Goal: Task Accomplishment & Management: Complete application form

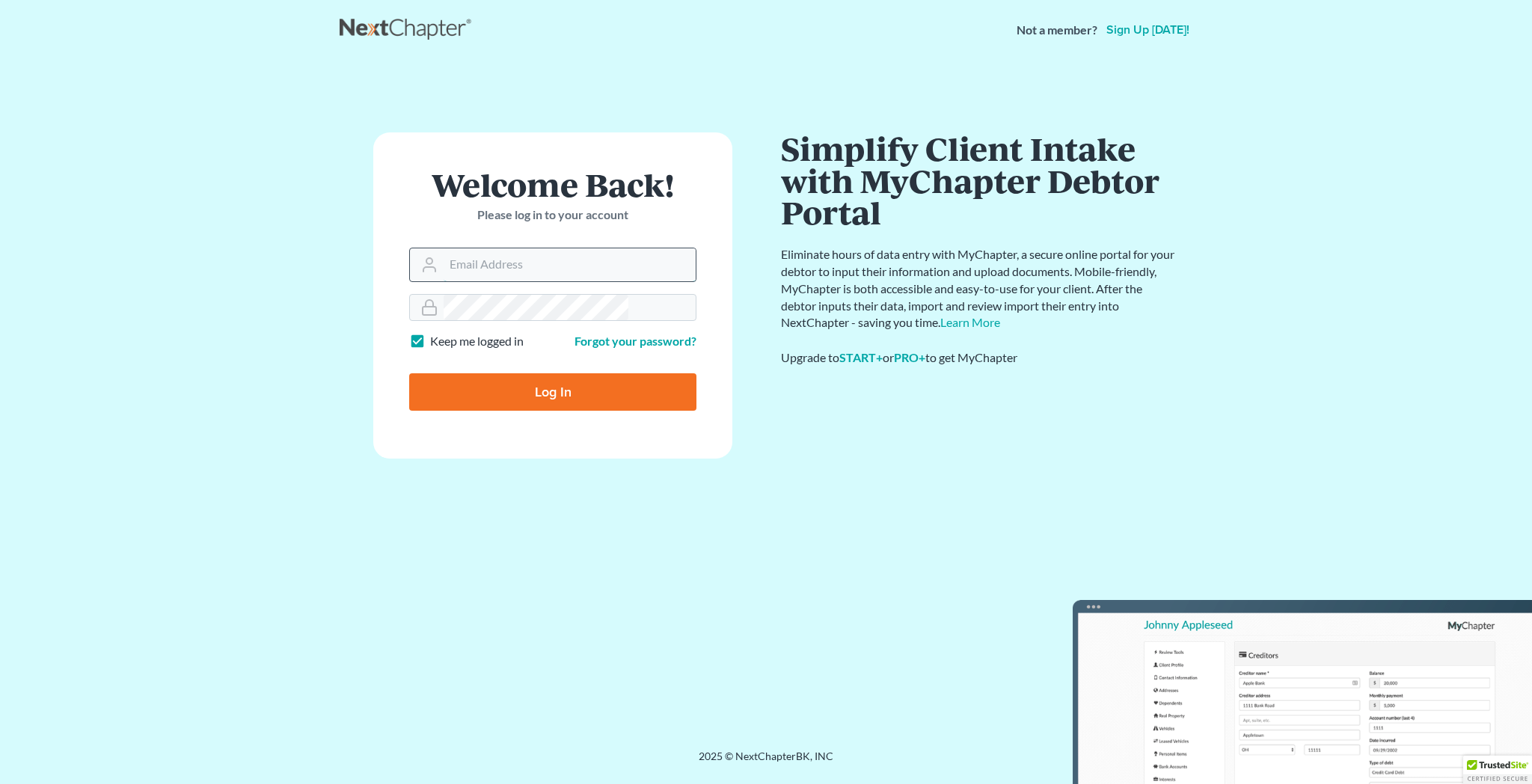
click at [492, 249] on input "Email Address" at bounding box center [570, 265] width 252 height 33
type input "[PERSON_NAME][EMAIL_ADDRESS][DOMAIN_NAME]"
click at [546, 361] on div "Log In" at bounding box center [553, 386] width 287 height 49
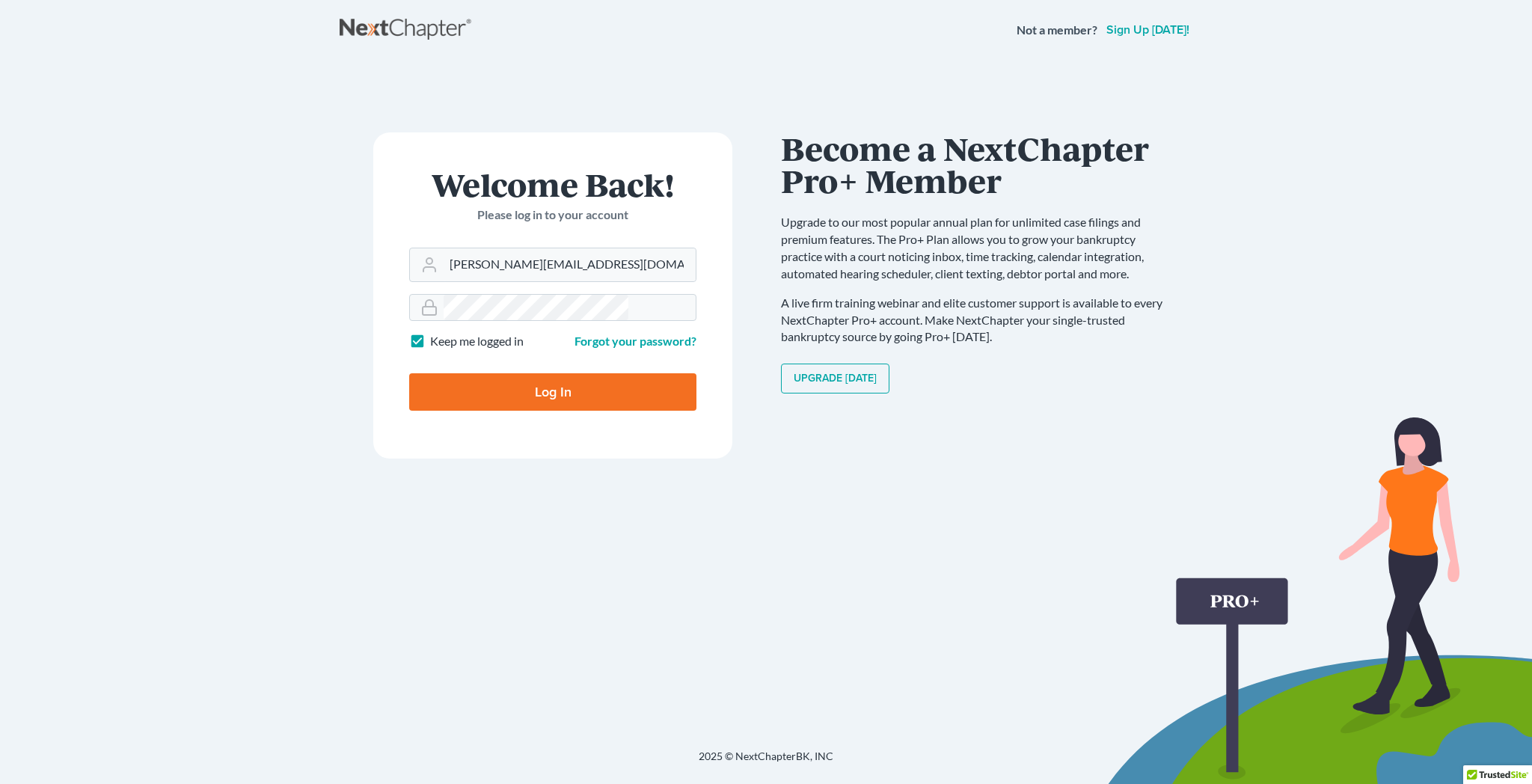
click at [538, 373] on input "Log In" at bounding box center [553, 391] width 287 height 37
type input "Thinking..."
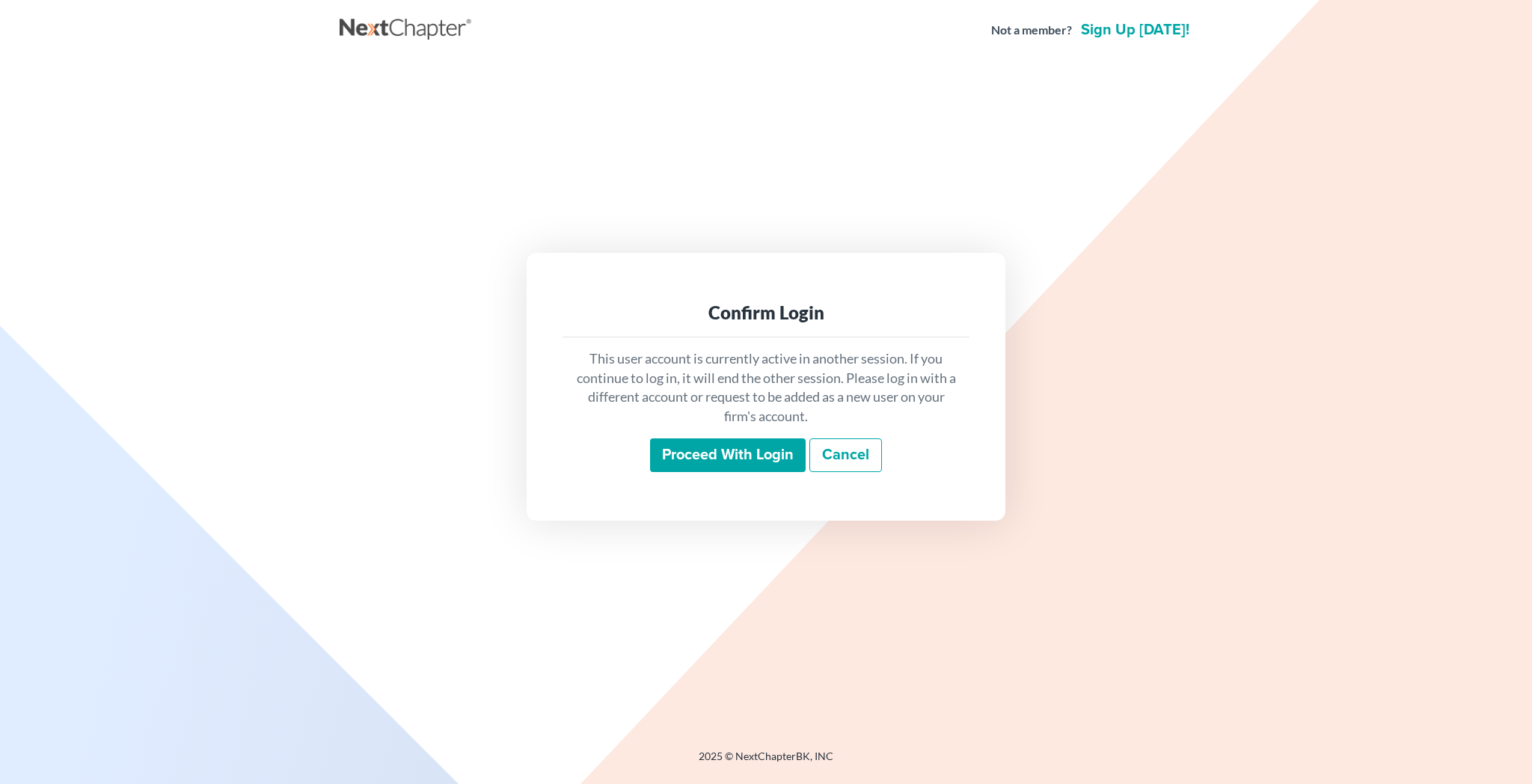
click at [719, 438] on input "Proceed with login" at bounding box center [727, 456] width 155 height 34
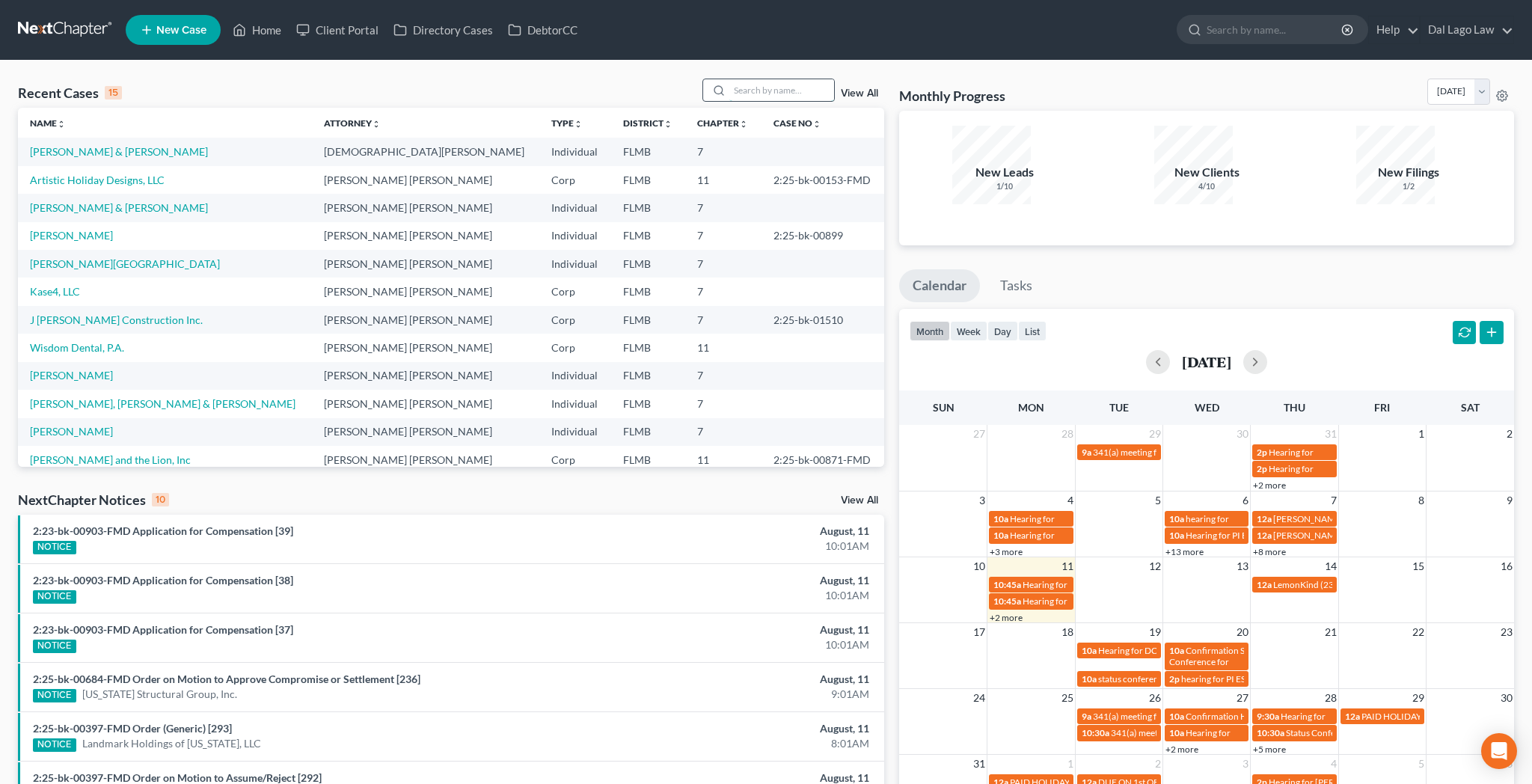
click at [780, 79] on input "search" at bounding box center [781, 90] width 104 height 22
type input "[PERSON_NAME]"
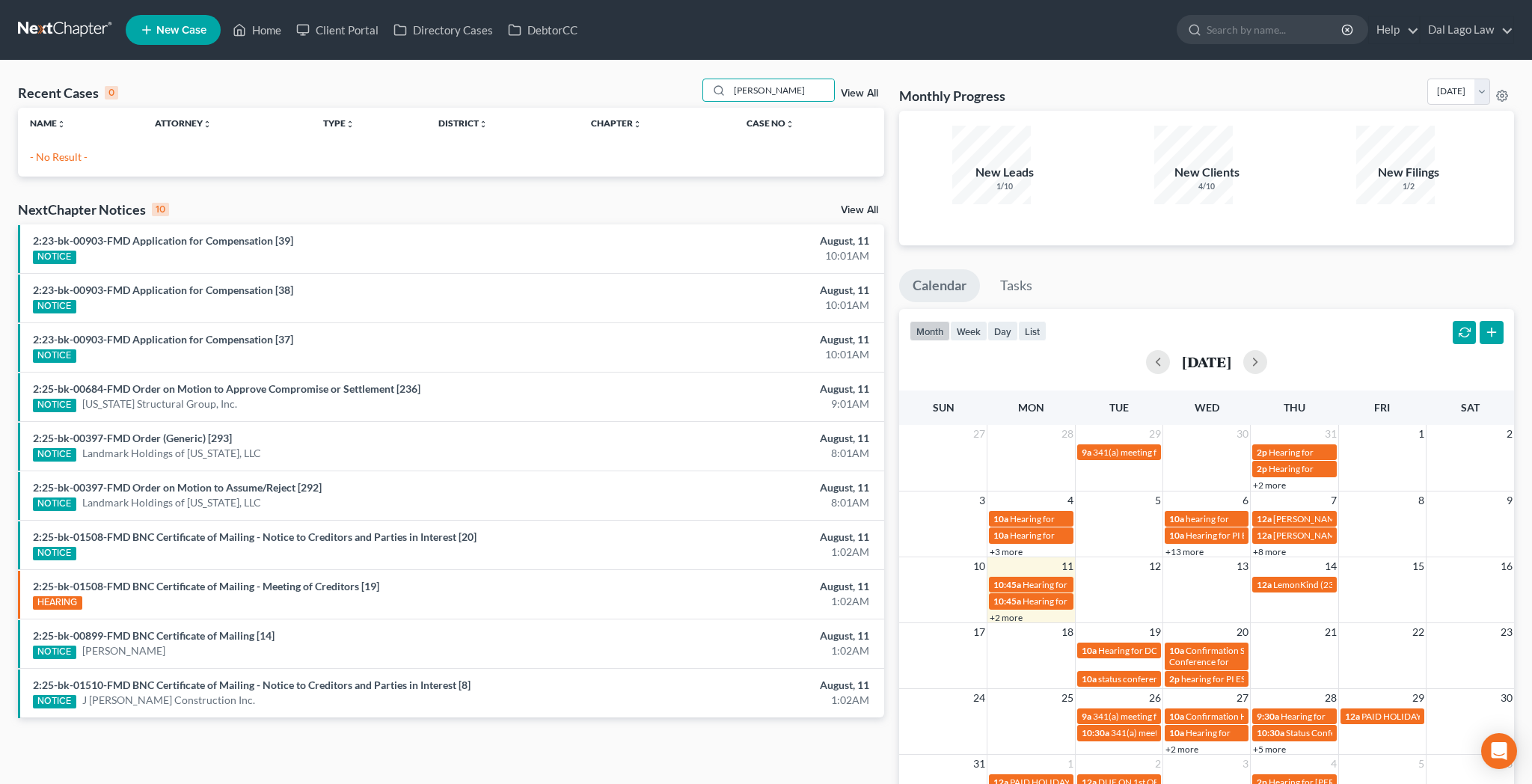
click at [160, 24] on span "New Case" at bounding box center [181, 30] width 50 height 11
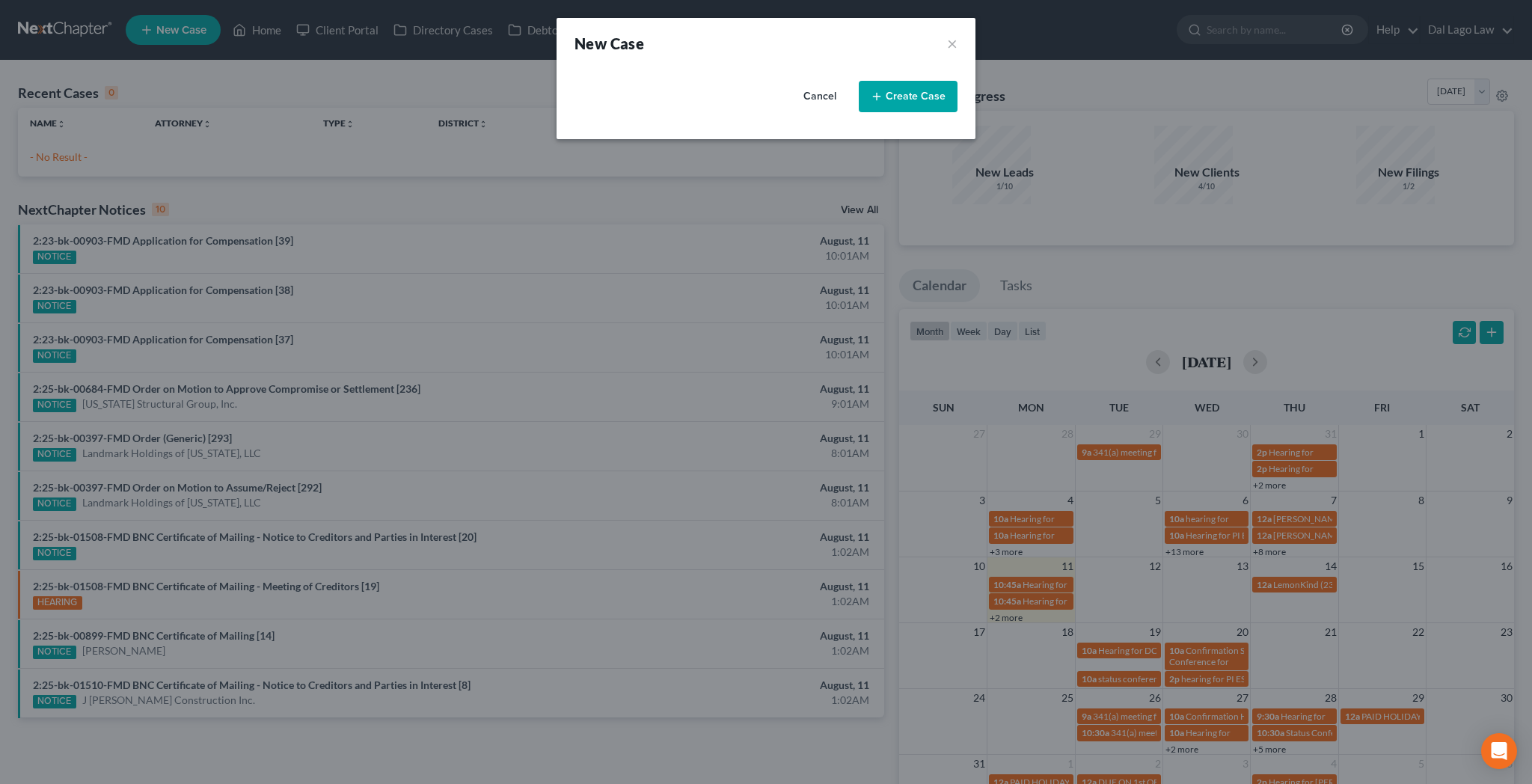
select select "15"
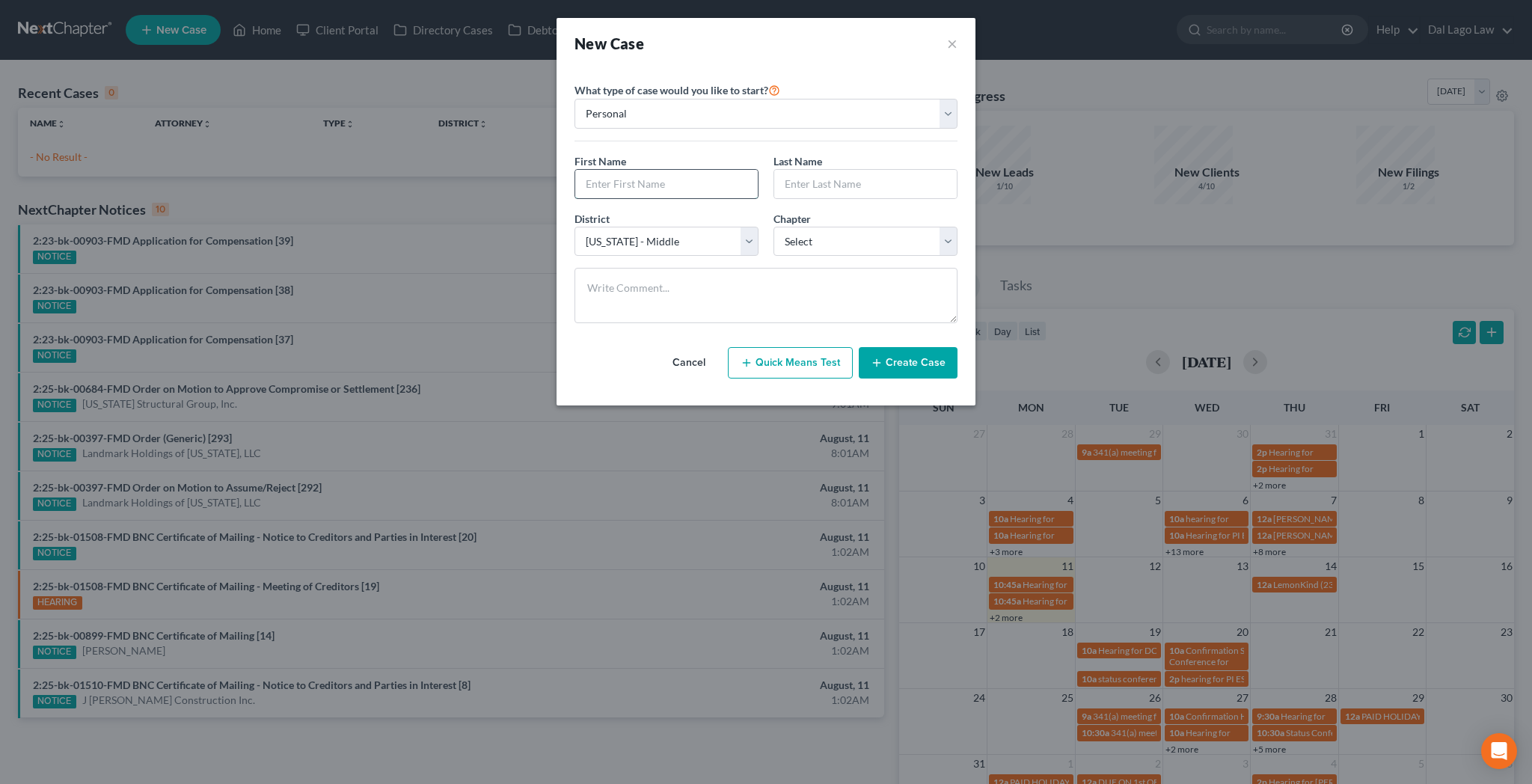
click at [660, 170] on input "text" at bounding box center [666, 183] width 182 height 28
type input "Linford"
type input "Stiles"
select select "0"
click option "7" at bounding box center [0, 0] width 0 height 0
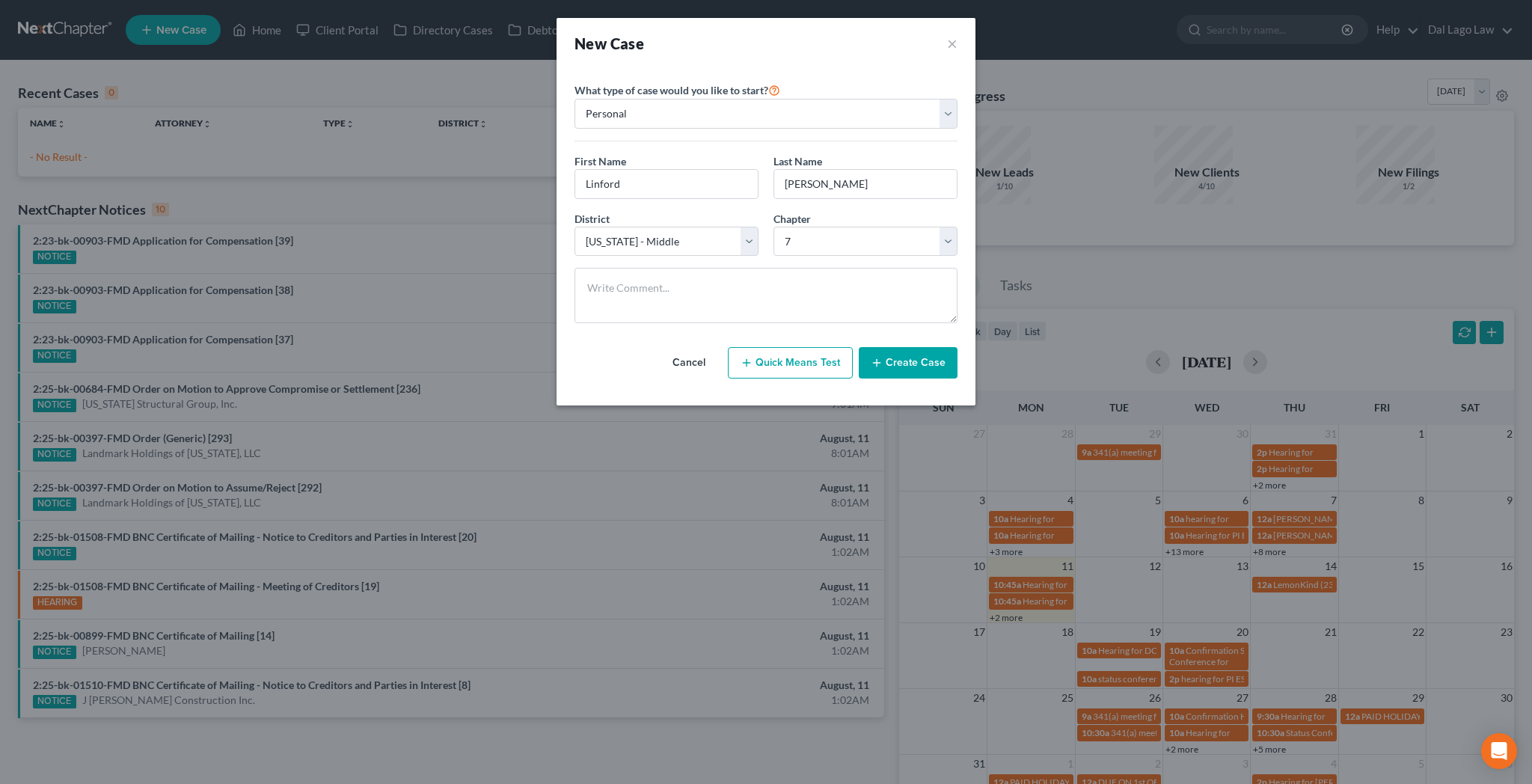
click at [884, 347] on button "Create Case" at bounding box center [908, 362] width 99 height 32
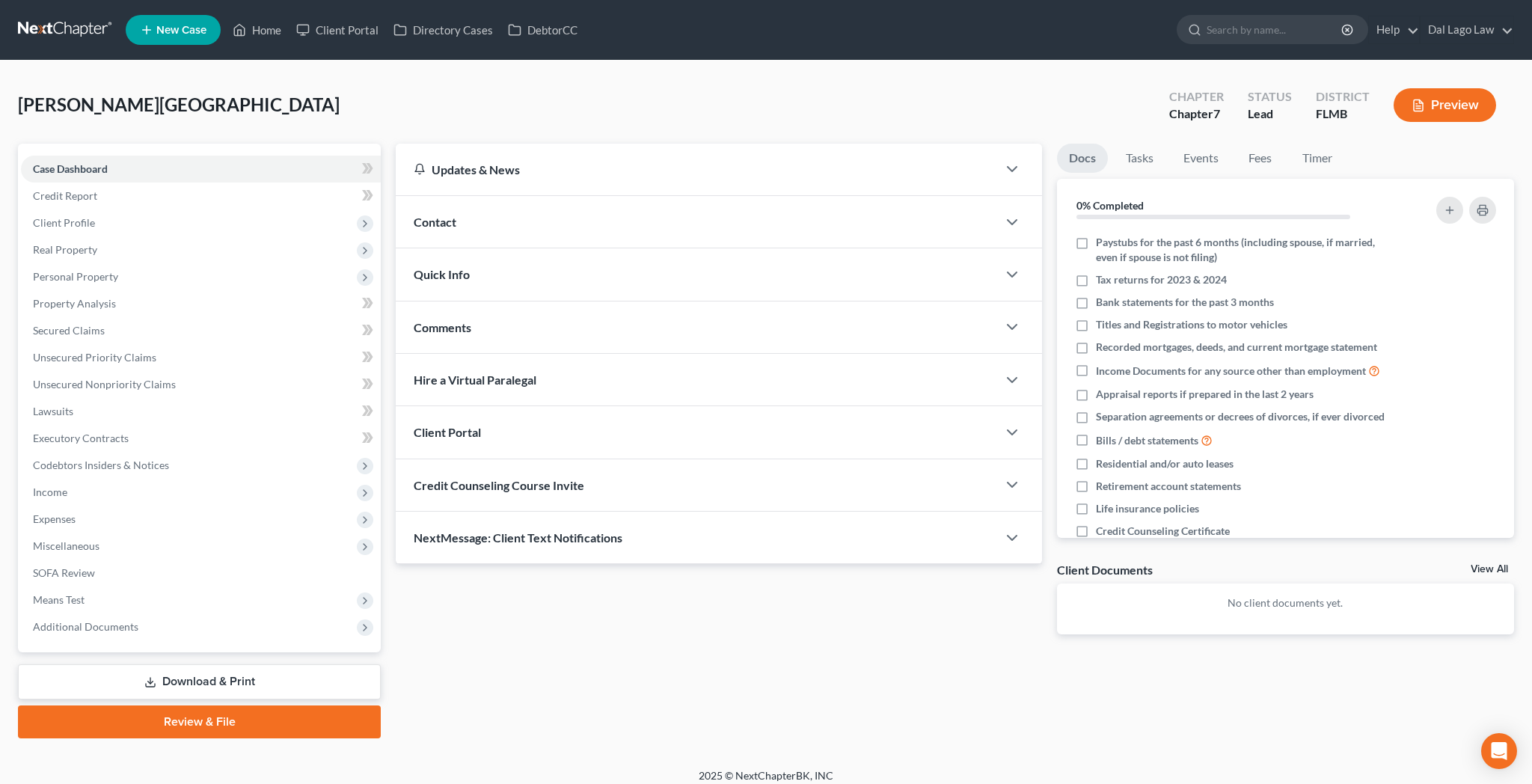
click at [636, 196] on div "Contact" at bounding box center [696, 221] width 602 height 52
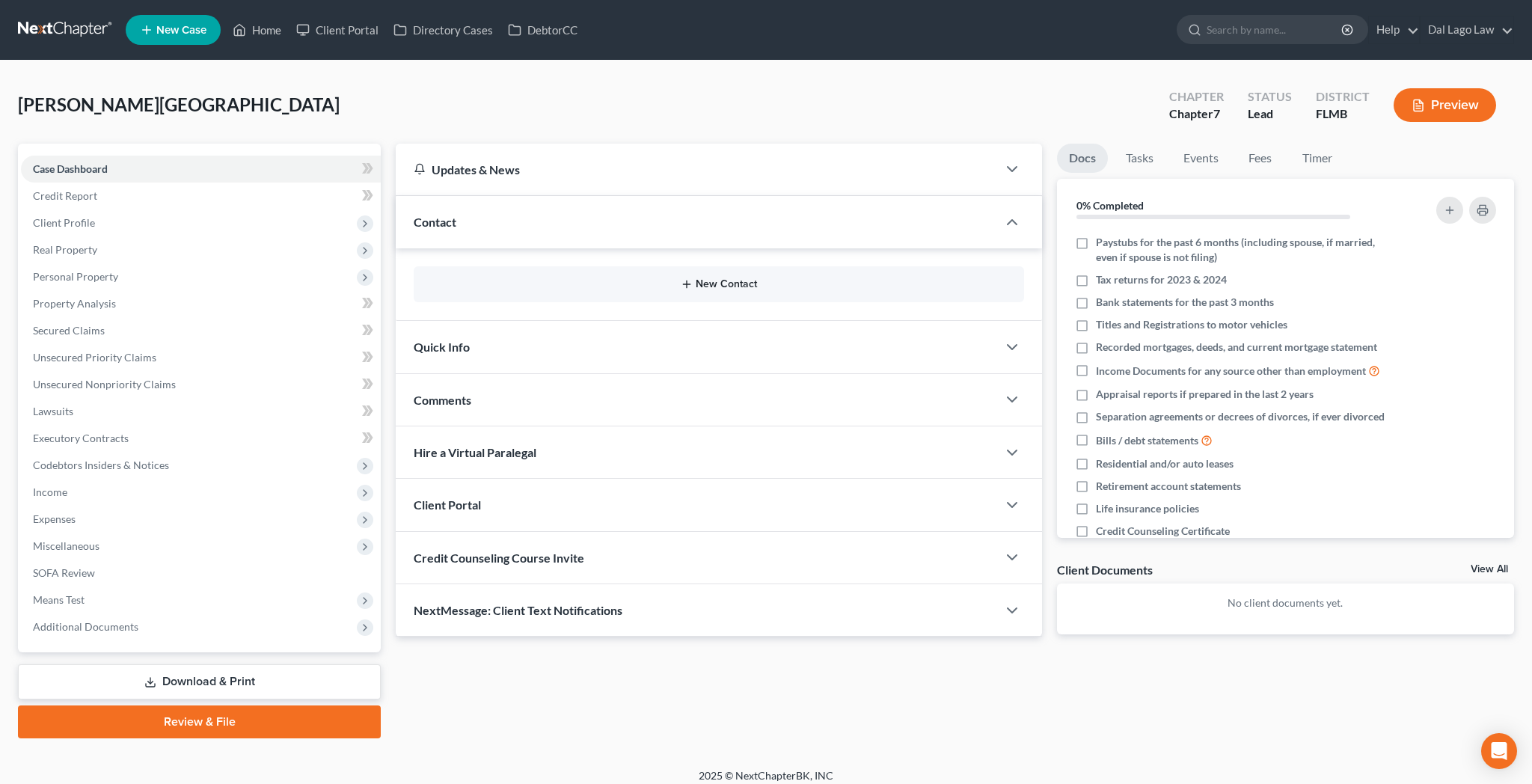
click at [707, 279] on button "New Contact" at bounding box center [719, 284] width 586 height 12
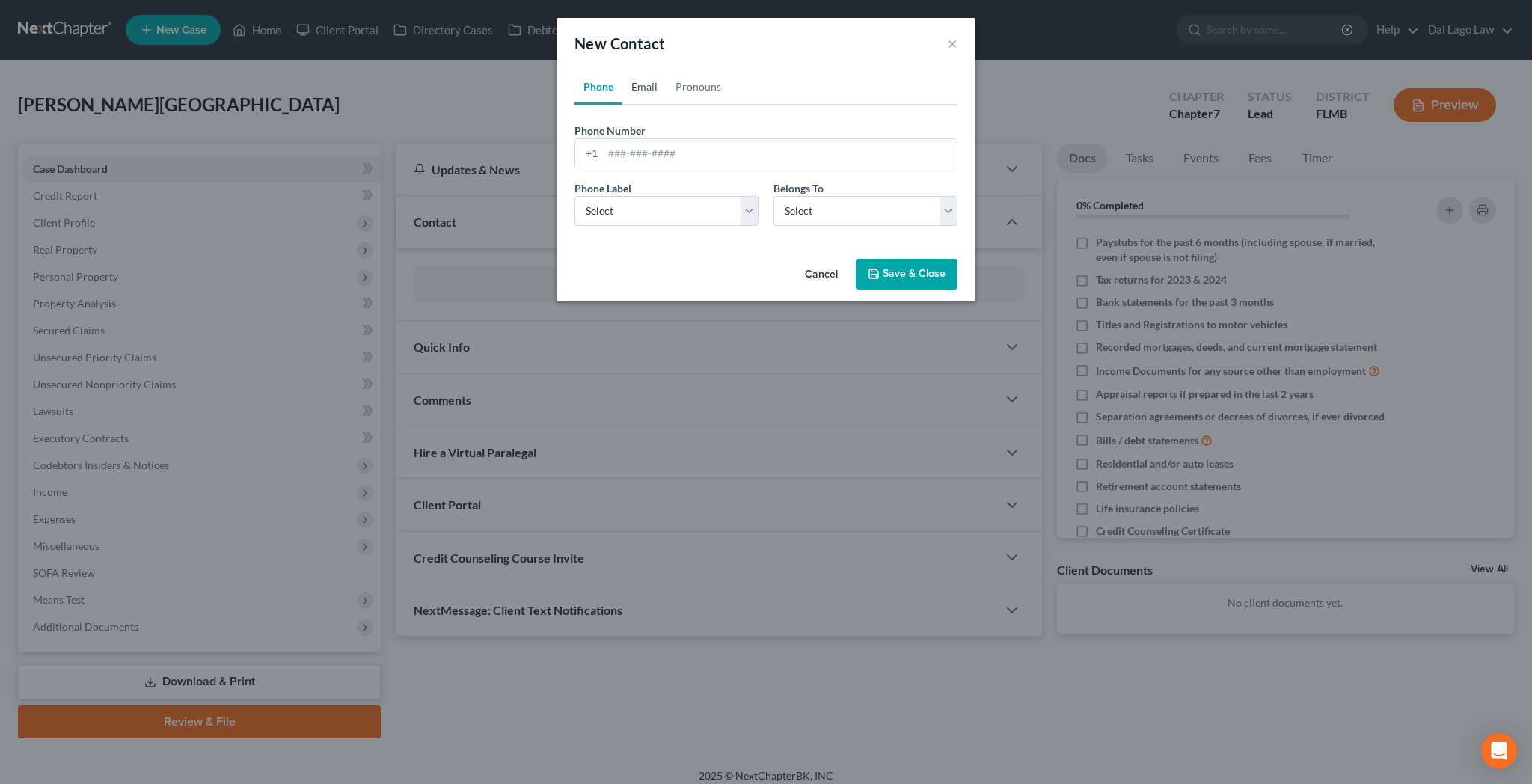
click at [666, 69] on link "Email" at bounding box center [644, 87] width 44 height 36
click at [660, 139] on input "email" at bounding box center [780, 152] width 354 height 28
type input "tstiles4751@gmail.com"
click at [574, 196] on select "Select Home Work Other" at bounding box center [666, 211] width 184 height 30
select select "0"
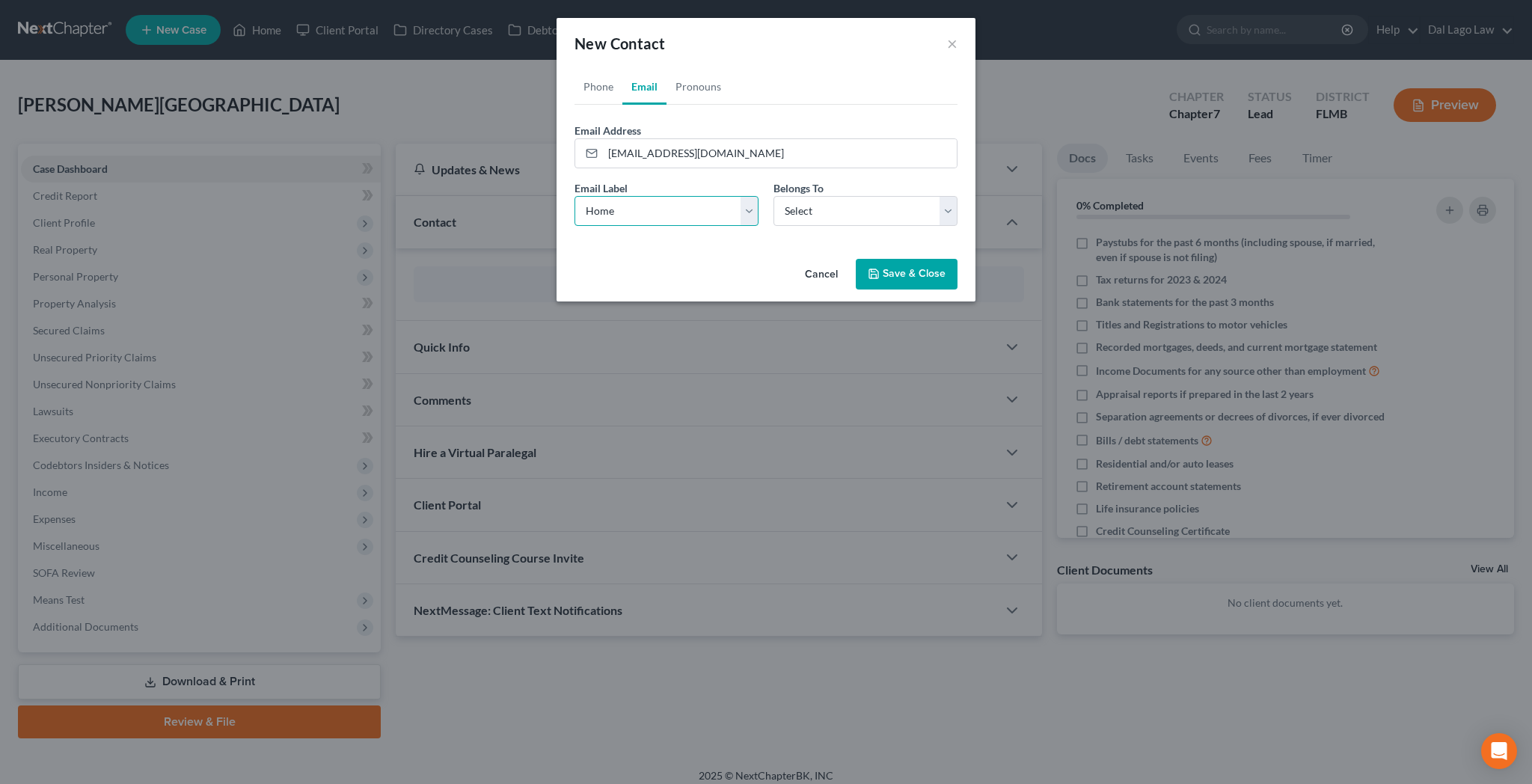
click option "Home" at bounding box center [0, 0] width 0 height 0
click at [773, 196] on select "Select Client Other" at bounding box center [865, 211] width 184 height 30
select select "0"
click option "Client" at bounding box center [0, 0] width 0 height 0
click at [881, 259] on button "Save & Close" at bounding box center [907, 274] width 102 height 32
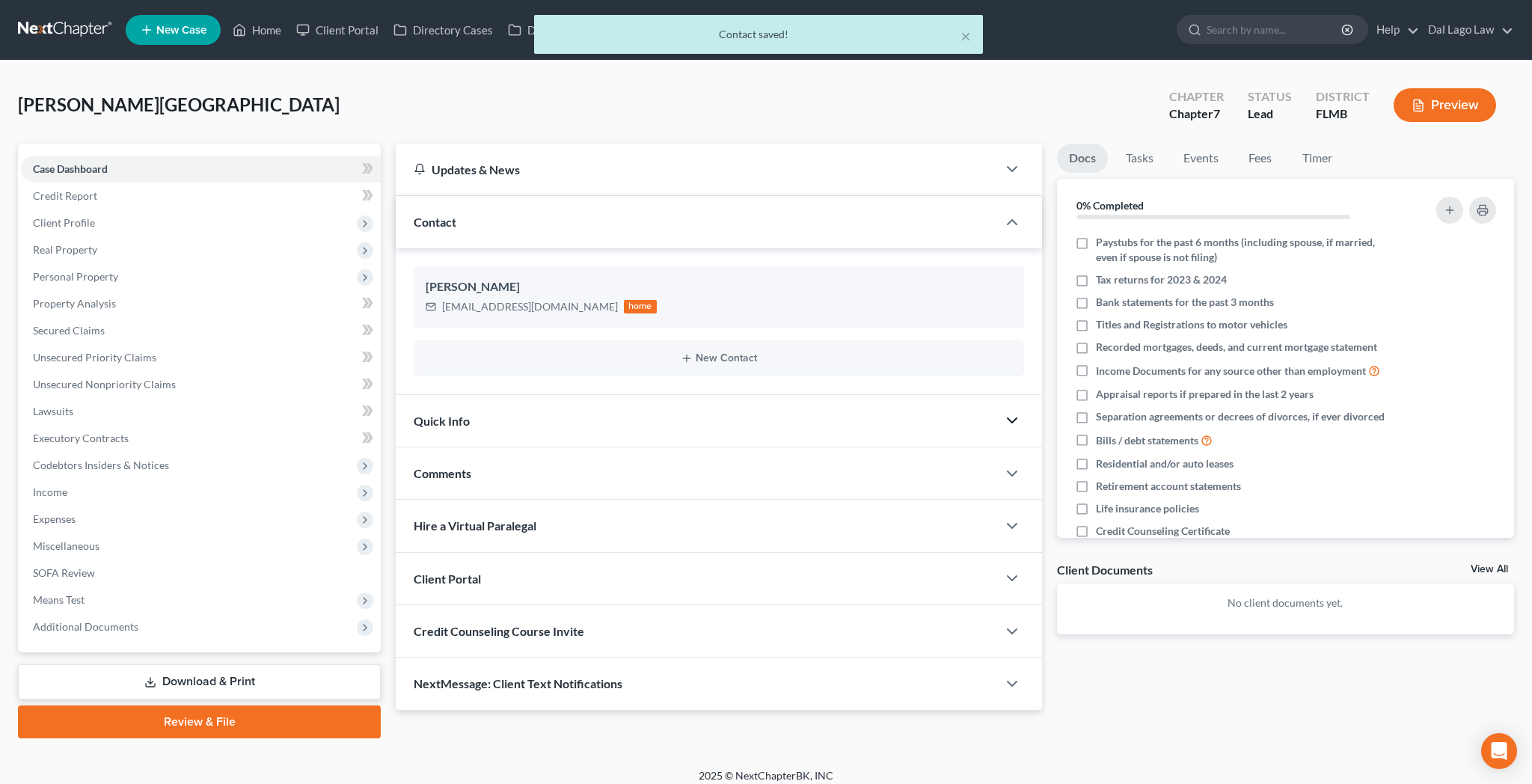
click at [1016, 418] on polyline "button" at bounding box center [1012, 420] width 9 height 5
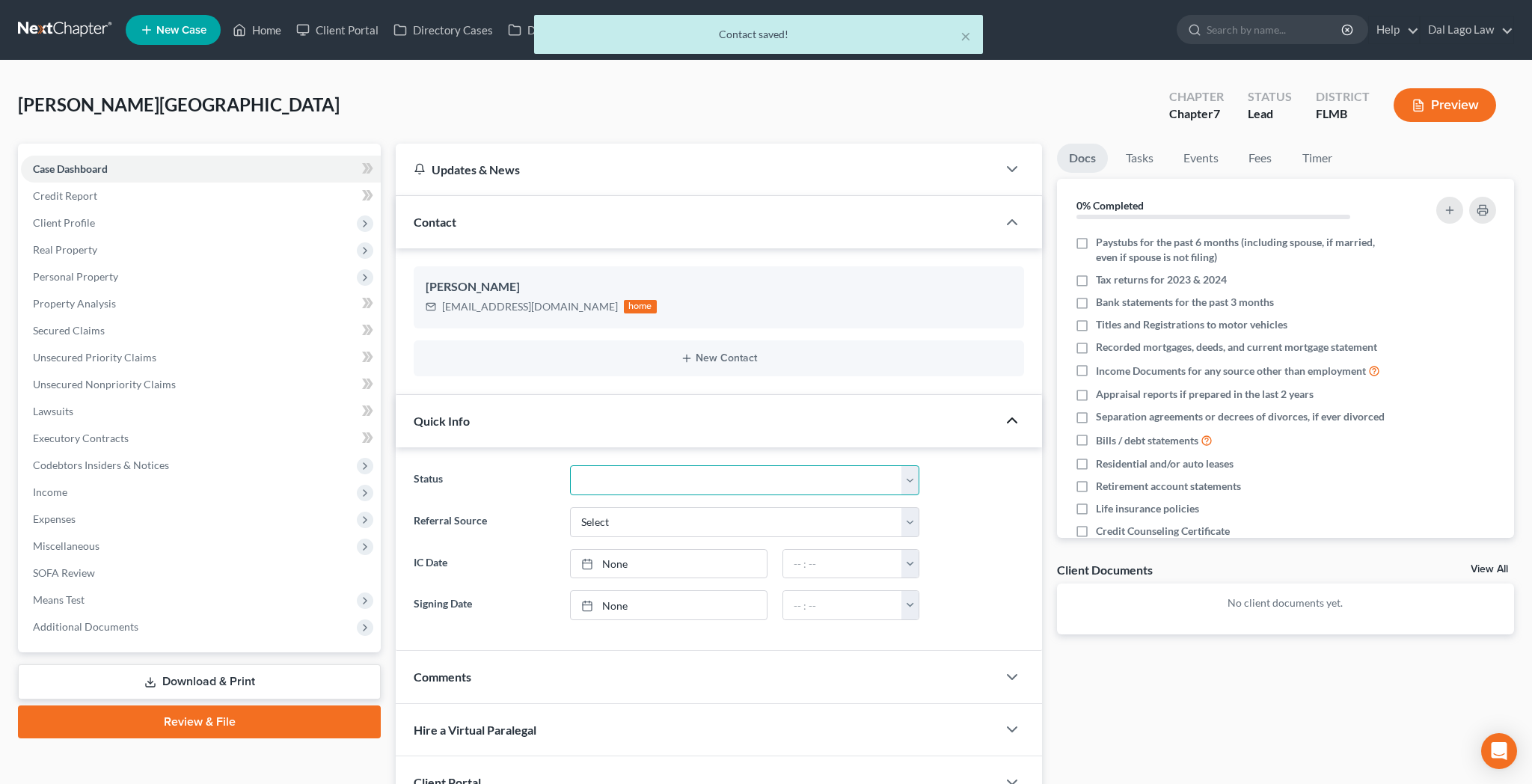
click at [570, 466] on select "Discharged Discharged & Reported Discharge Litigation Dismissal Notice Dismisse…" at bounding box center [745, 480] width 350 height 30
select select "9"
click option "In Progress" at bounding box center [0, 0] width 0 height 0
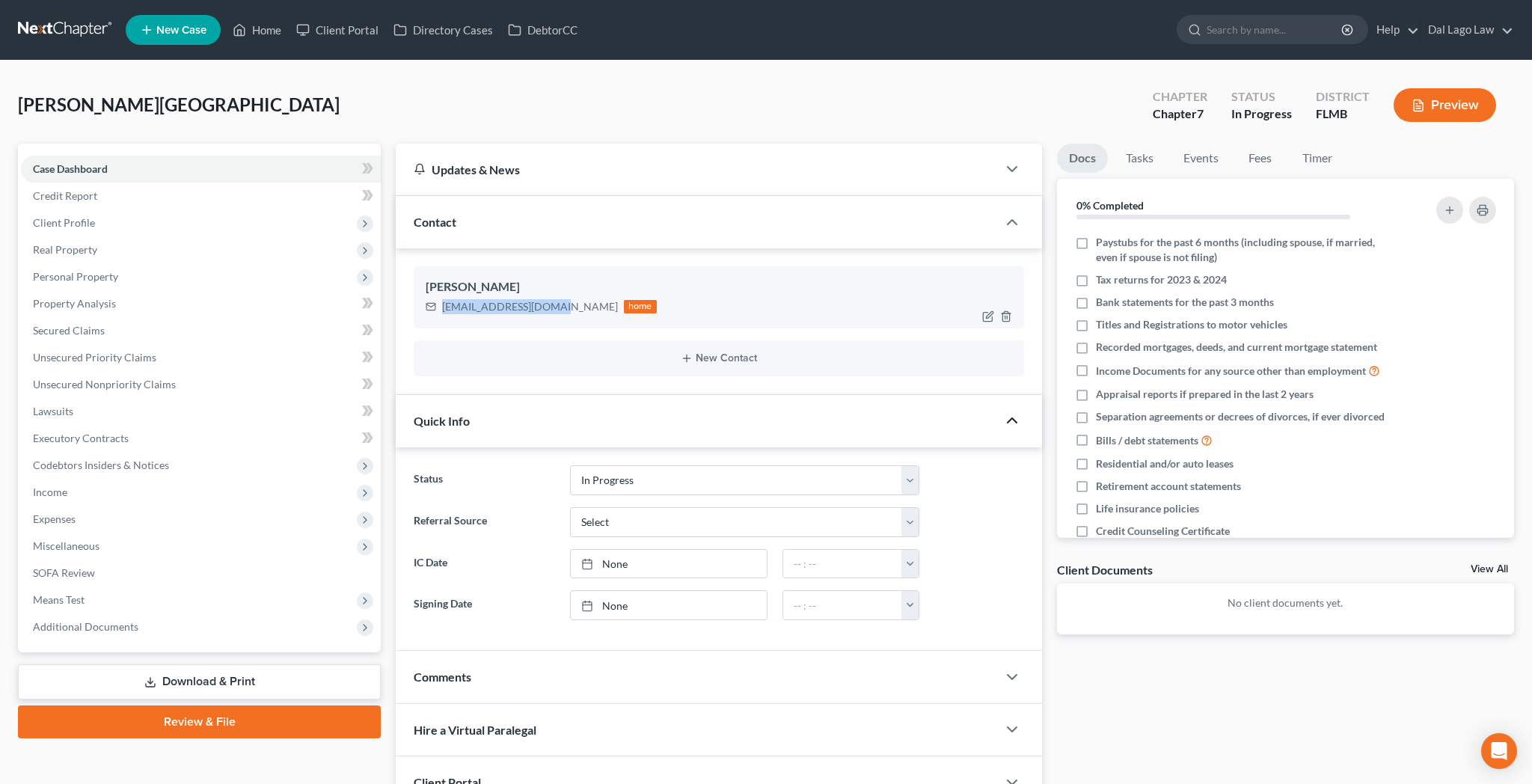
drag, startPoint x: 508, startPoint y: 238, endPoint x: 430, endPoint y: 242, distance: 78.1
click at [430, 297] on div "tstiles4751@gmail.com home" at bounding box center [541, 306] width 231 height 19
copy div "tstiles4751@gmail.com"
click at [629, 756] on div "Client Portal" at bounding box center [696, 781] width 602 height 52
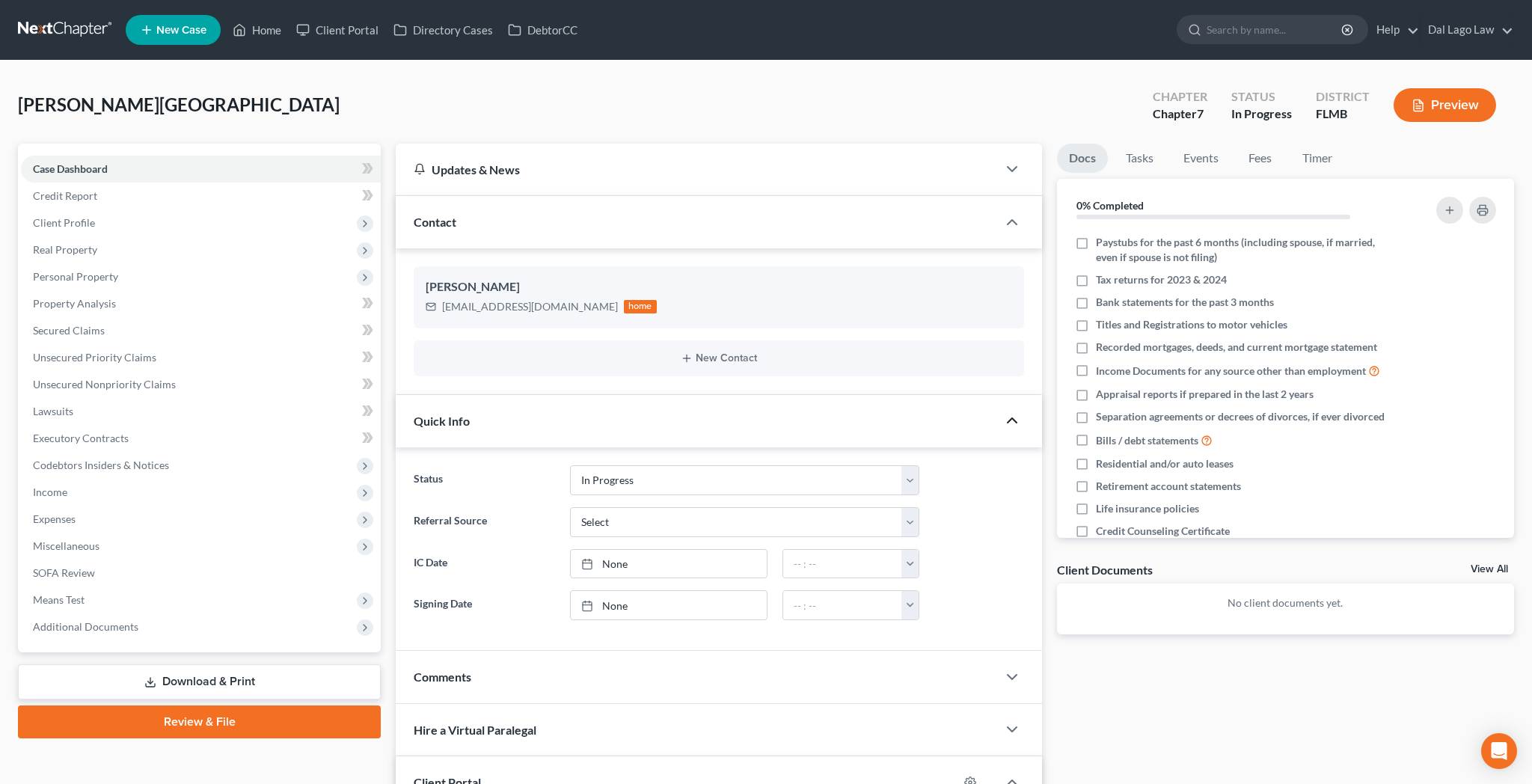
paste input "tstiles4751@gmail.com"
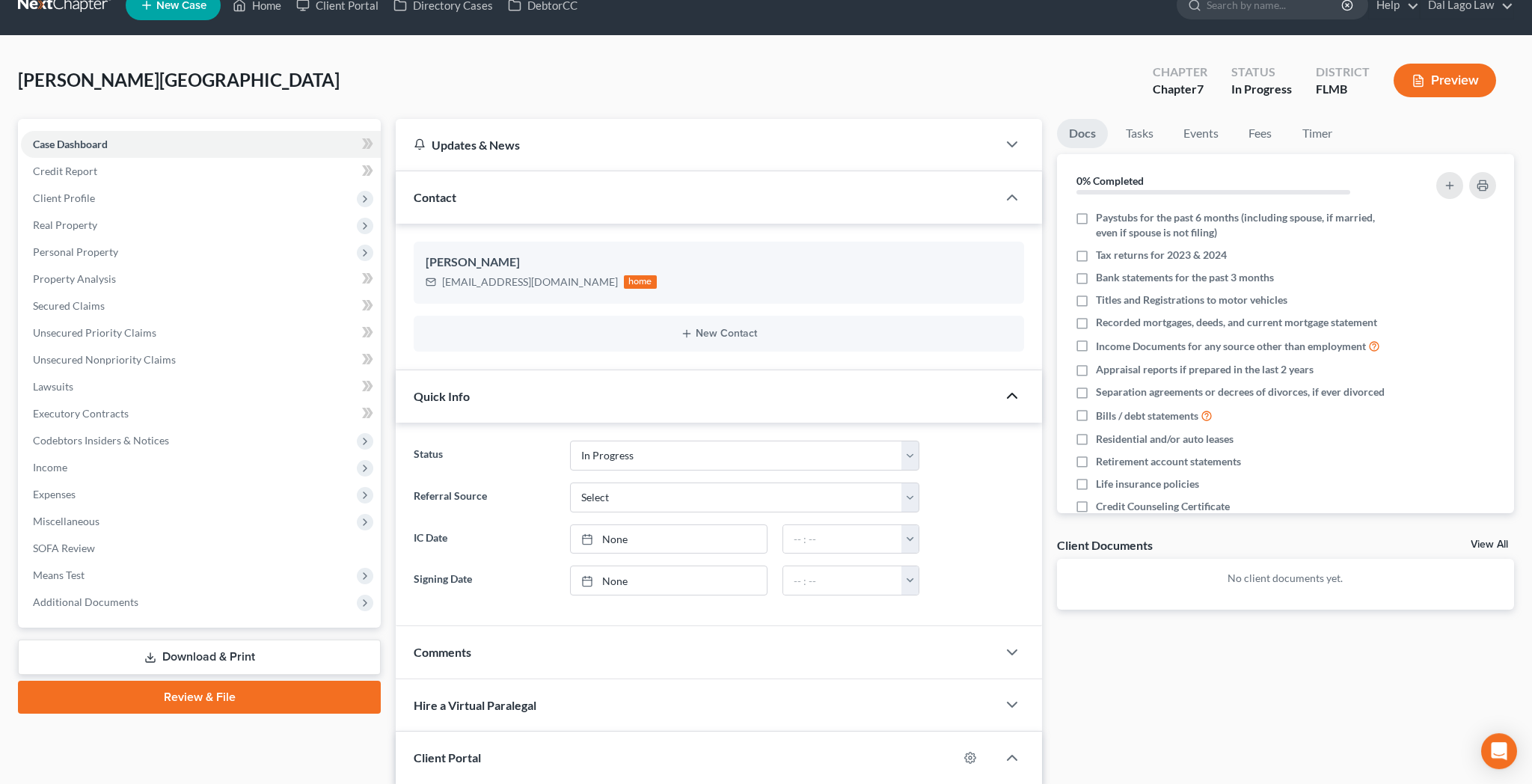
scroll to position [39, 0]
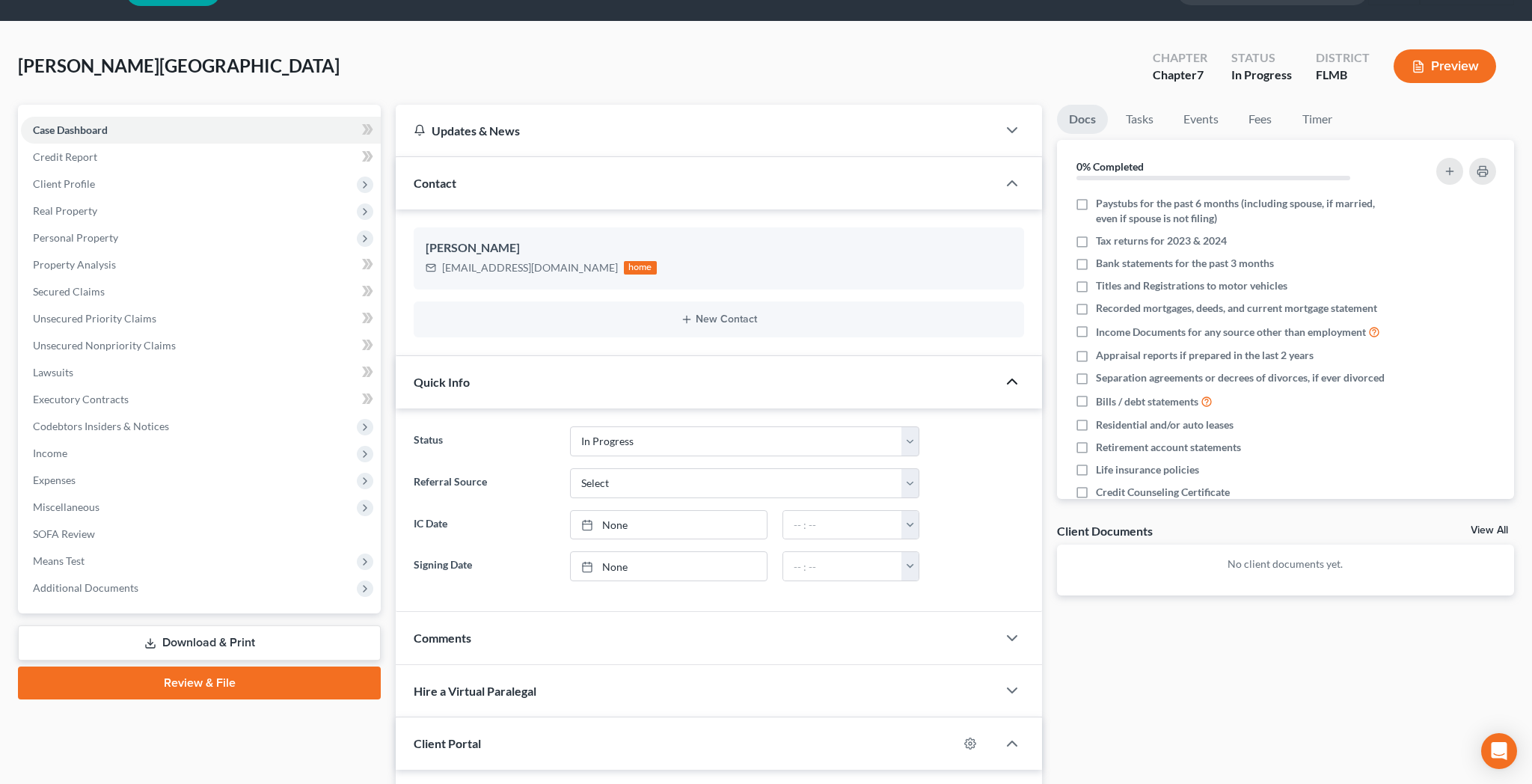
type input "tstiles4751@gmail.com"
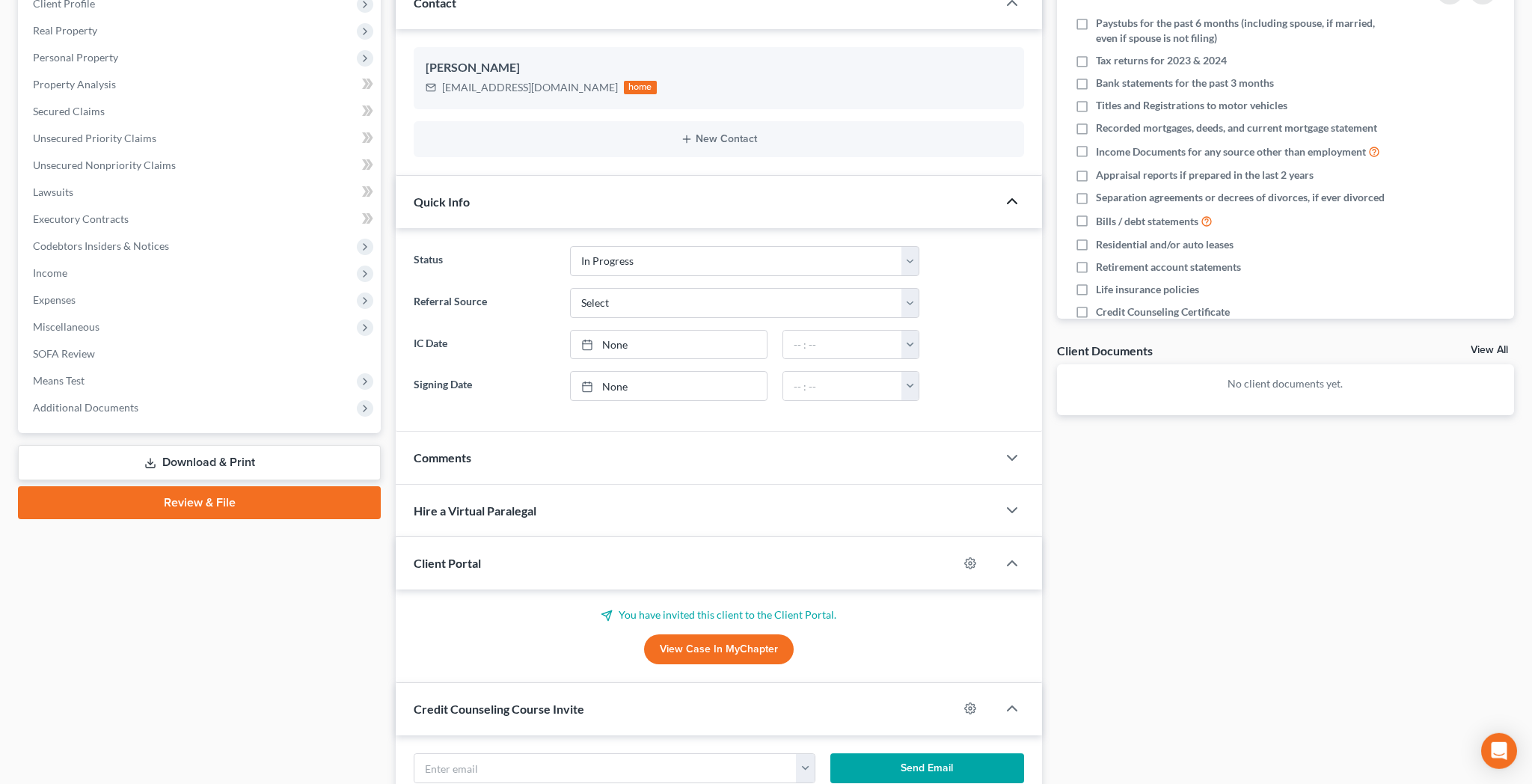
scroll to position [221, 0]
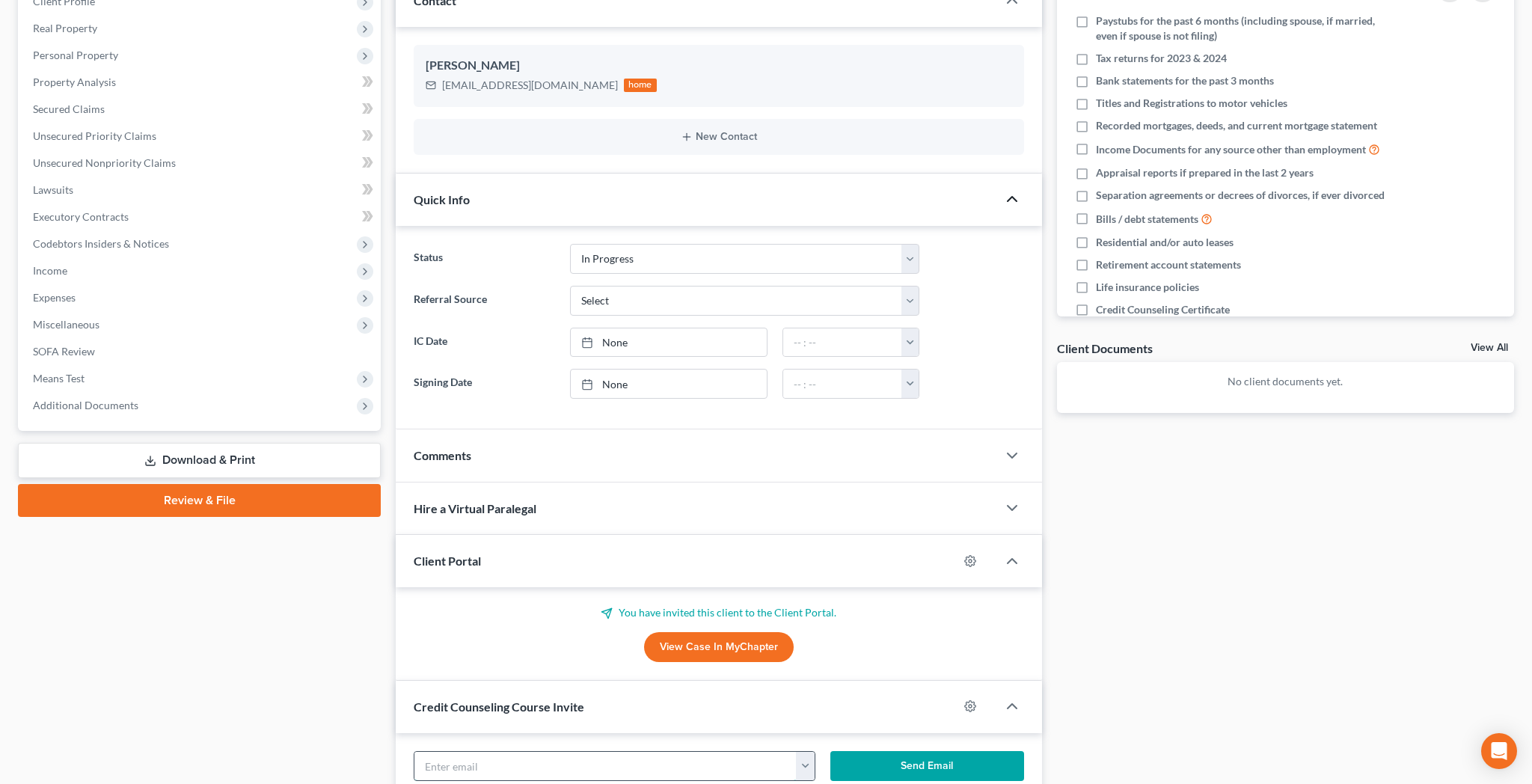
click at [461, 751] on input "text" at bounding box center [605, 765] width 382 height 28
paste input "tstiles4751@gmail.com"
type input "tstiles4751@gmail.com"
click at [876, 750] on button "Send Email" at bounding box center [927, 765] width 193 height 30
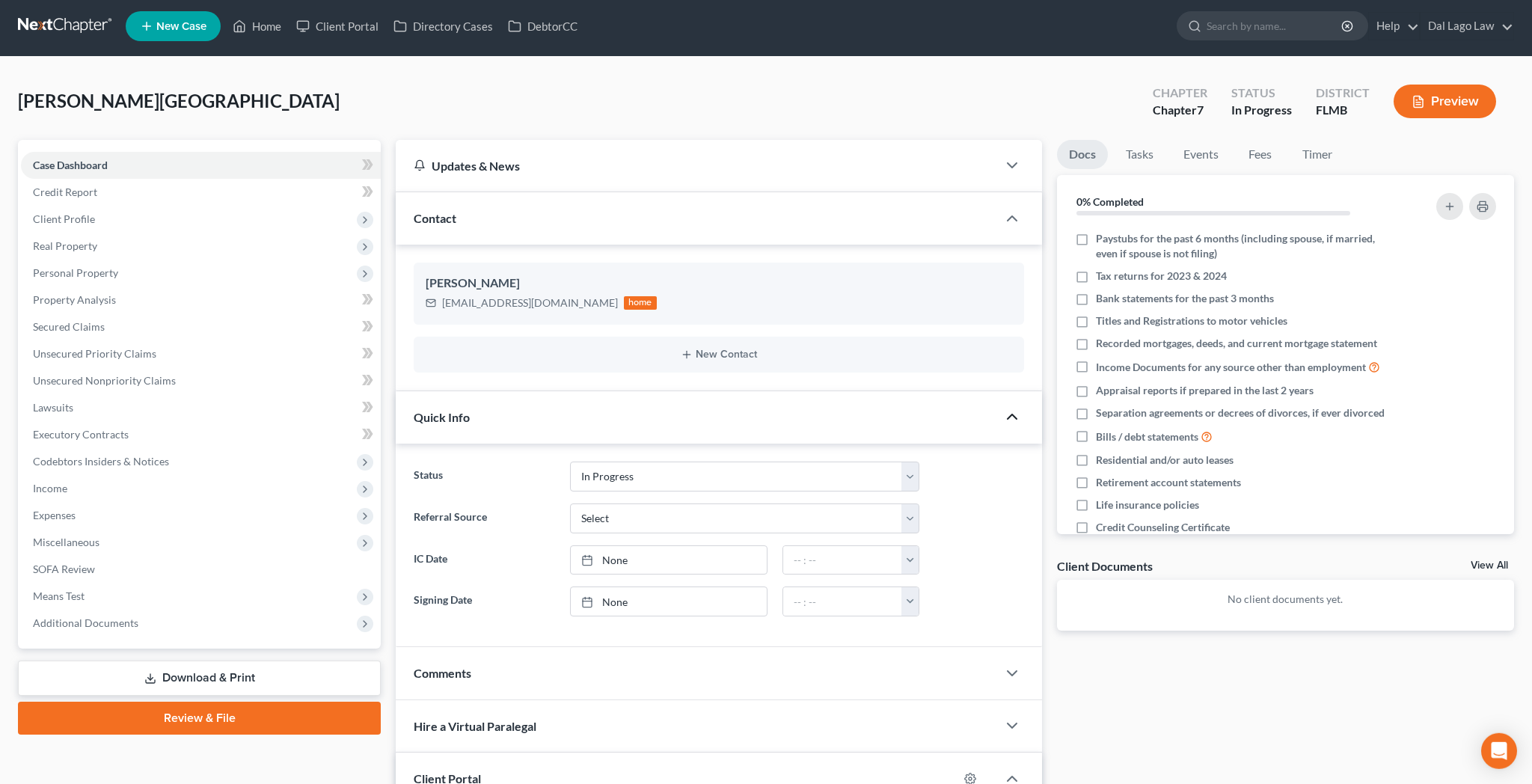
scroll to position [0, 0]
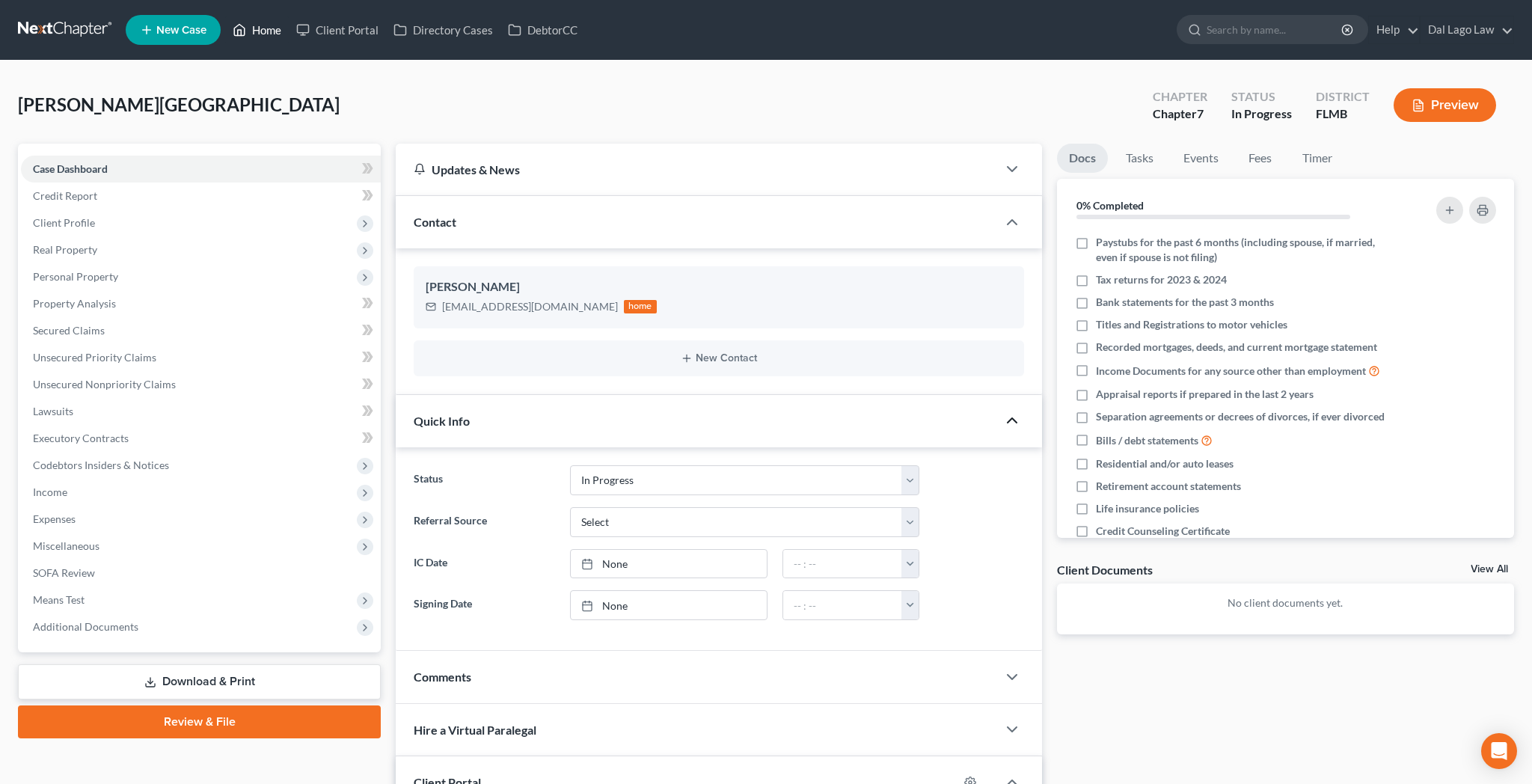
click at [225, 18] on link "Home" at bounding box center [257, 30] width 64 height 27
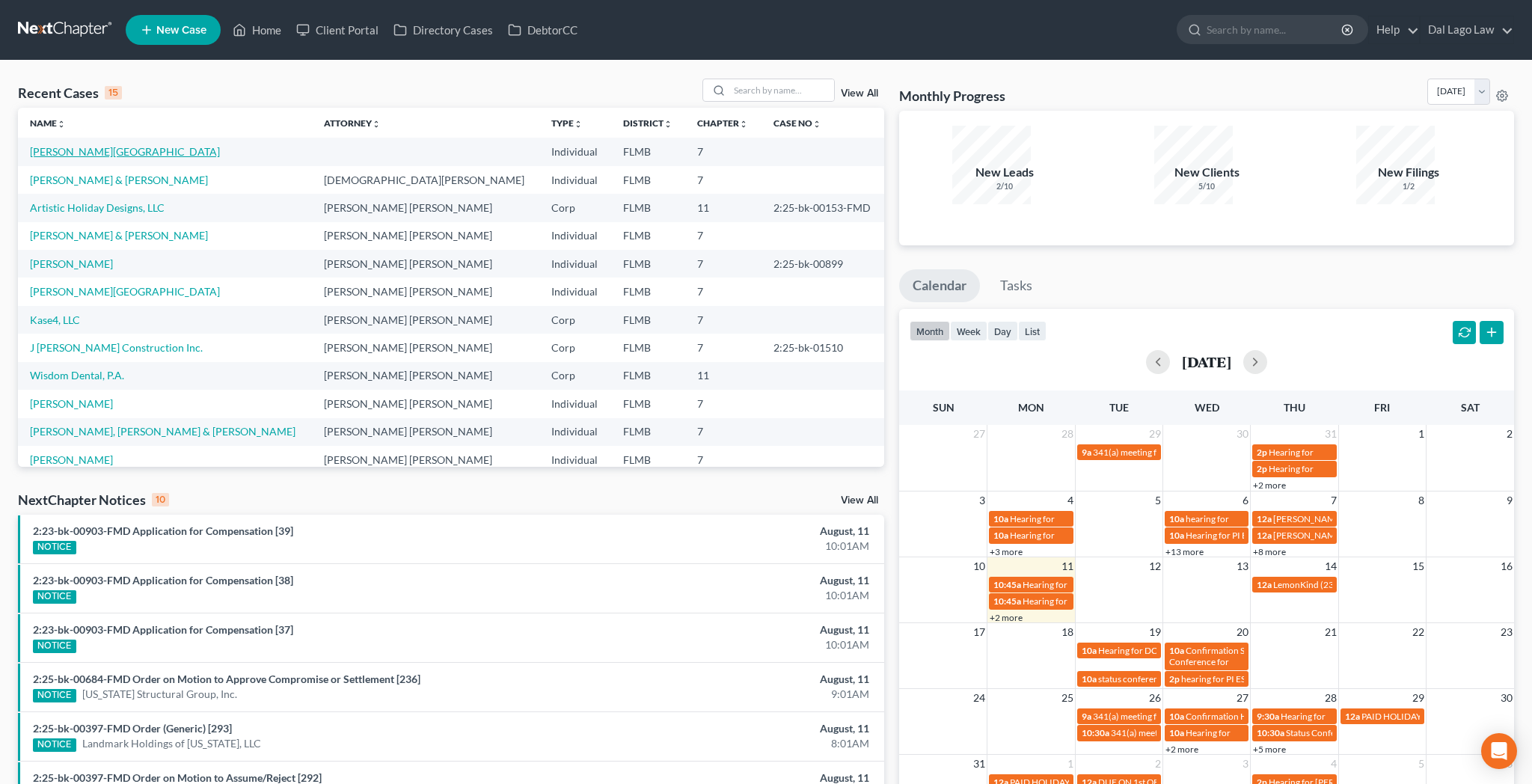
click at [51, 145] on link "Stiles, Linford" at bounding box center [124, 152] width 190 height 13
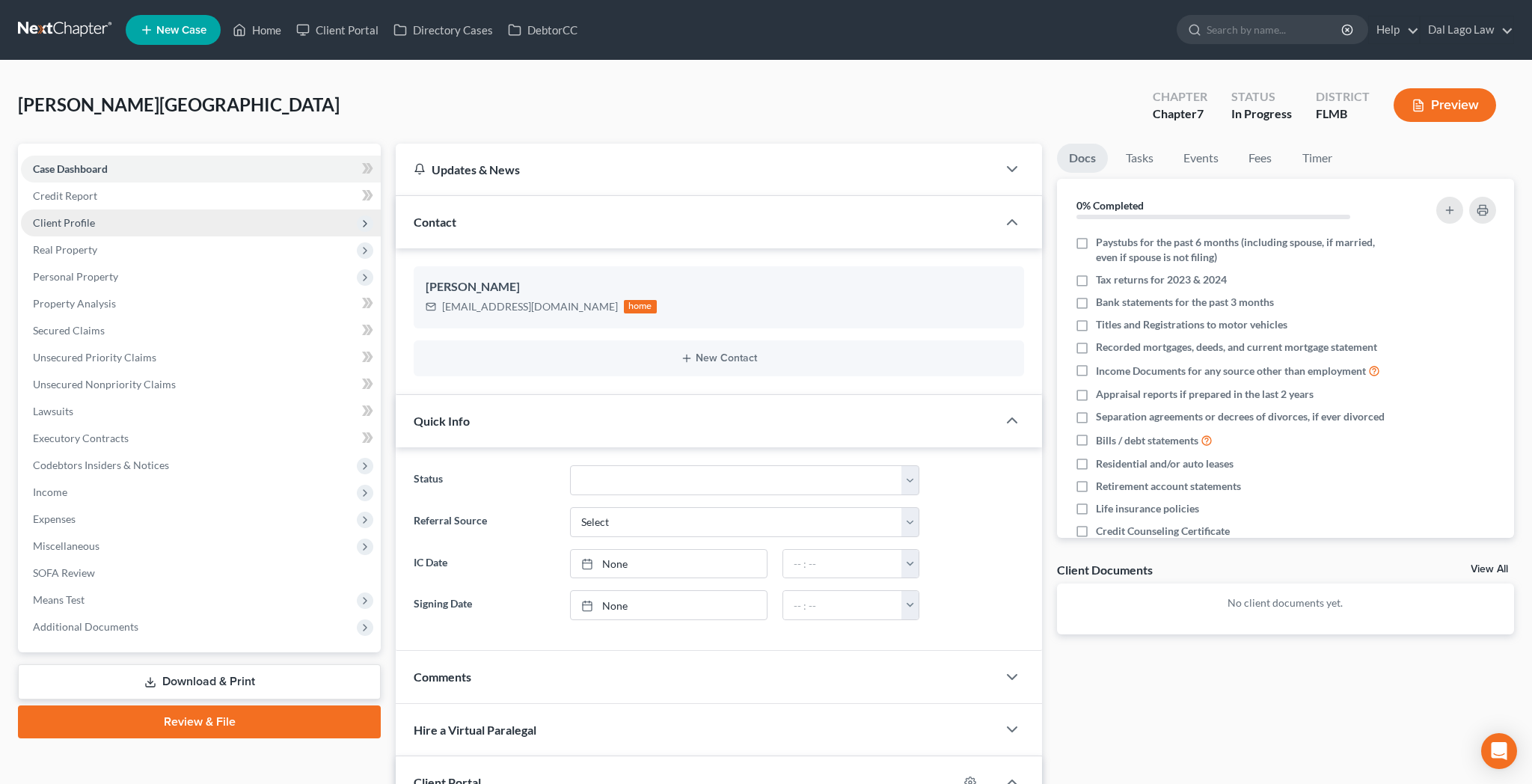
click at [54, 216] on span "Client Profile" at bounding box center [64, 222] width 62 height 13
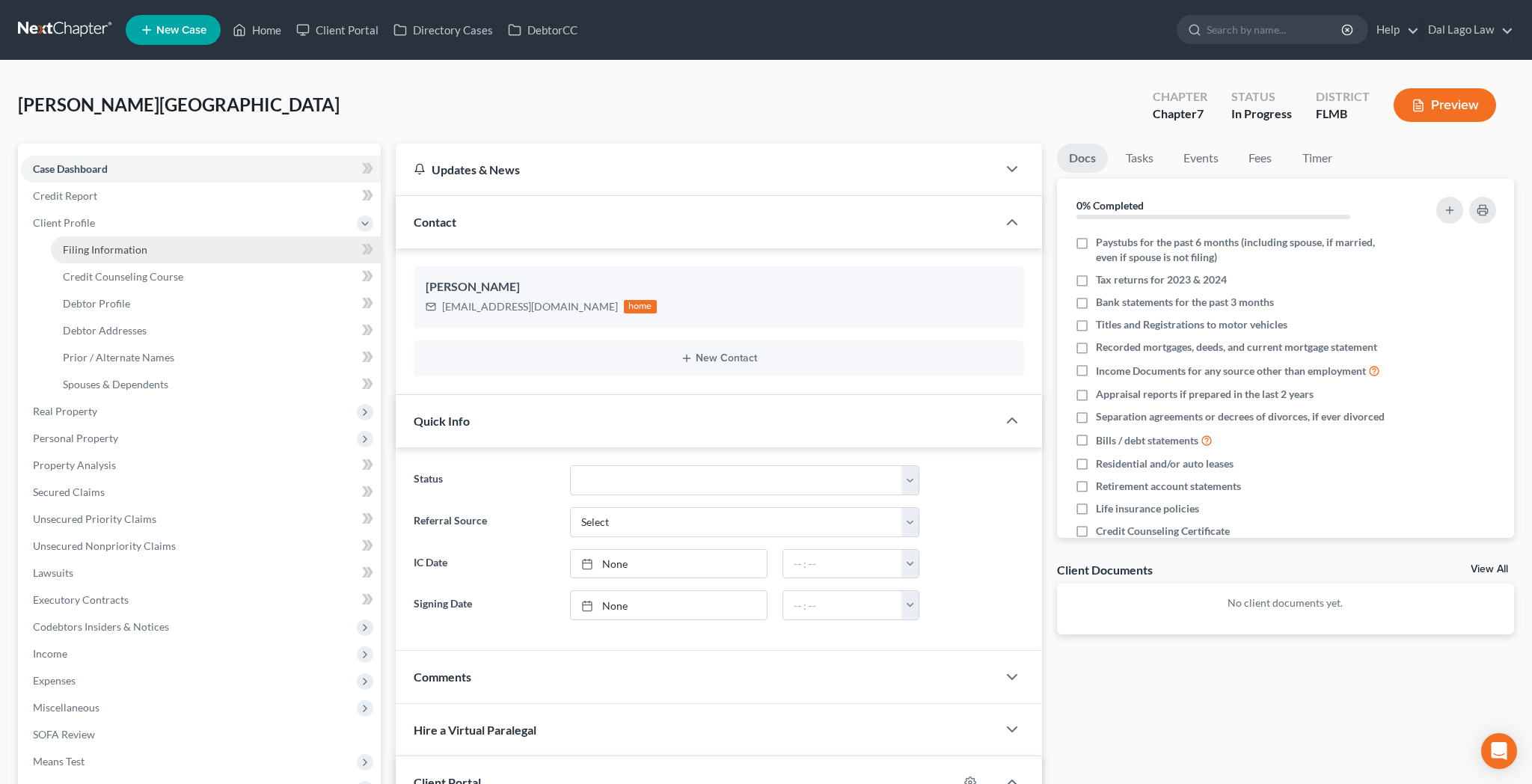
click at [67, 243] on span "Filing Information" at bounding box center [104, 250] width 84 height 13
select select "1"
select select "0"
select select "15"
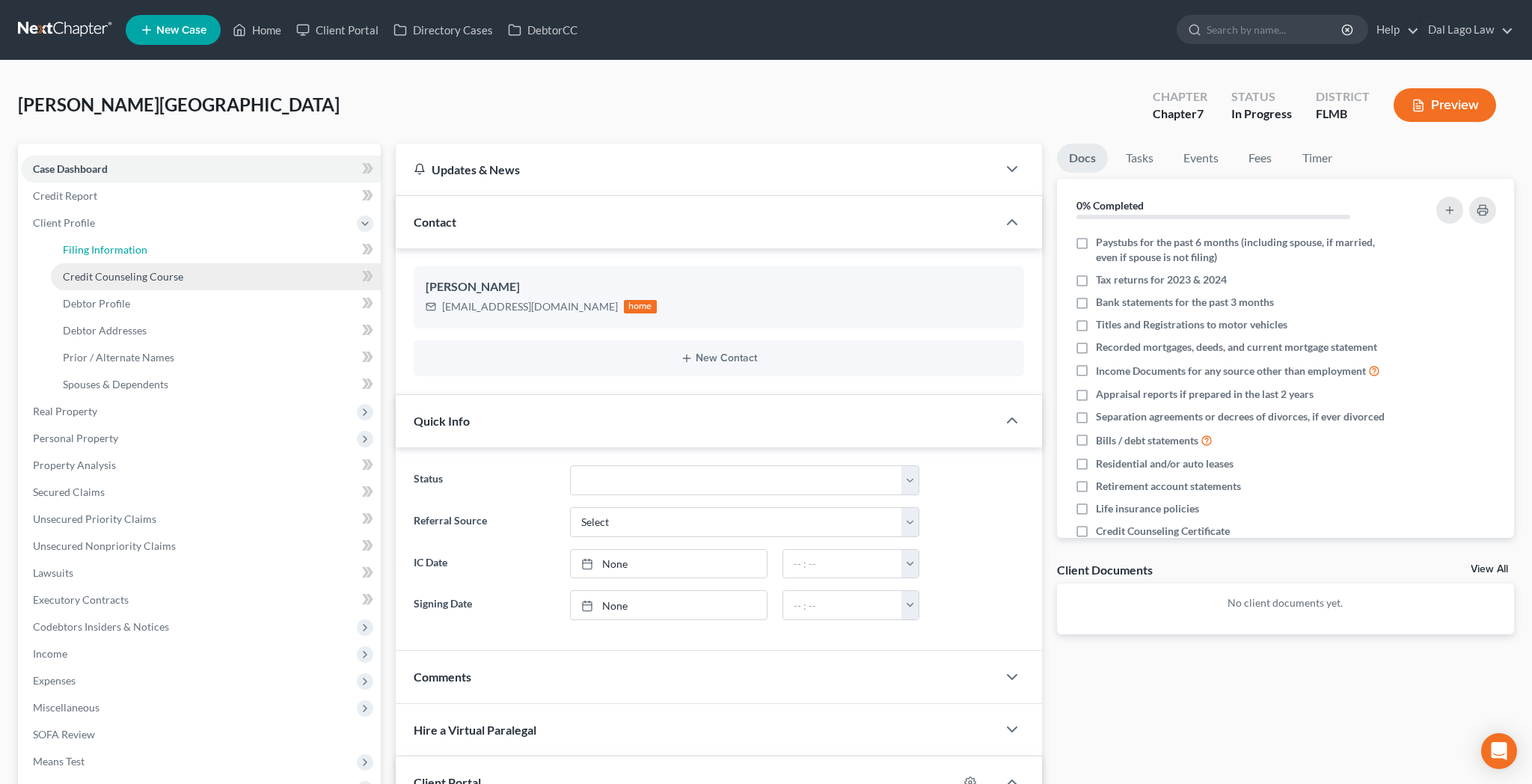
select select "9"
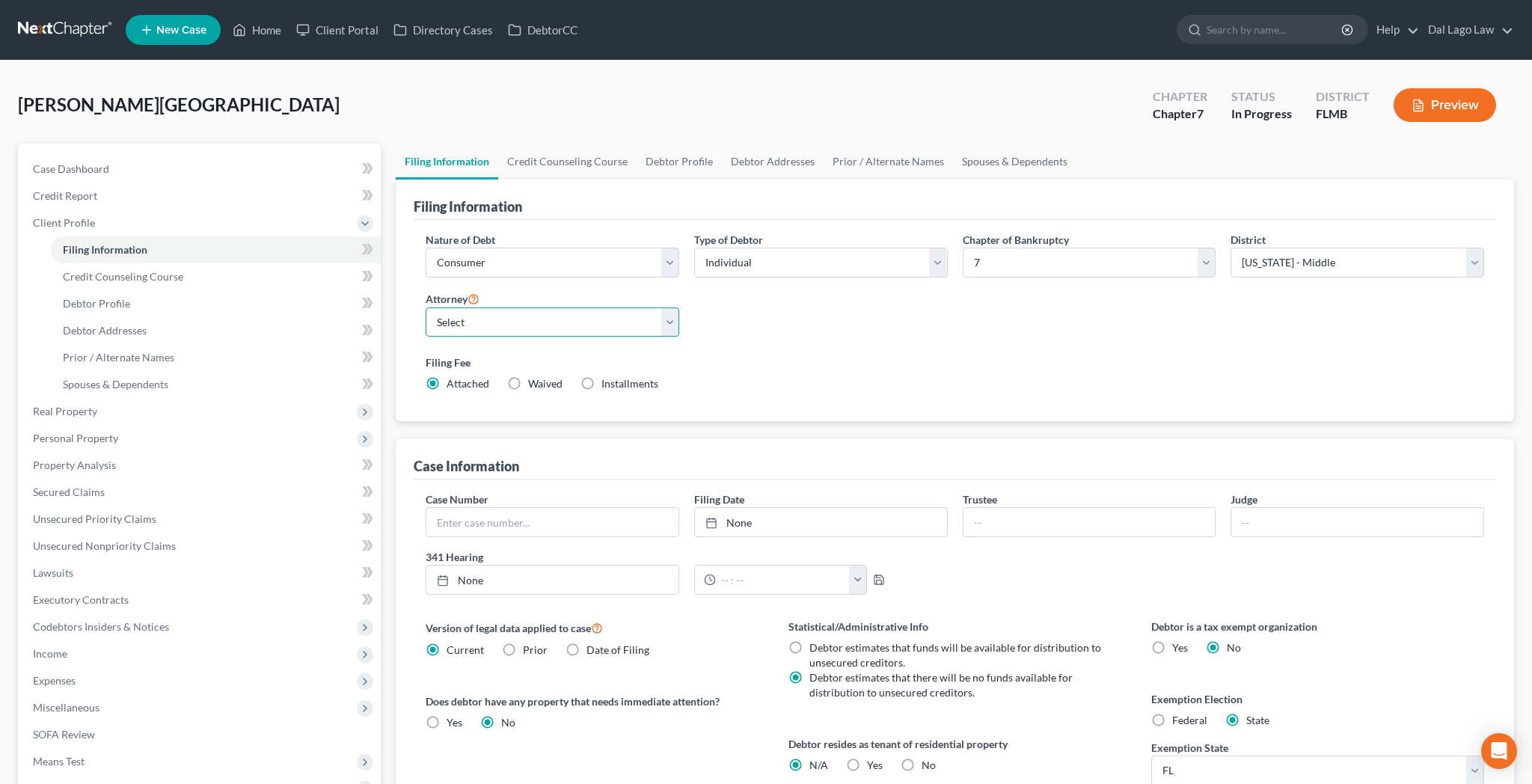
select select "0"
click option "Michael Dal Lago - FLMB" at bounding box center [0, 0] width 0 height 0
click at [43, 155] on link "Case Dashboard" at bounding box center [201, 169] width 359 height 27
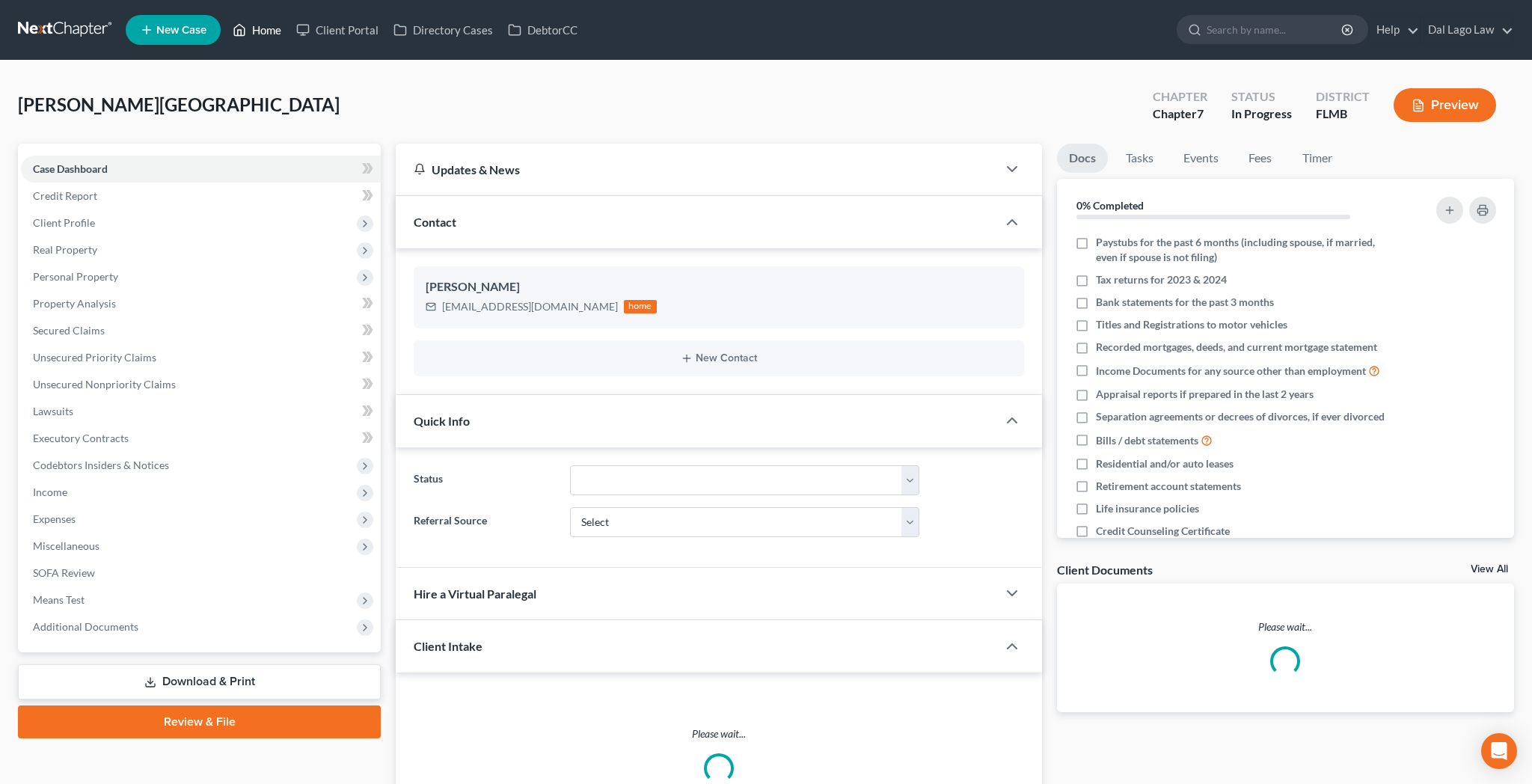
click at [225, 28] on link "Home" at bounding box center [257, 30] width 64 height 27
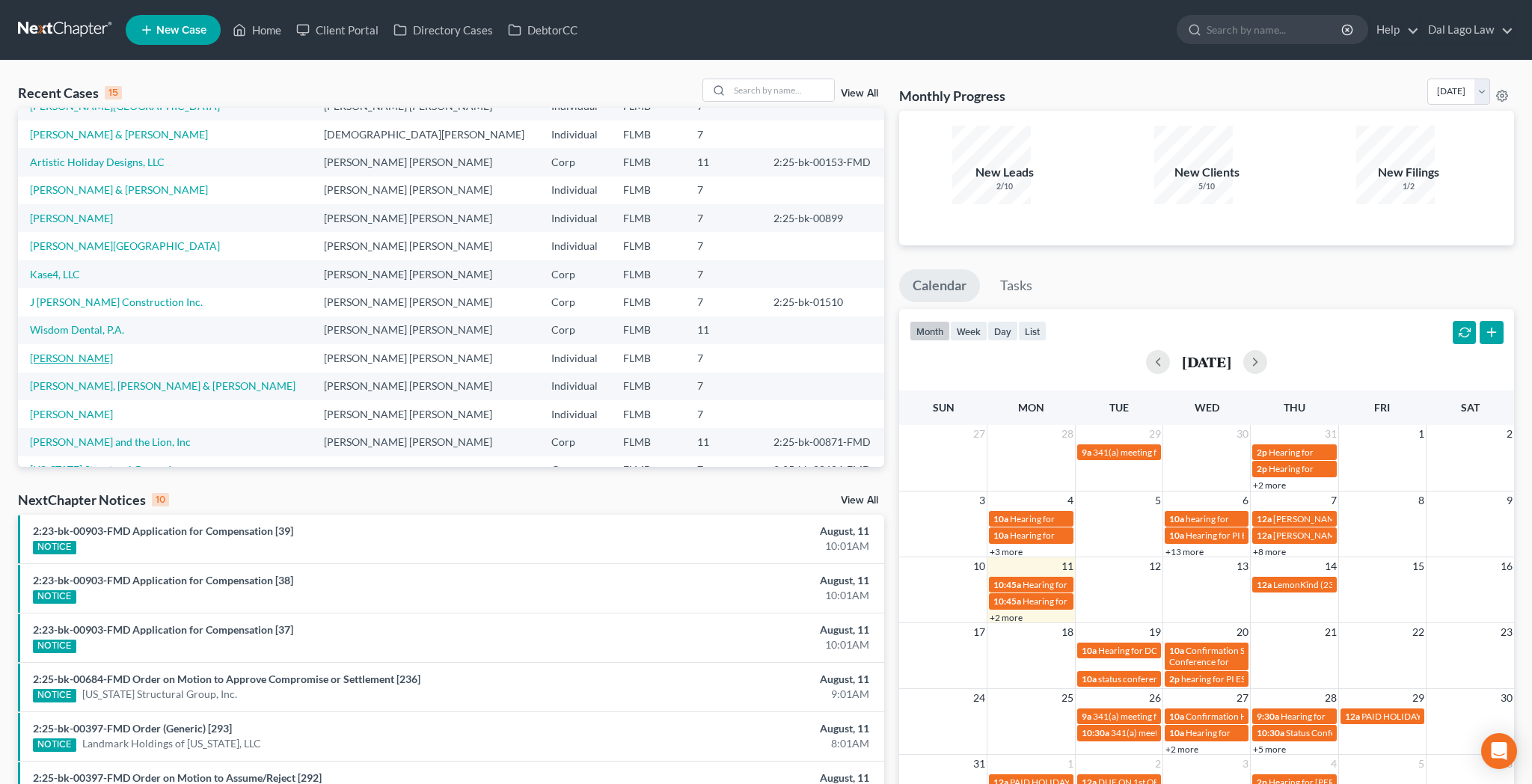
scroll to position [77, 0]
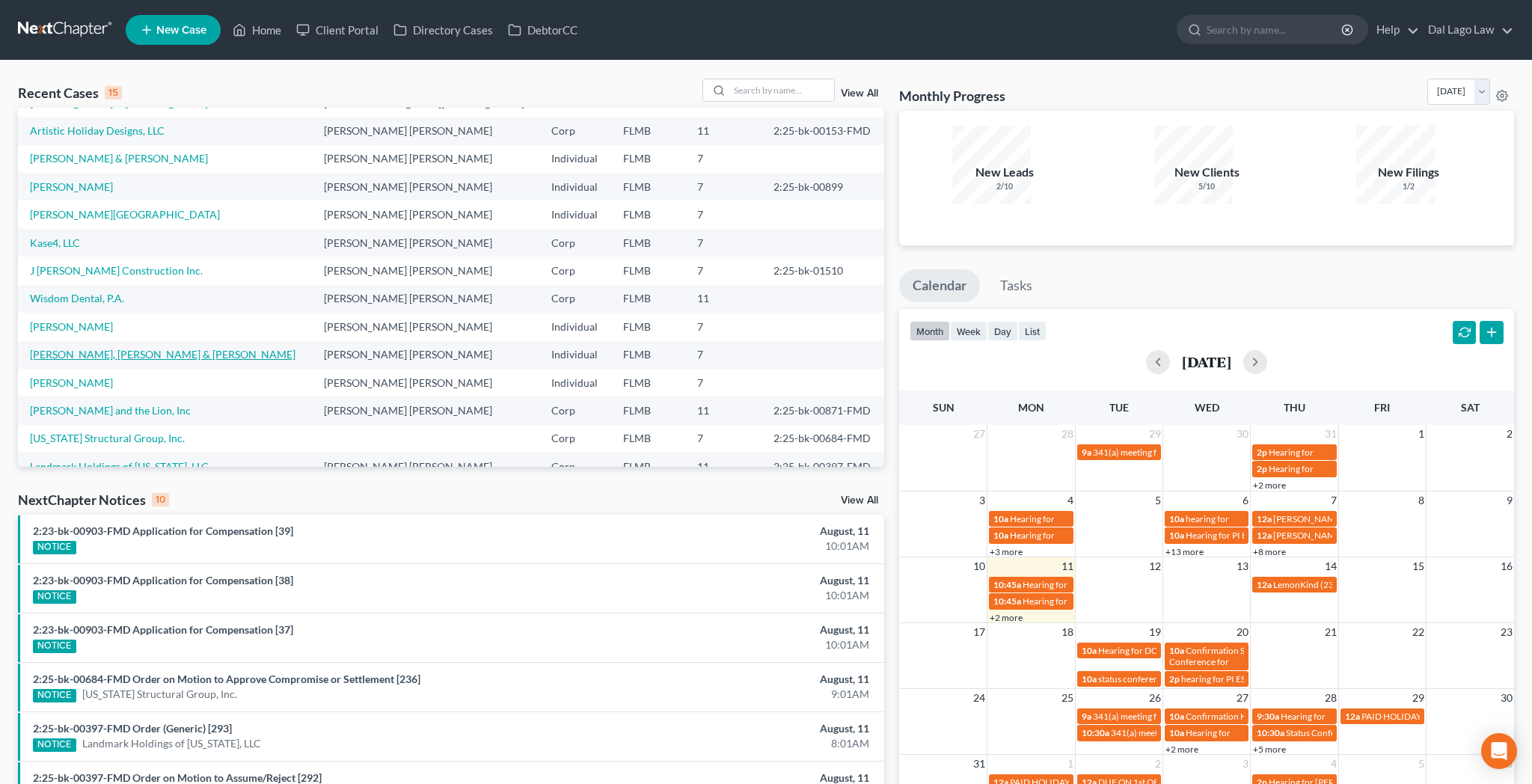
click at [31, 348] on link "Sofia, Joseph & Scali, Donna" at bounding box center [162, 354] width 266 height 13
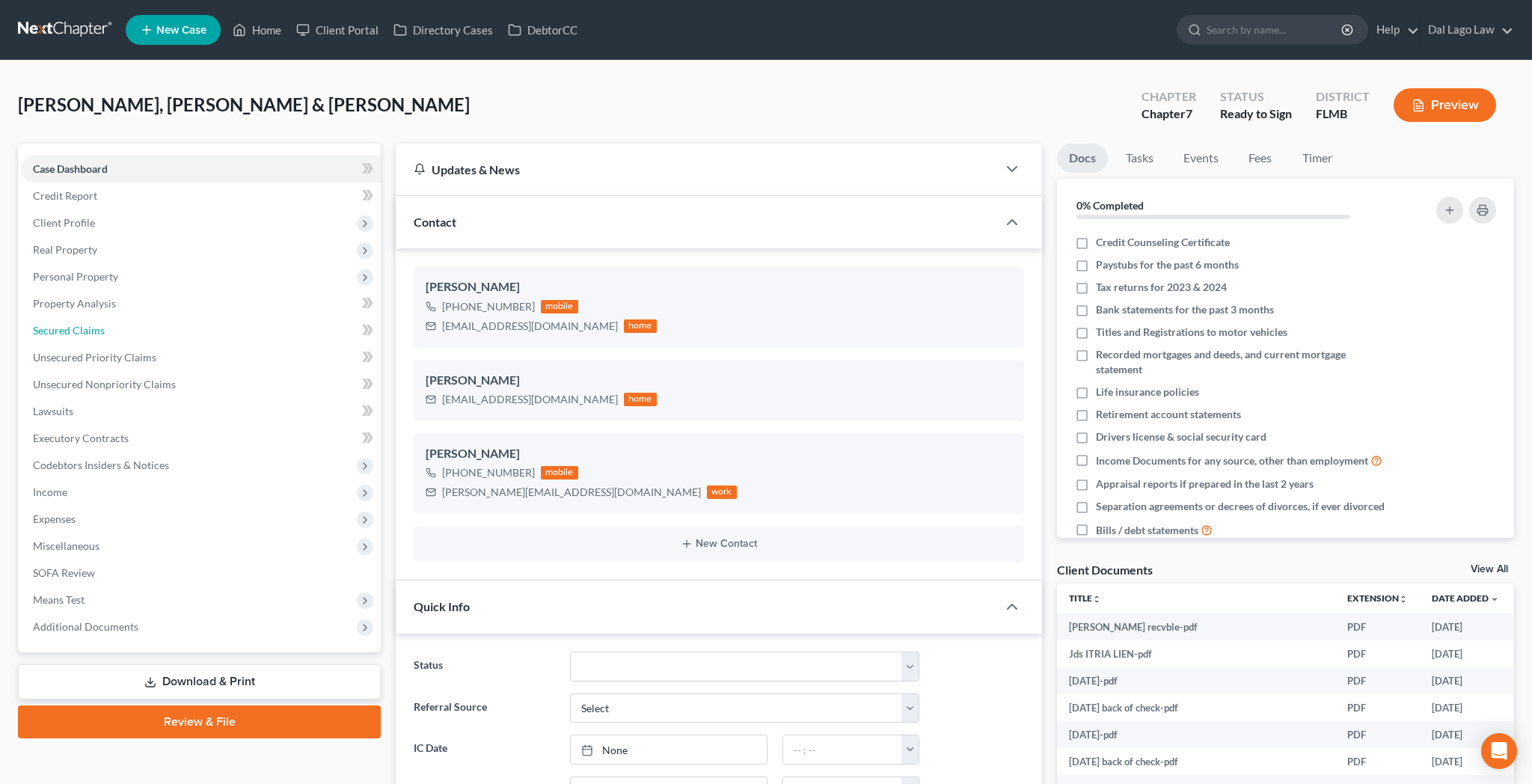
click at [34, 324] on span "Secured Claims" at bounding box center [68, 330] width 72 height 13
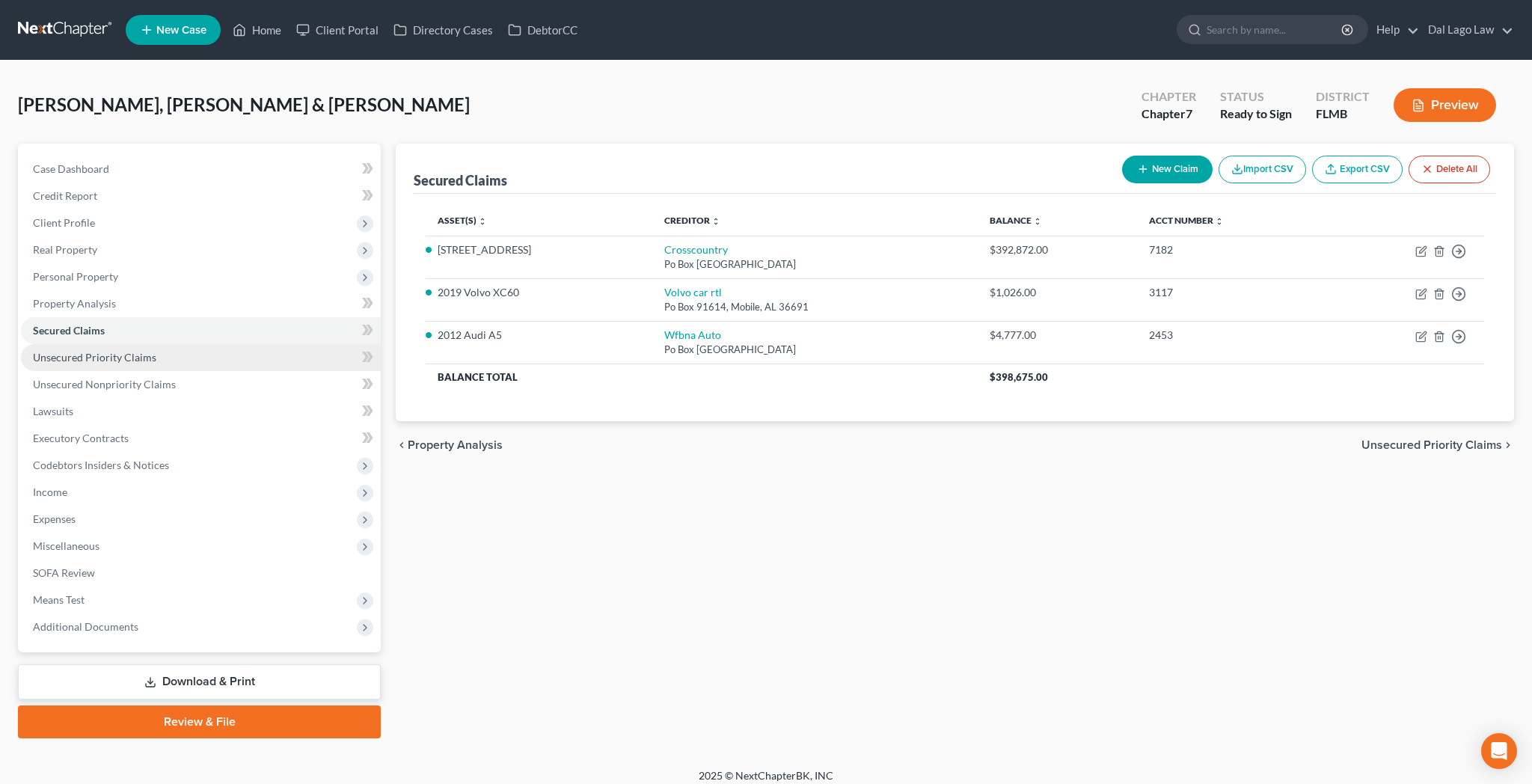
click at [32, 344] on link "Unsecured Priority Claims" at bounding box center [201, 358] width 359 height 27
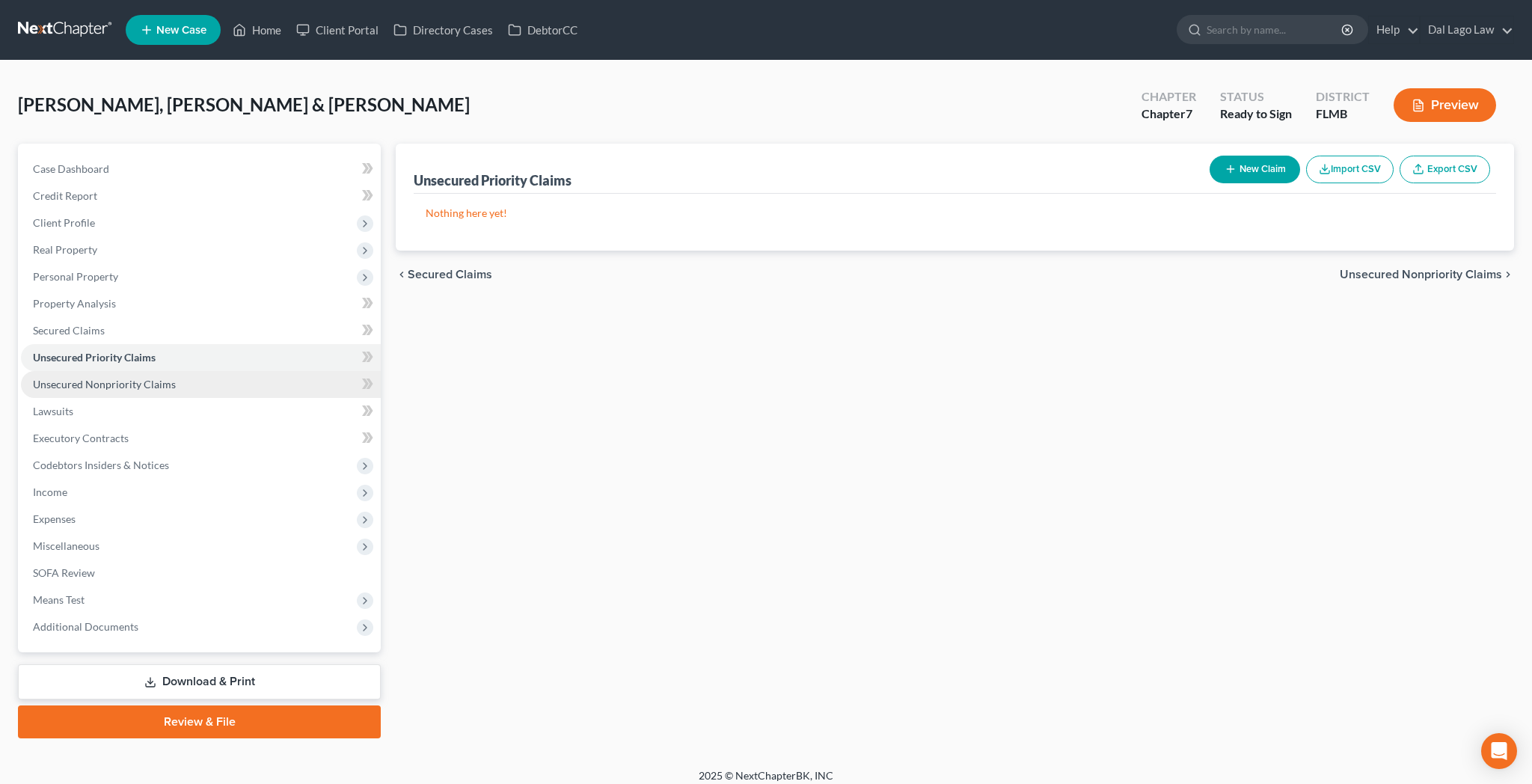
click at [55, 371] on link "Unsecured Nonpriority Claims" at bounding box center [201, 385] width 359 height 27
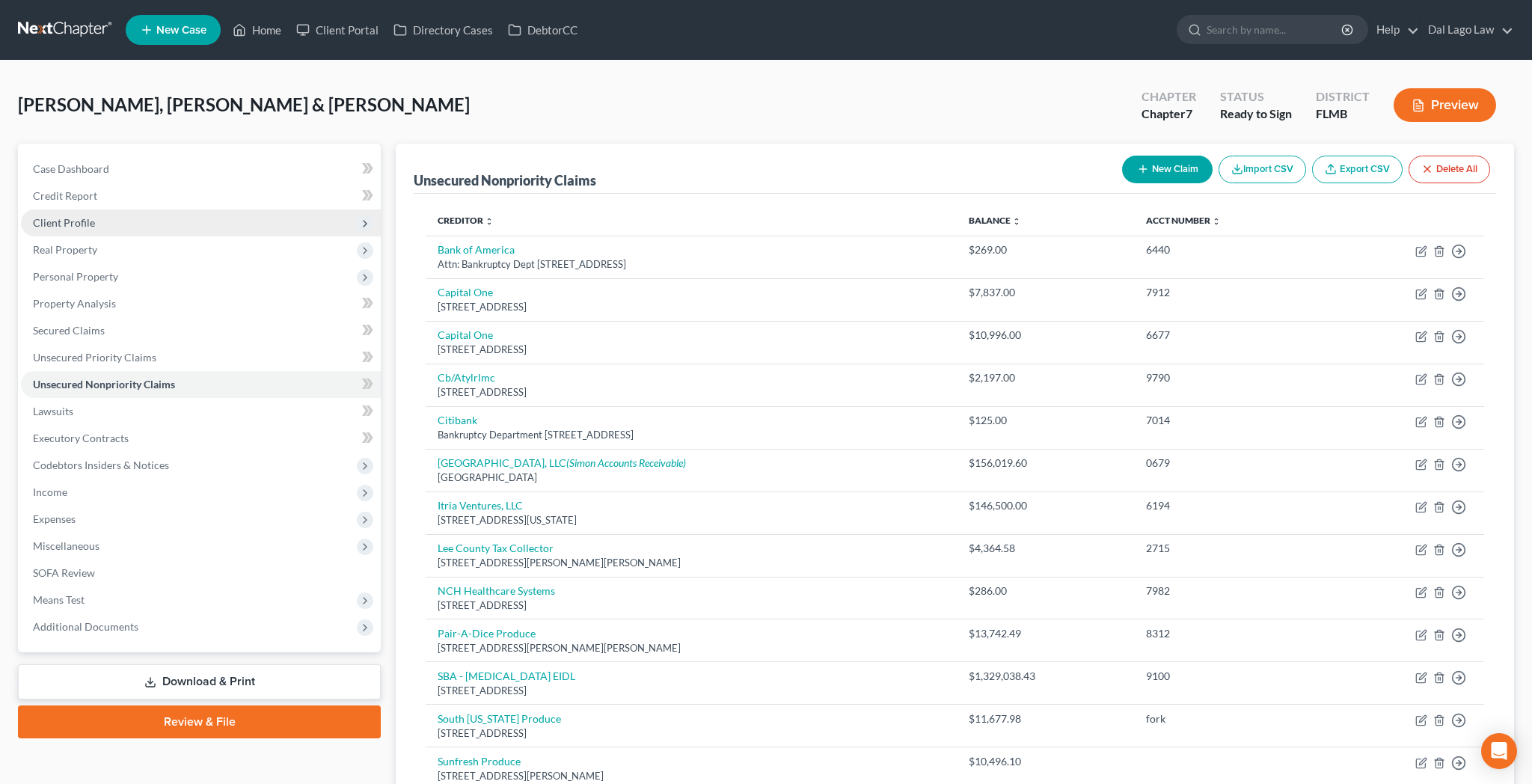
click at [54, 216] on span "Client Profile" at bounding box center [64, 222] width 62 height 13
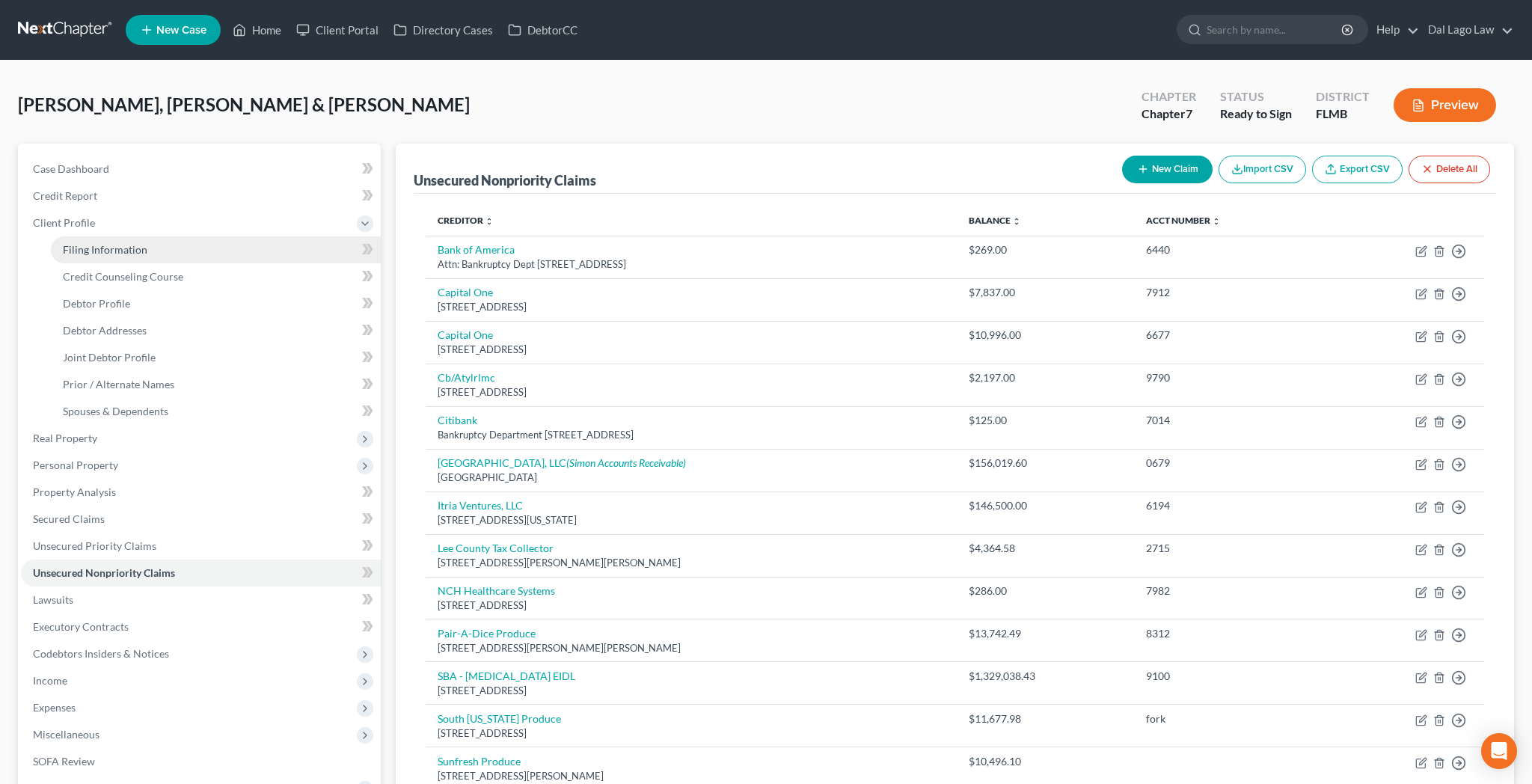
click at [79, 243] on span "Filing Information" at bounding box center [104, 250] width 84 height 13
select select "0"
select select "3"
select select "1"
select select "0"
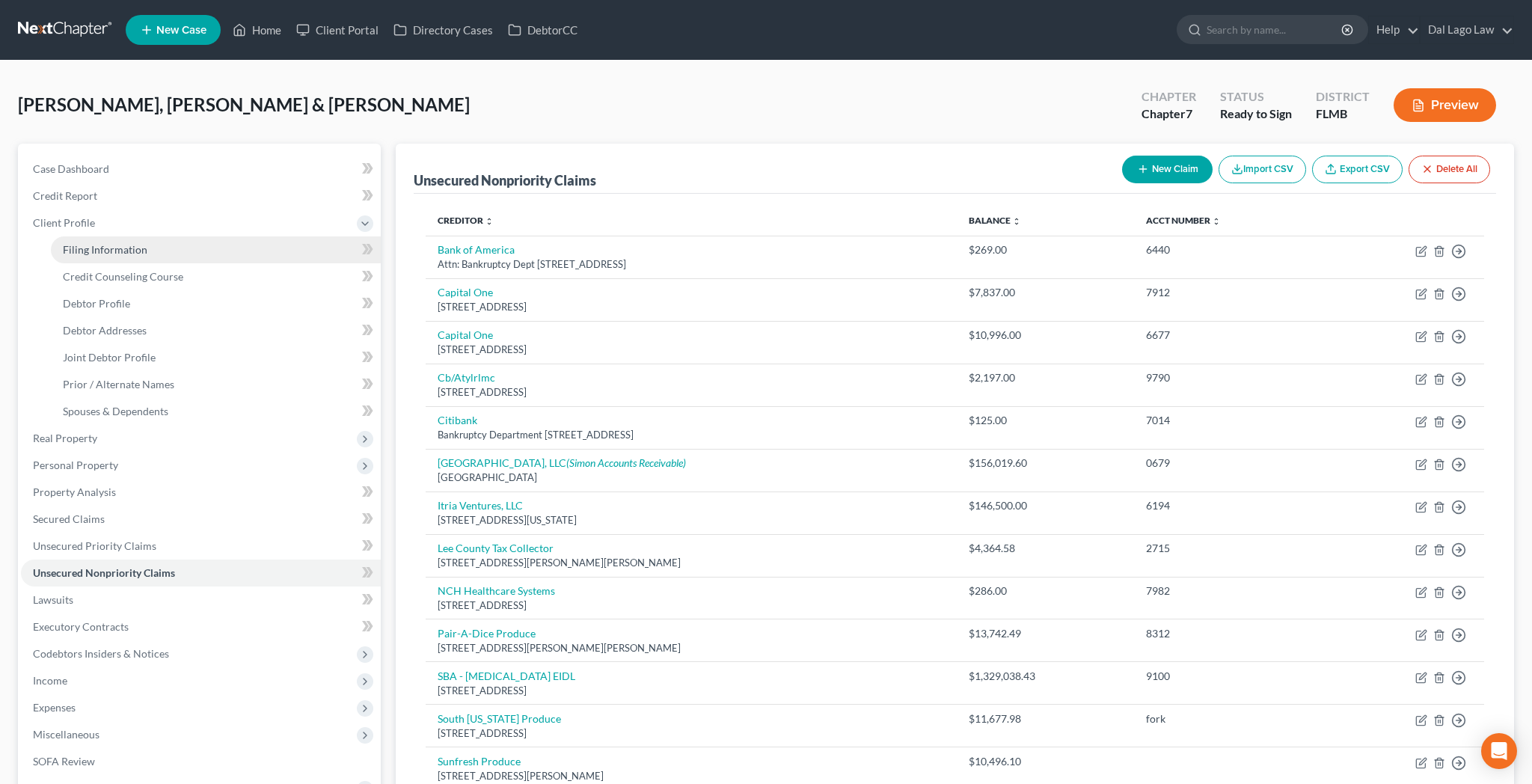
select select "15"
select select "0"
select select "9"
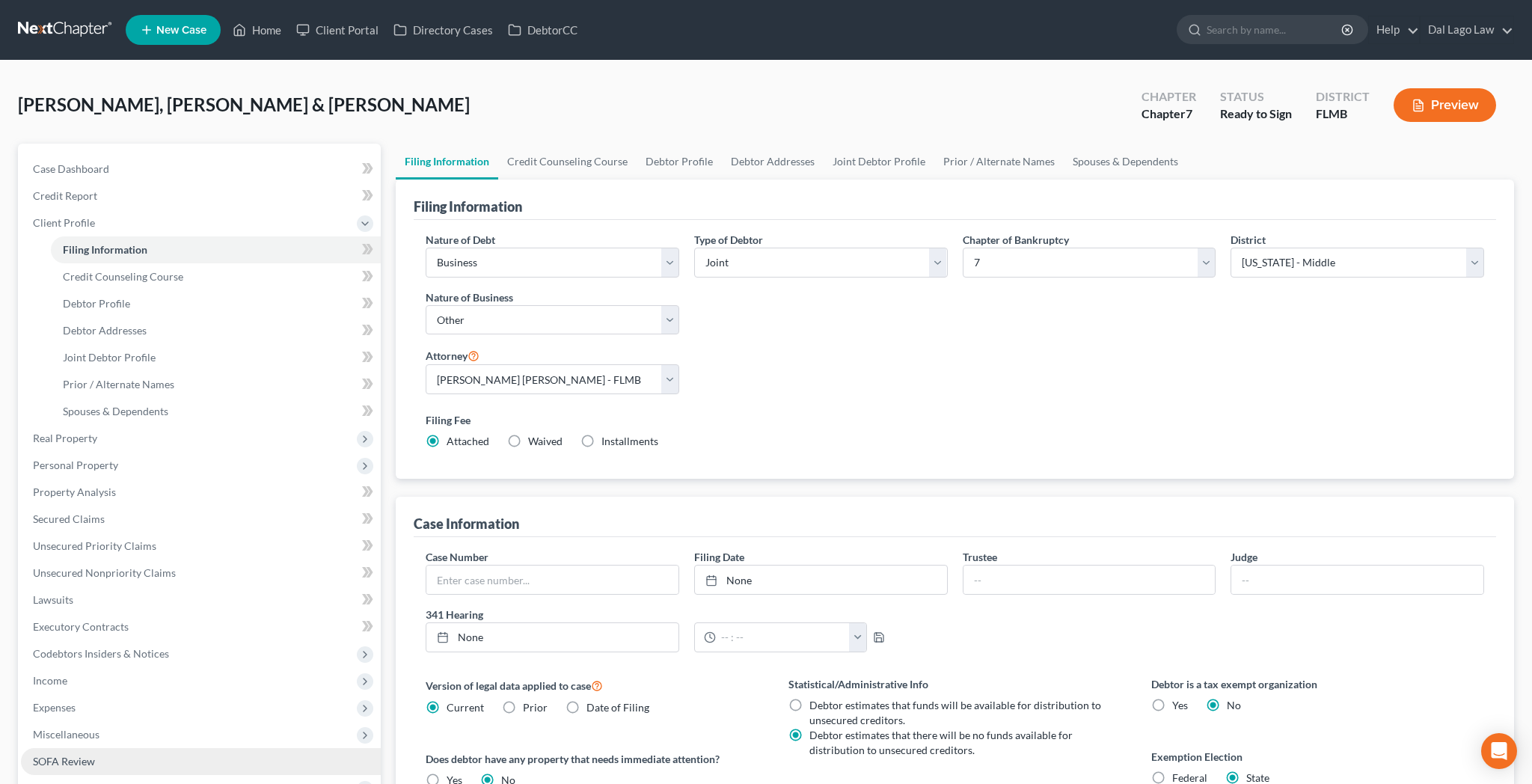
click at [54, 755] on span "SOFA Review" at bounding box center [64, 761] width 62 height 13
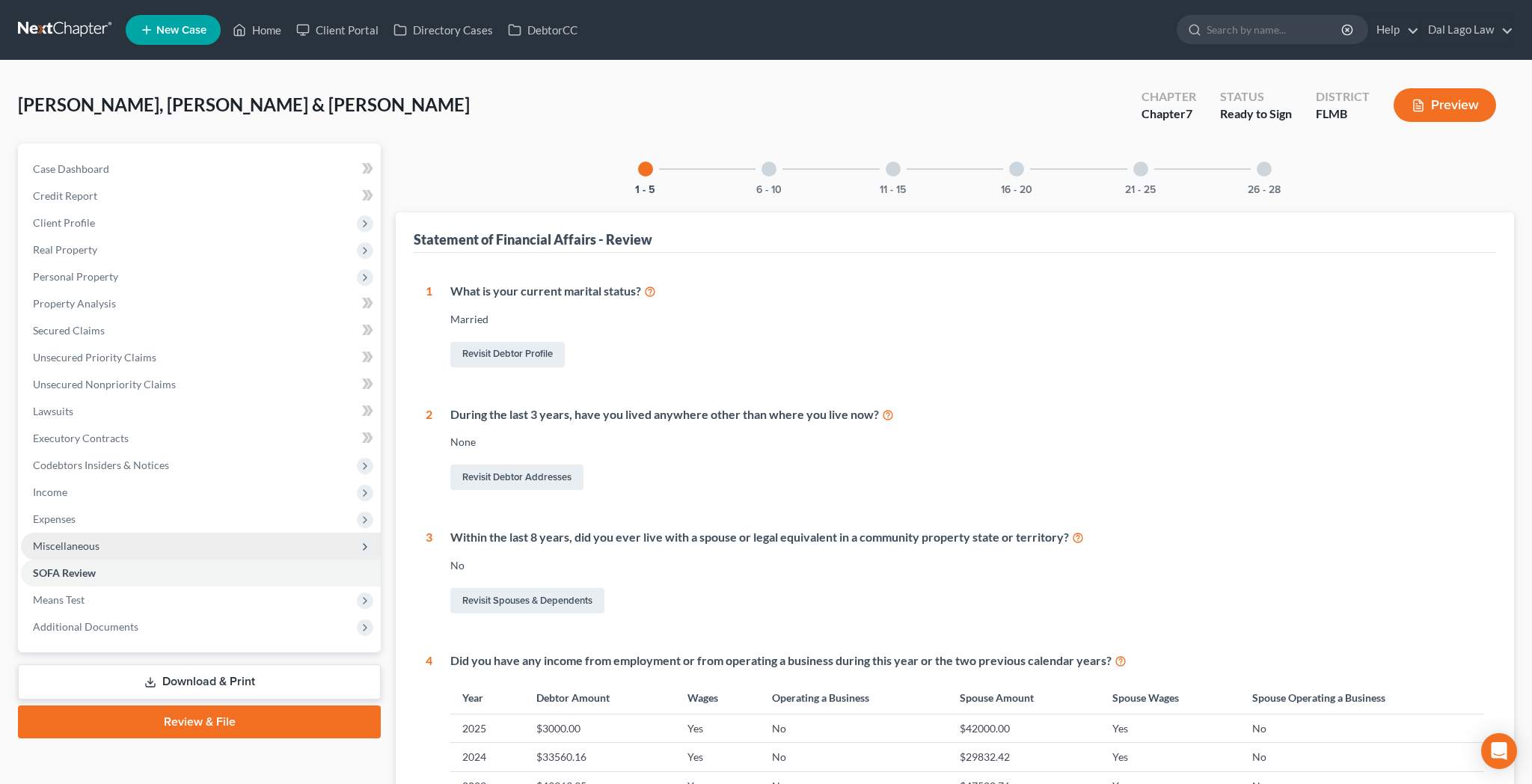
click at [62, 539] on span "Miscellaneous" at bounding box center [65, 545] width 66 height 13
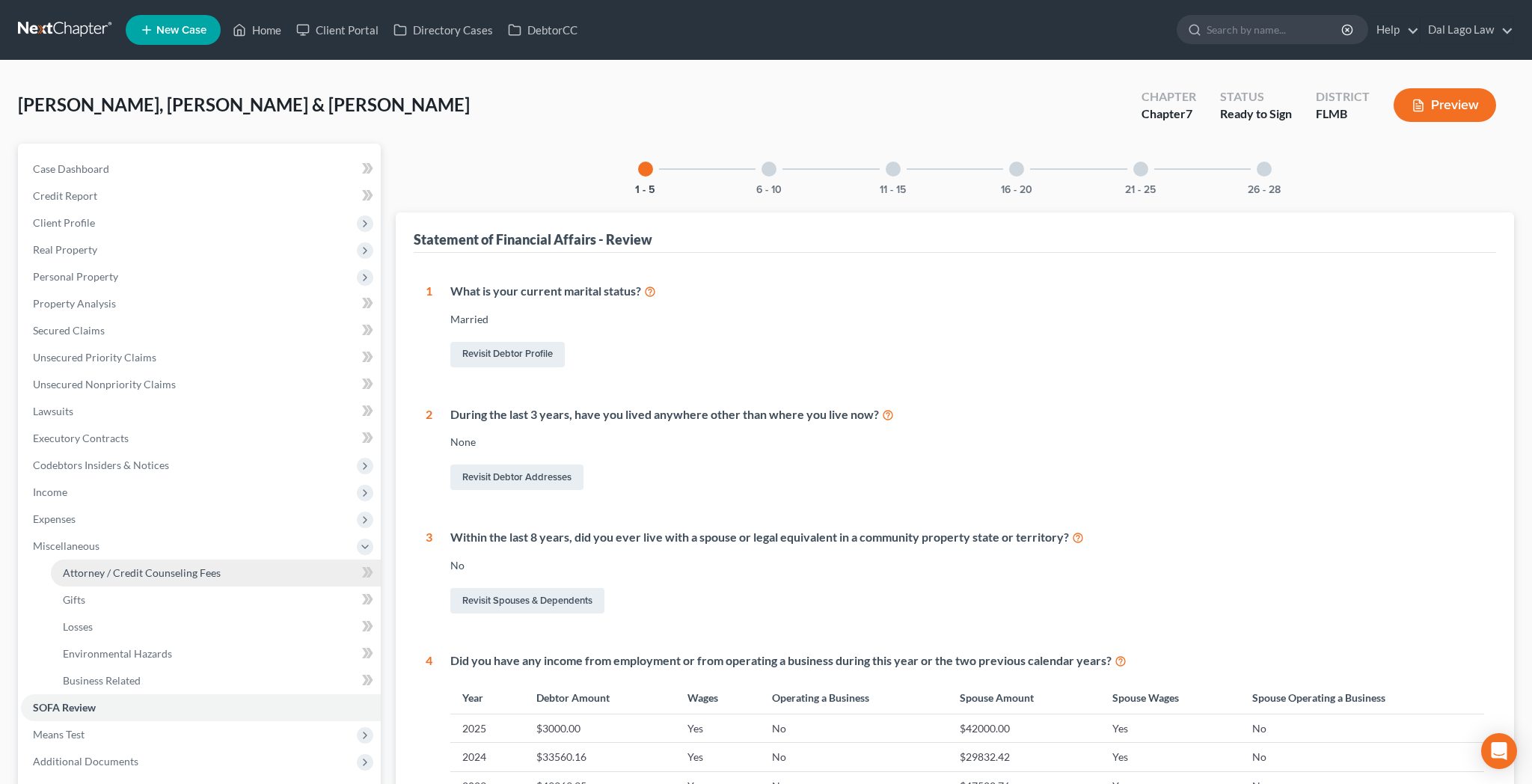
click at [67, 559] on link "Attorney / Credit Counseling Fees" at bounding box center [215, 573] width 329 height 27
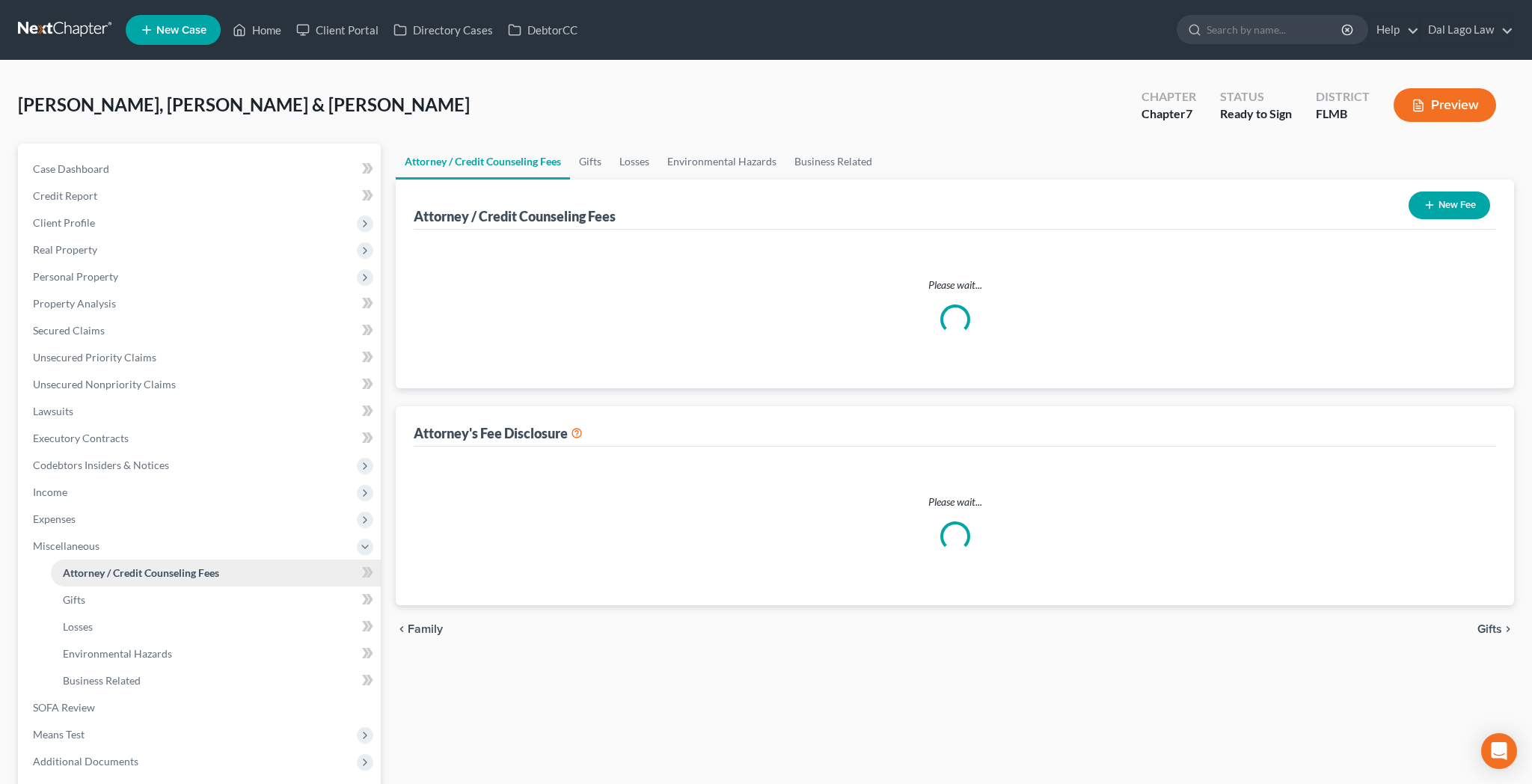
select select "3"
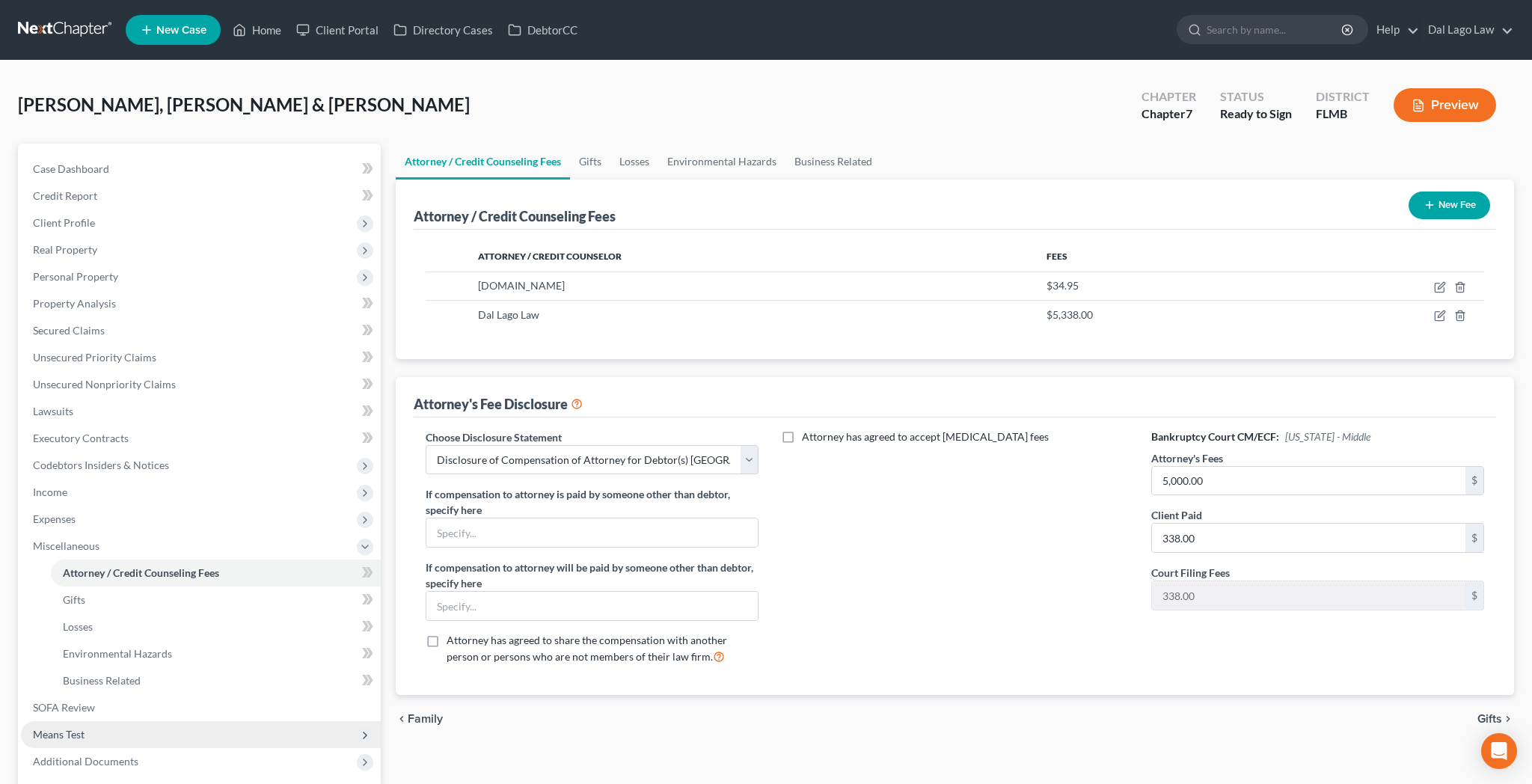
click at [54, 728] on span "Means Test" at bounding box center [58, 734] width 52 height 13
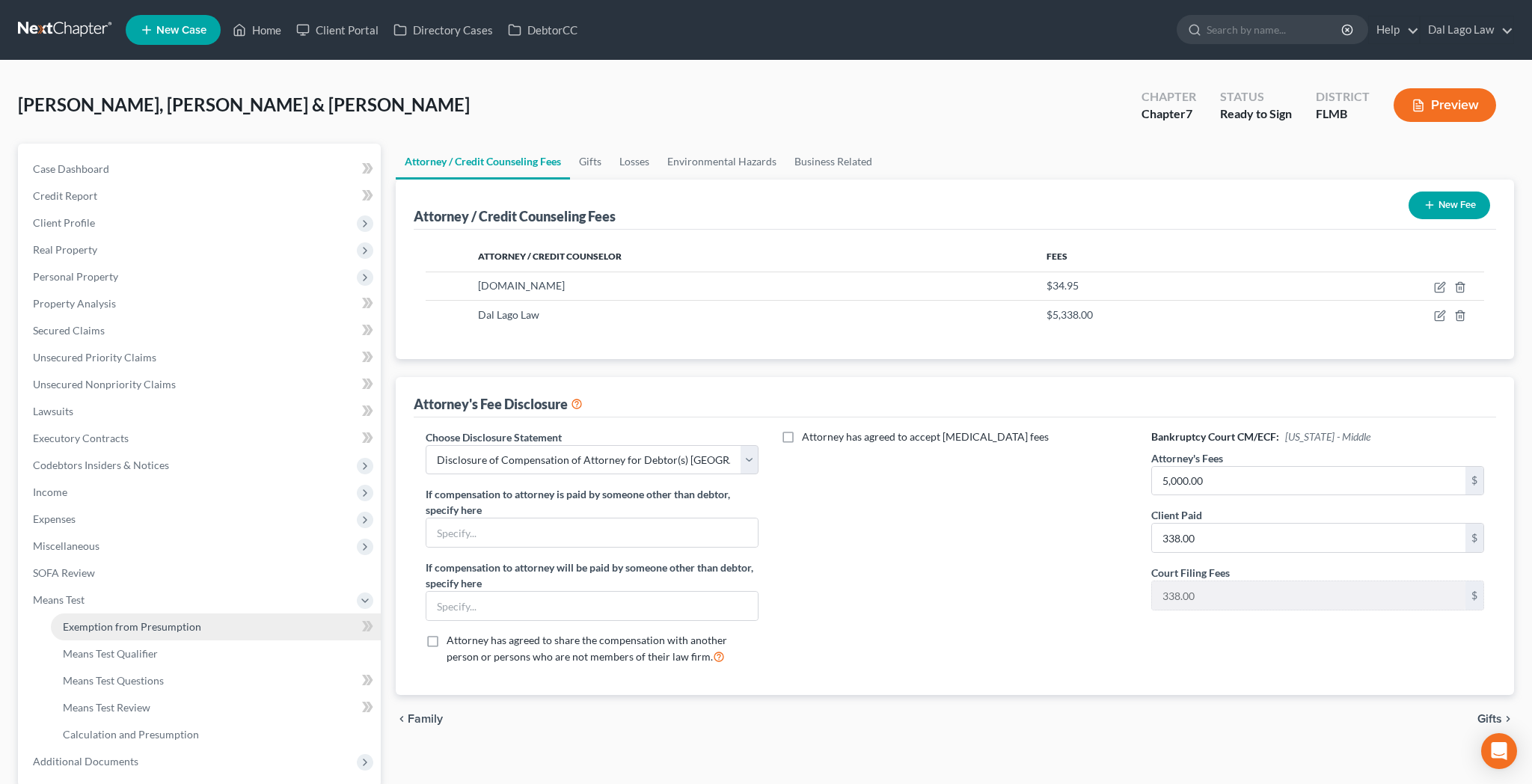
click at [97, 620] on span "Exemption from Presumption" at bounding box center [132, 626] width 138 height 13
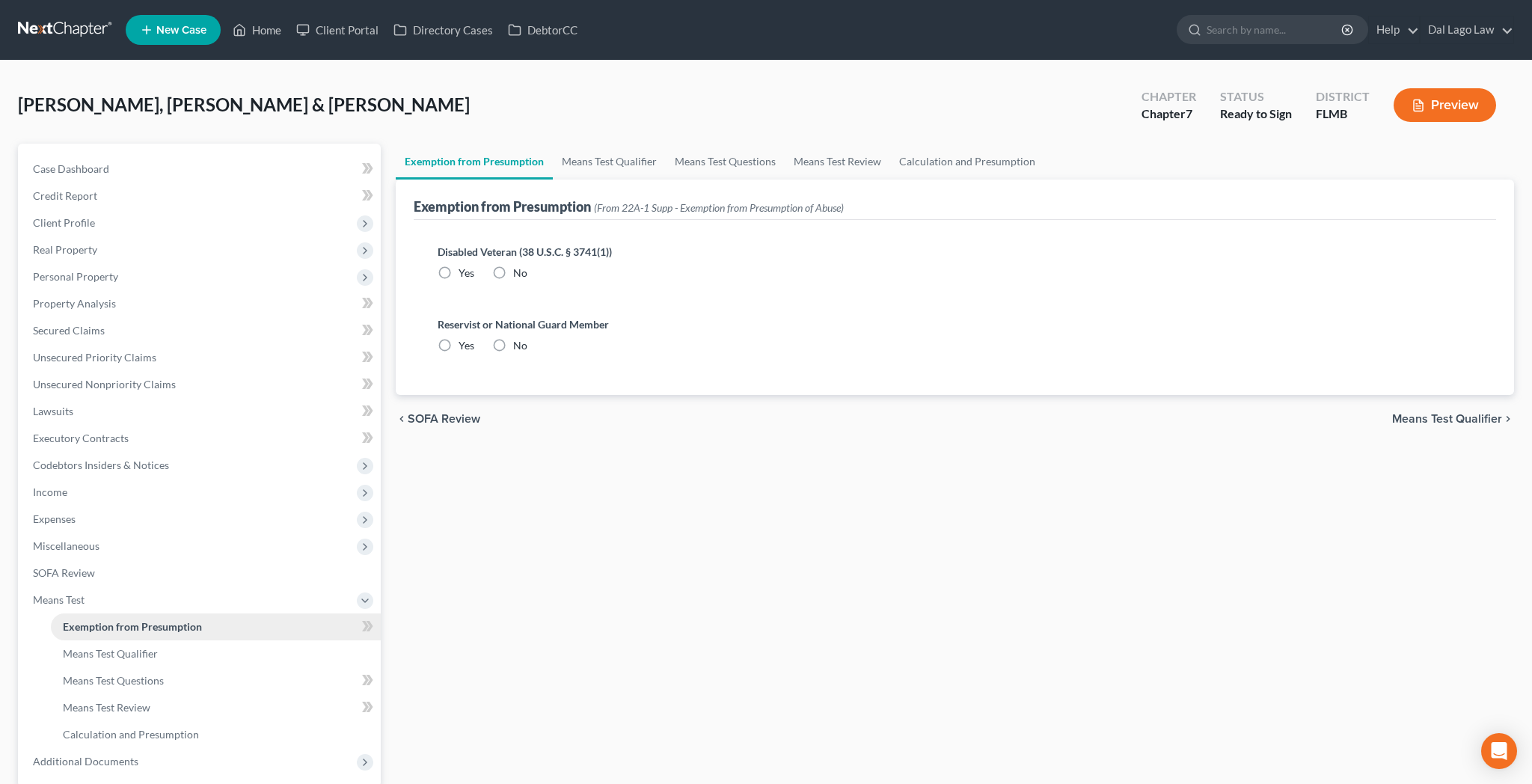
radio input "true"
click at [1438, 413] on span "Means Test Qualifier" at bounding box center [1447, 418] width 110 height 12
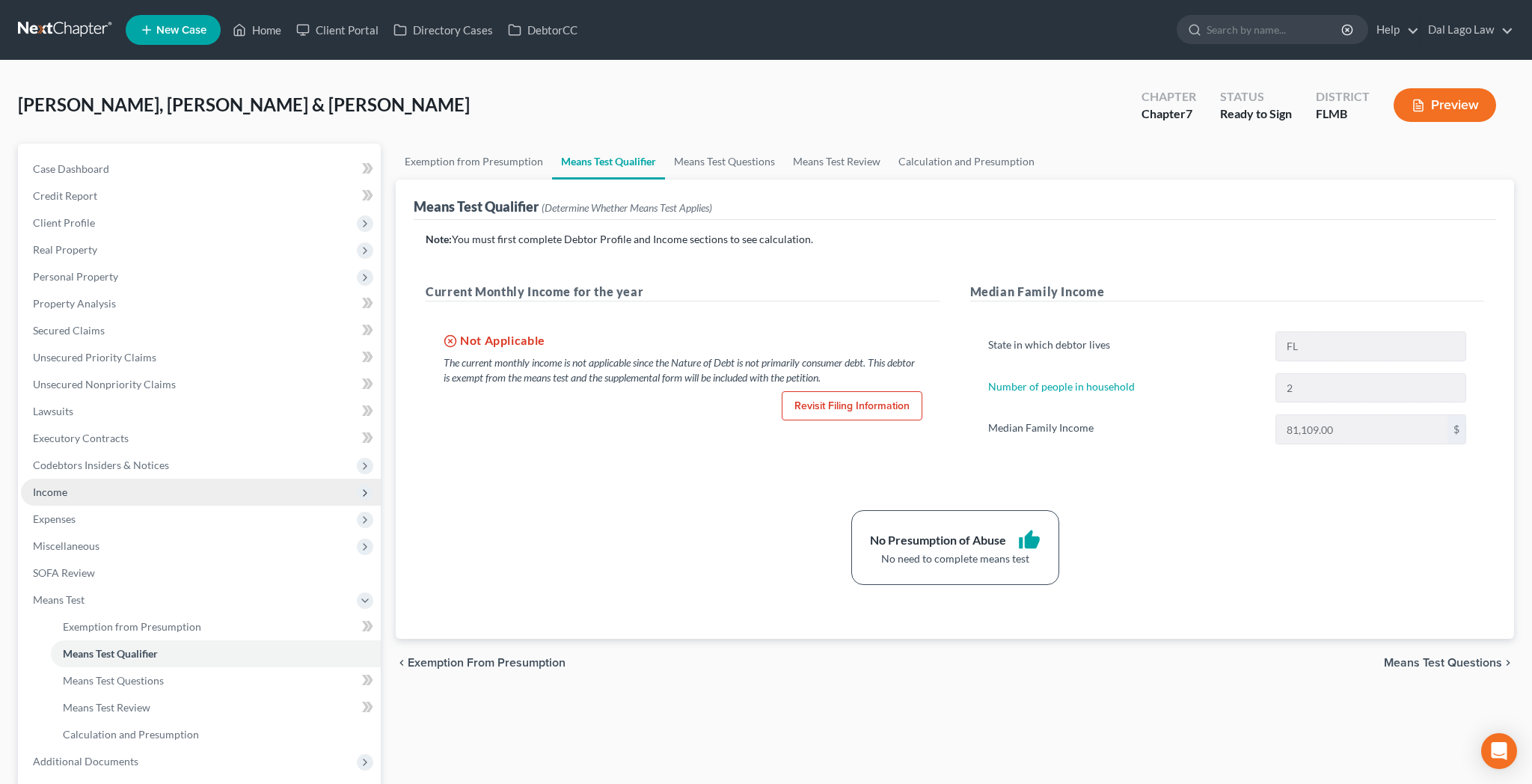
click at [58, 478] on span "Income" at bounding box center [201, 492] width 359 height 27
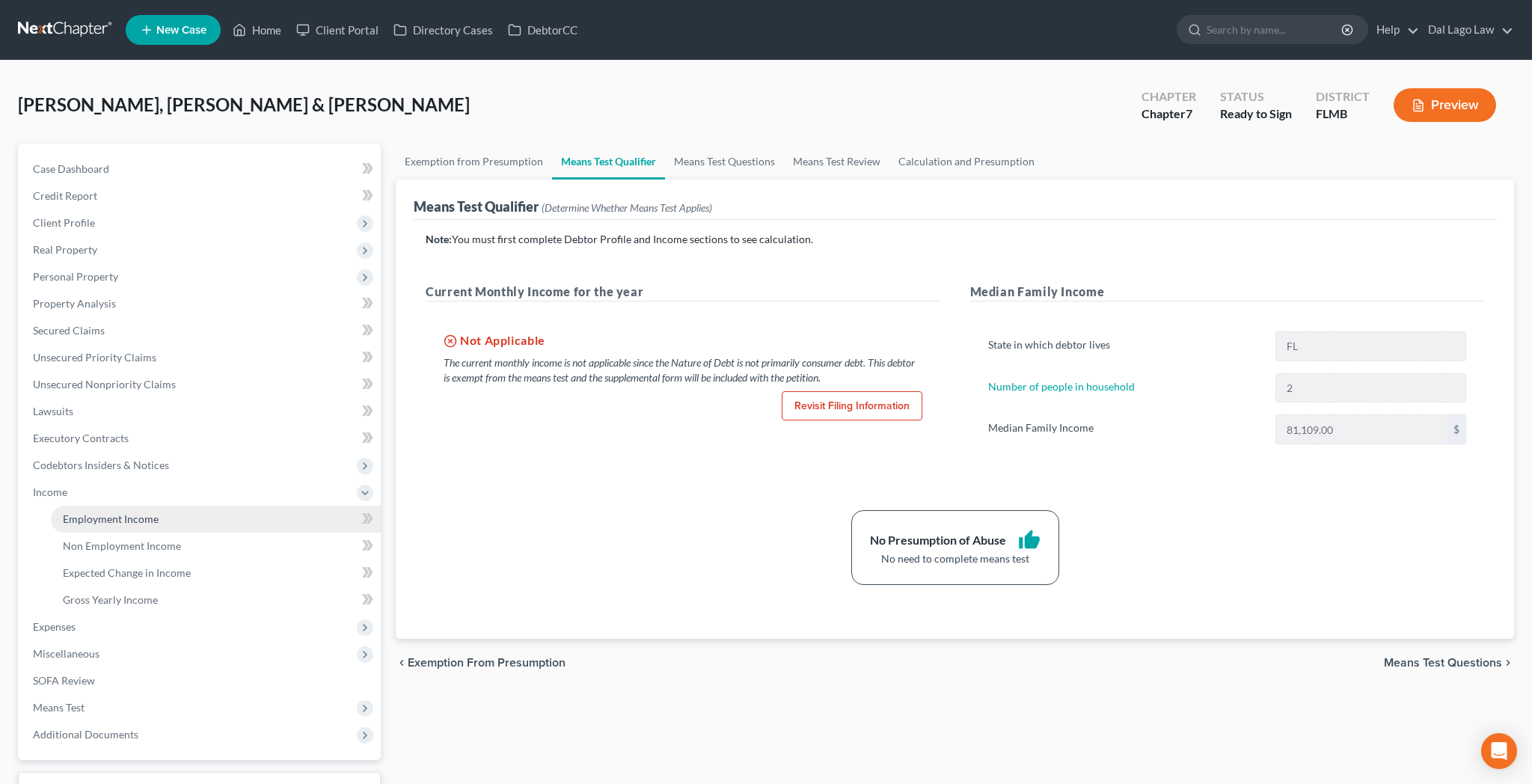
click at [63, 513] on span "Employment Income" at bounding box center [110, 519] width 95 height 13
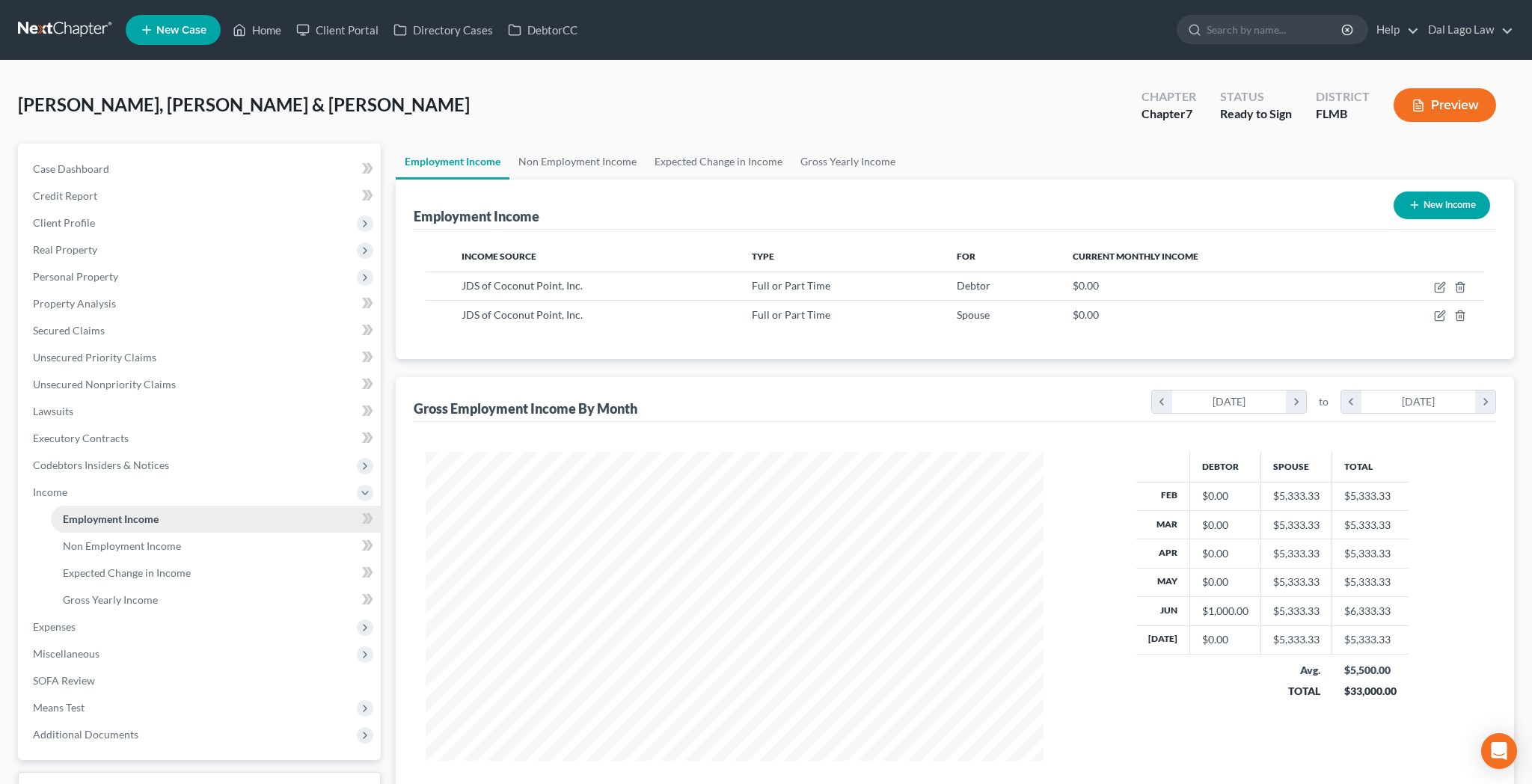
scroll to position [309, 647]
click at [74, 539] on span "Non Employment Income" at bounding box center [122, 545] width 118 height 13
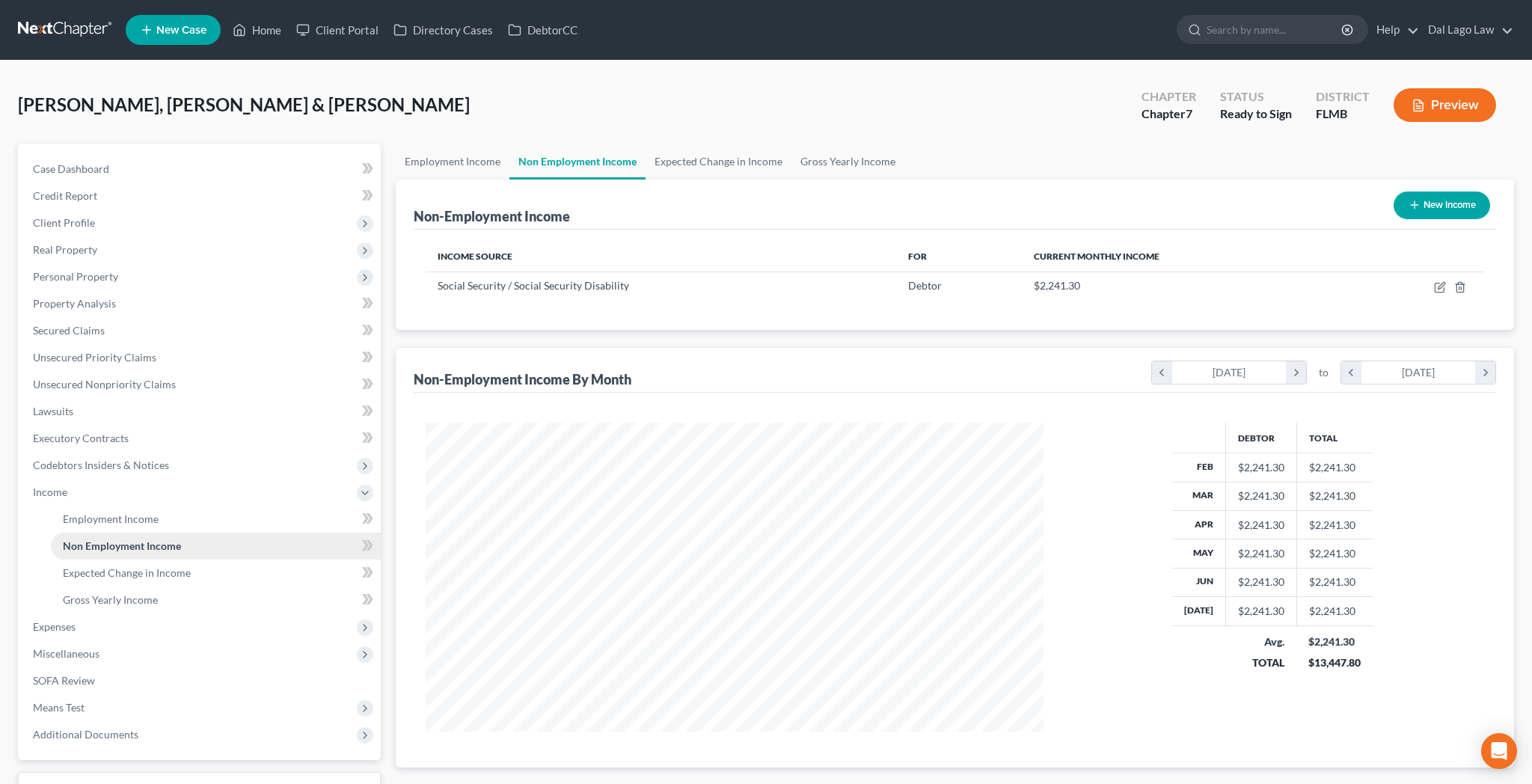
scroll to position [309, 647]
click at [72, 566] on span "Expected Change in Income" at bounding box center [126, 573] width 128 height 13
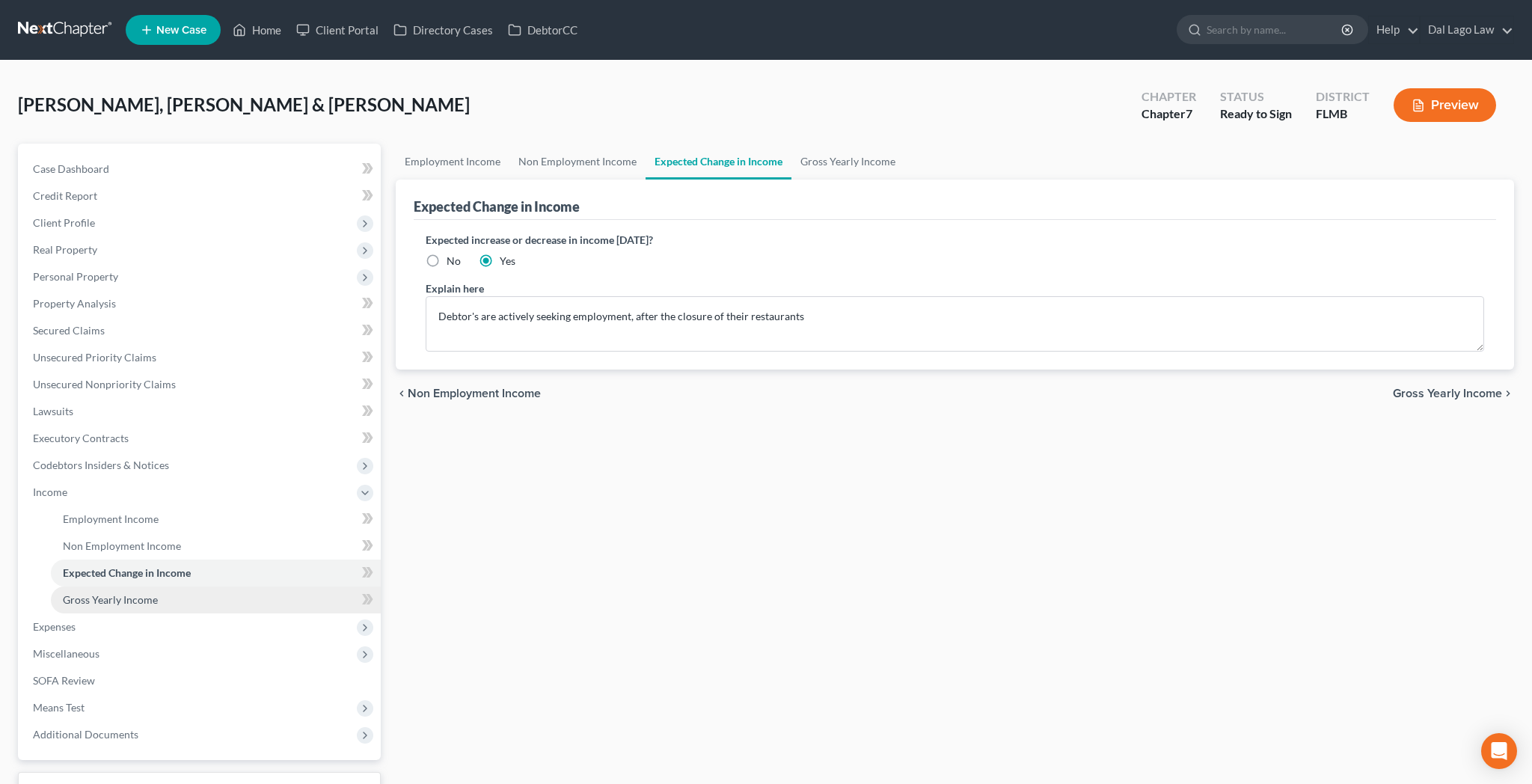
click at [74, 586] on link "Gross Yearly Income" at bounding box center [215, 600] width 329 height 27
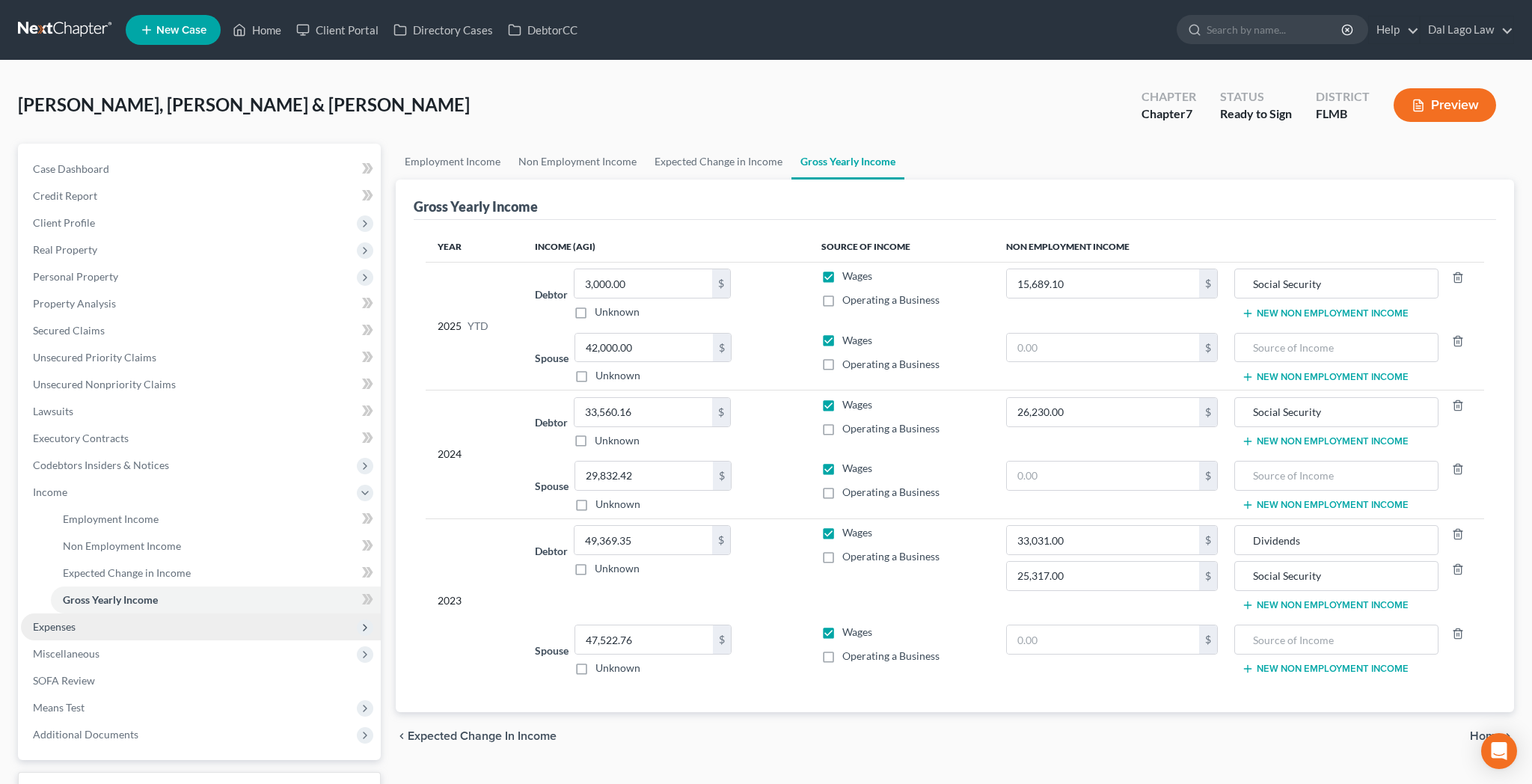
click at [74, 613] on span "Expenses" at bounding box center [201, 627] width 359 height 27
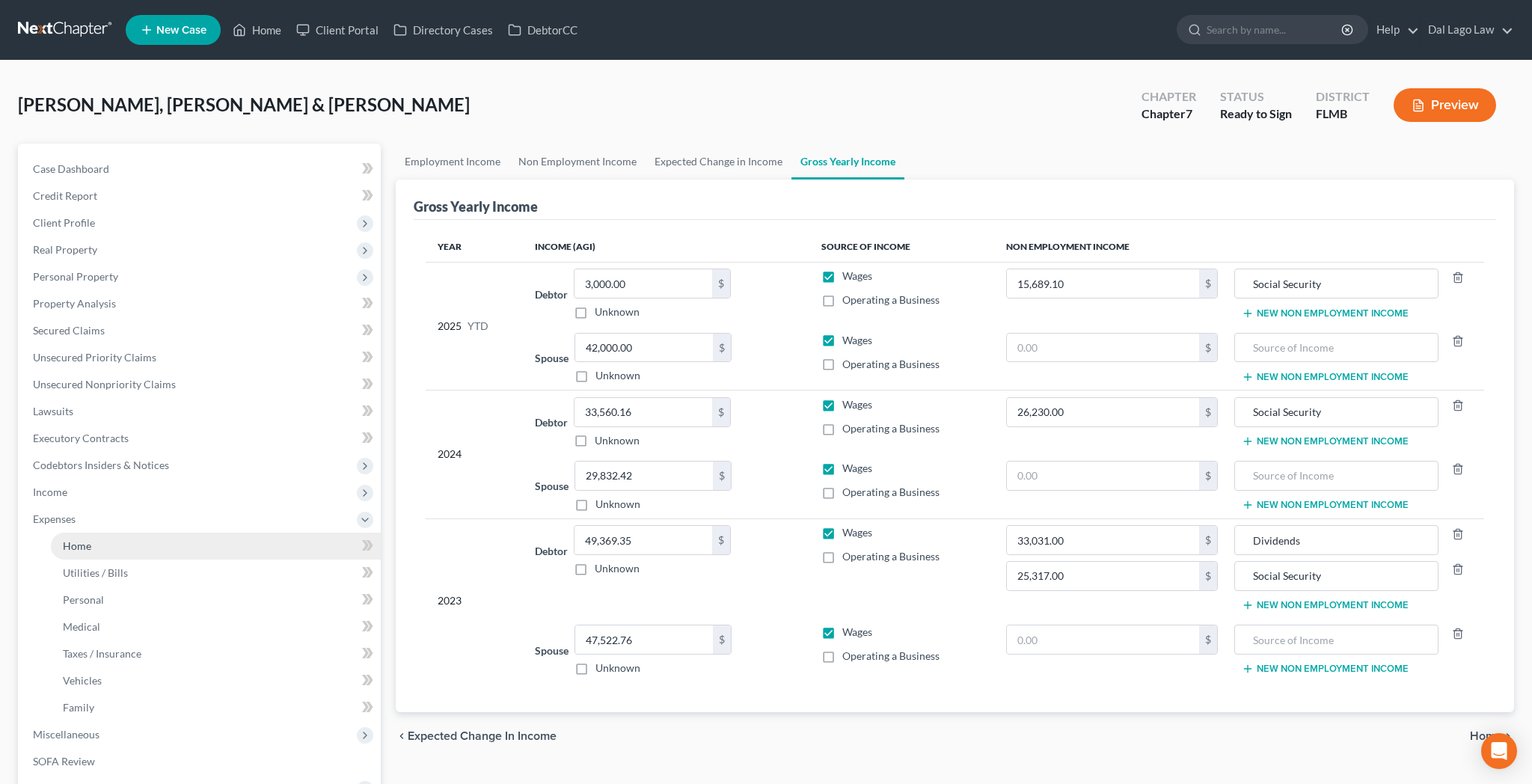
click at [87, 533] on link "Home" at bounding box center [215, 546] width 329 height 27
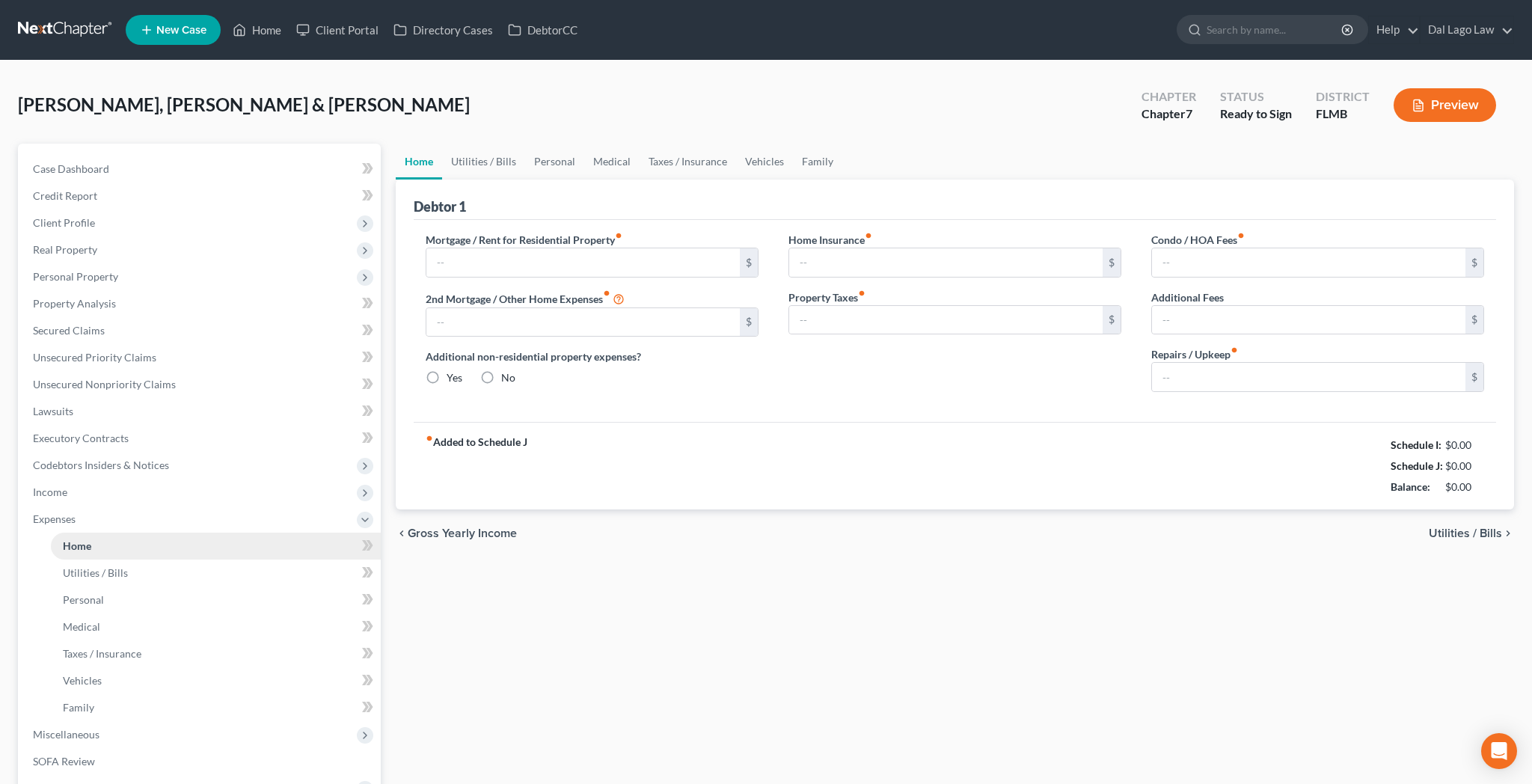
type input "3,384.98"
type input "0.00"
radio input "true"
type input "0.00"
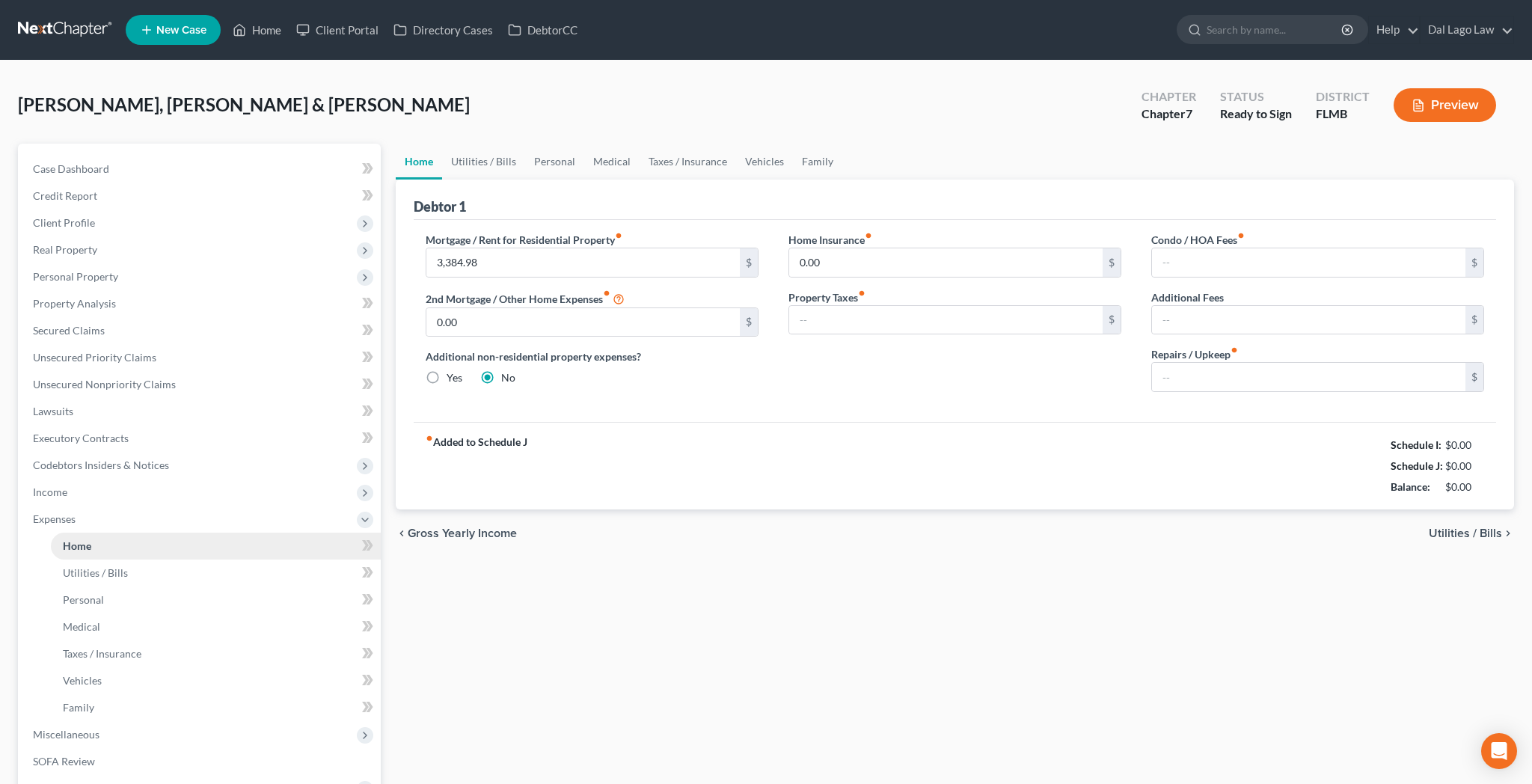
type input "366.00"
type input "0.00"
click at [463, 143] on link "Utilities / Bills" at bounding box center [483, 162] width 83 height 36
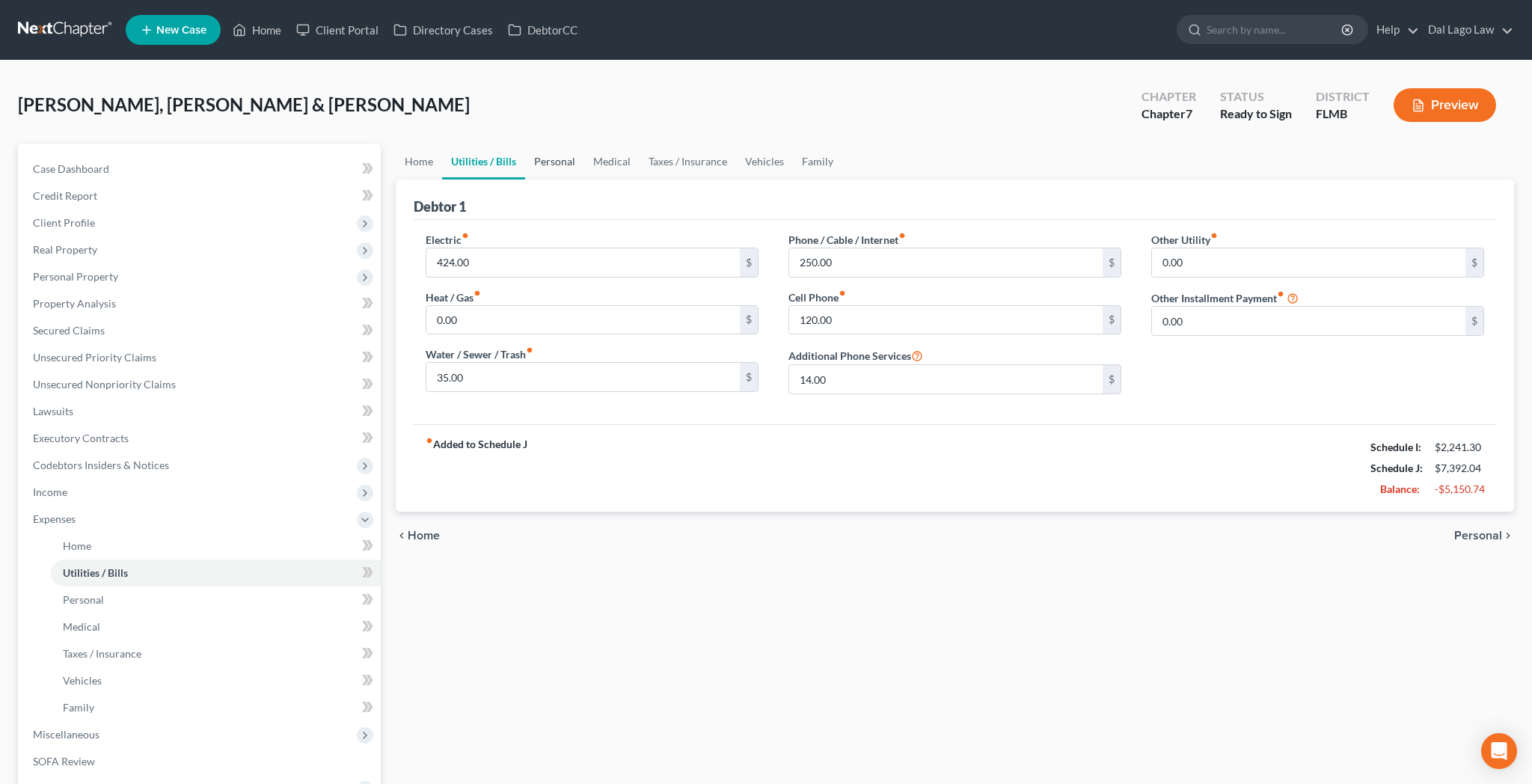
click at [528, 143] on link "Personal" at bounding box center [555, 162] width 59 height 36
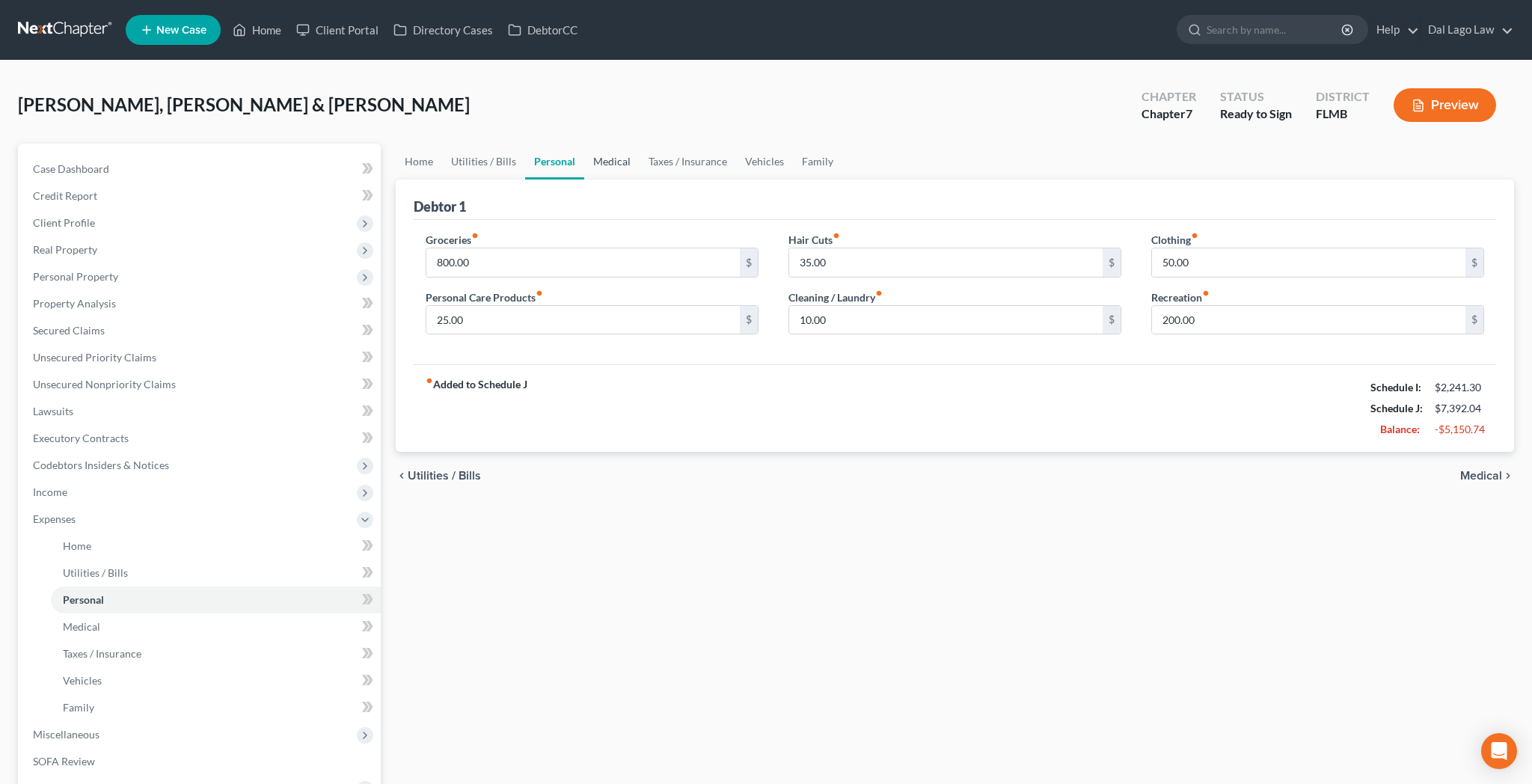
click at [584, 143] on link "Medical" at bounding box center [612, 162] width 55 height 36
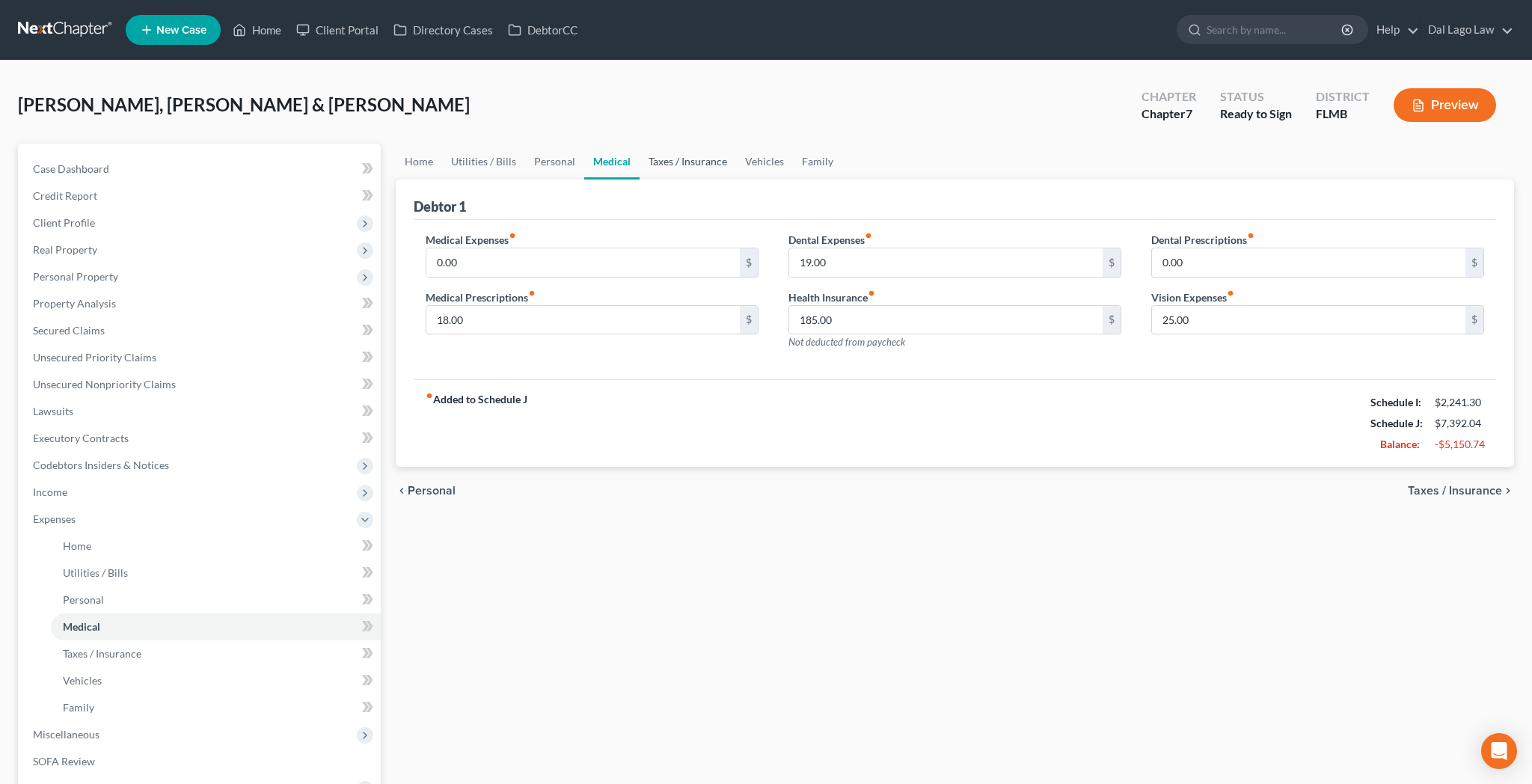
click at [640, 143] on link "Taxes / Insurance" at bounding box center [688, 162] width 96 height 36
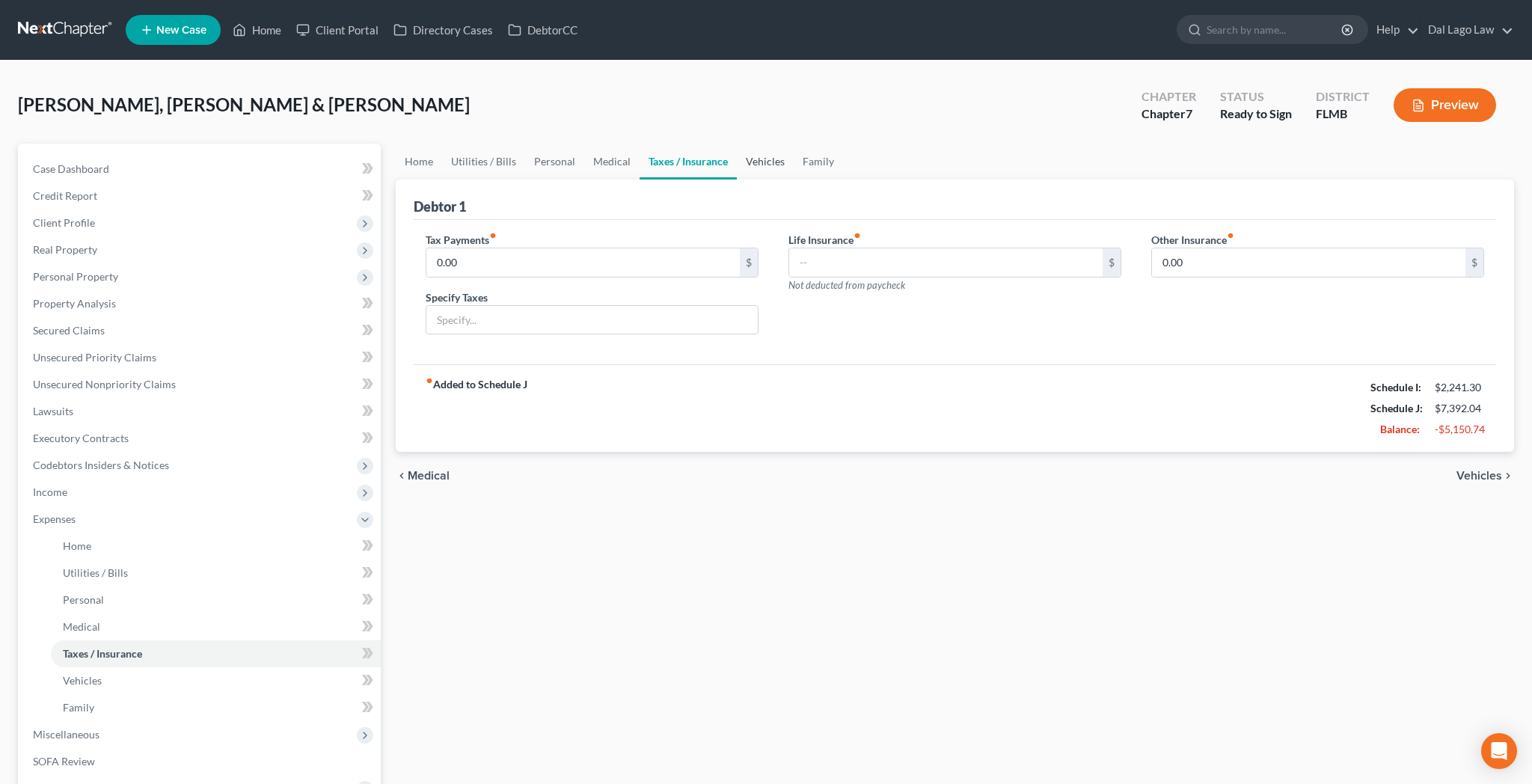
click at [737, 143] on link "Vehicles" at bounding box center [765, 162] width 57 height 36
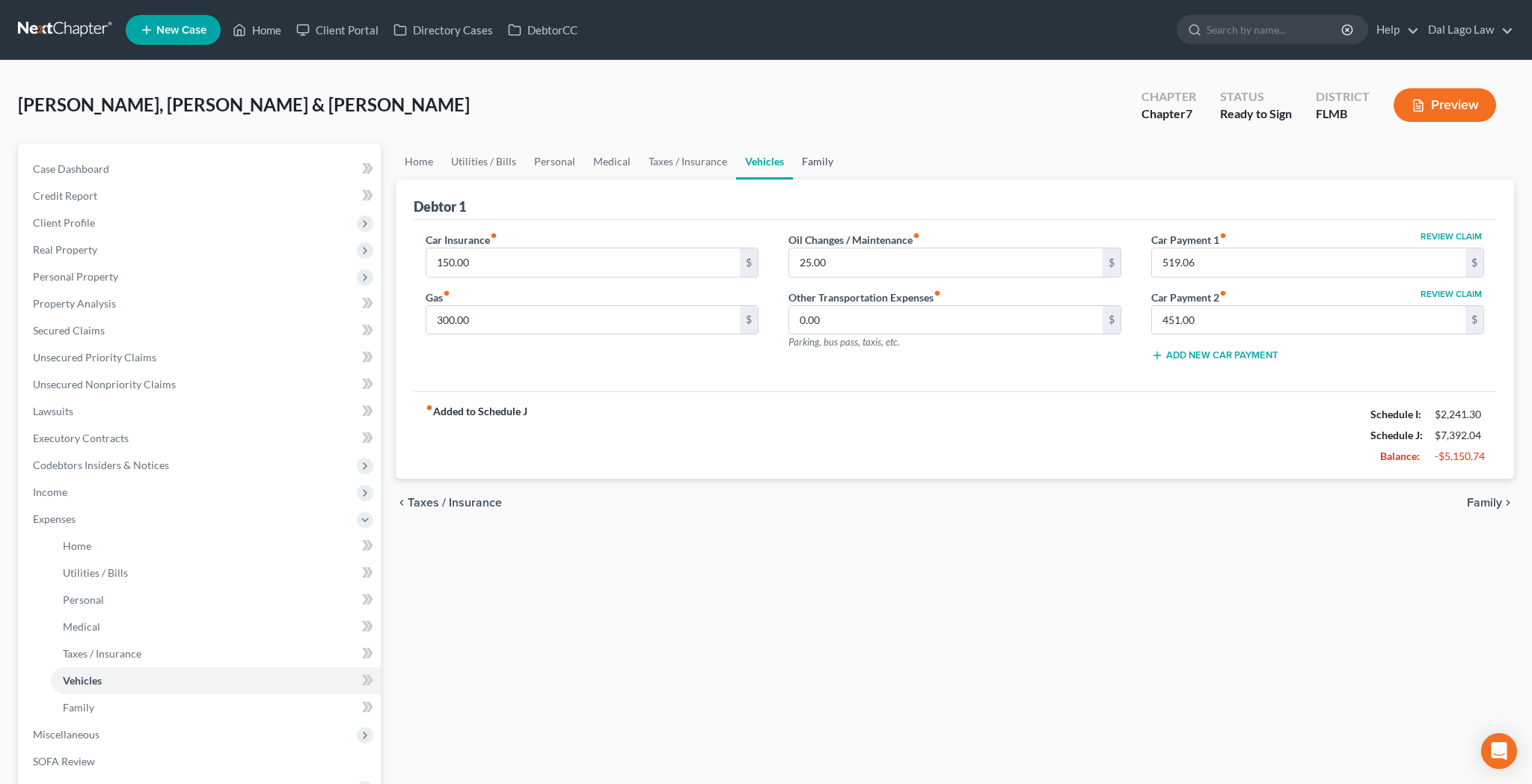
click at [793, 143] on link "Family" at bounding box center [818, 162] width 49 height 36
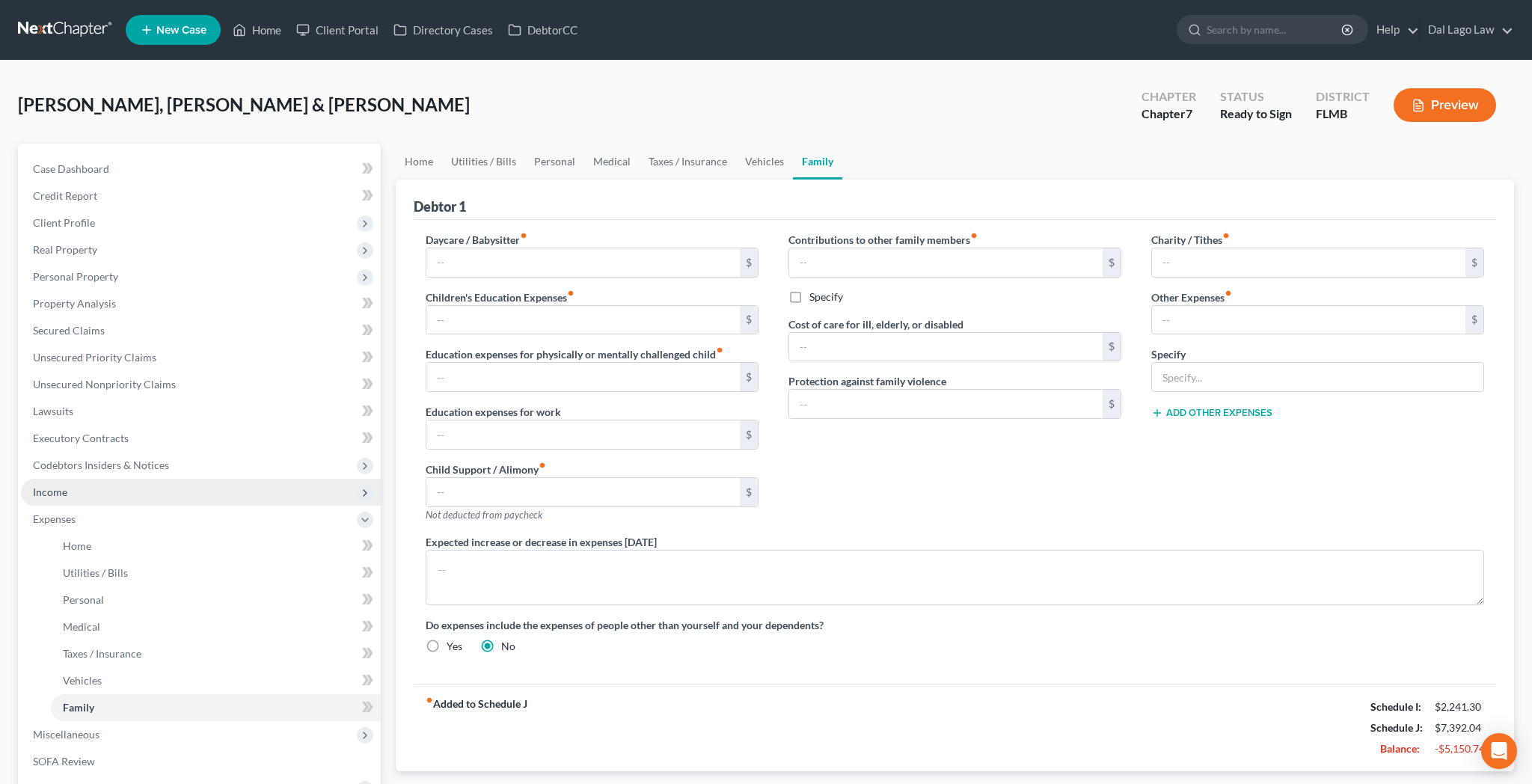
click at [58, 478] on span "Income" at bounding box center [201, 492] width 359 height 27
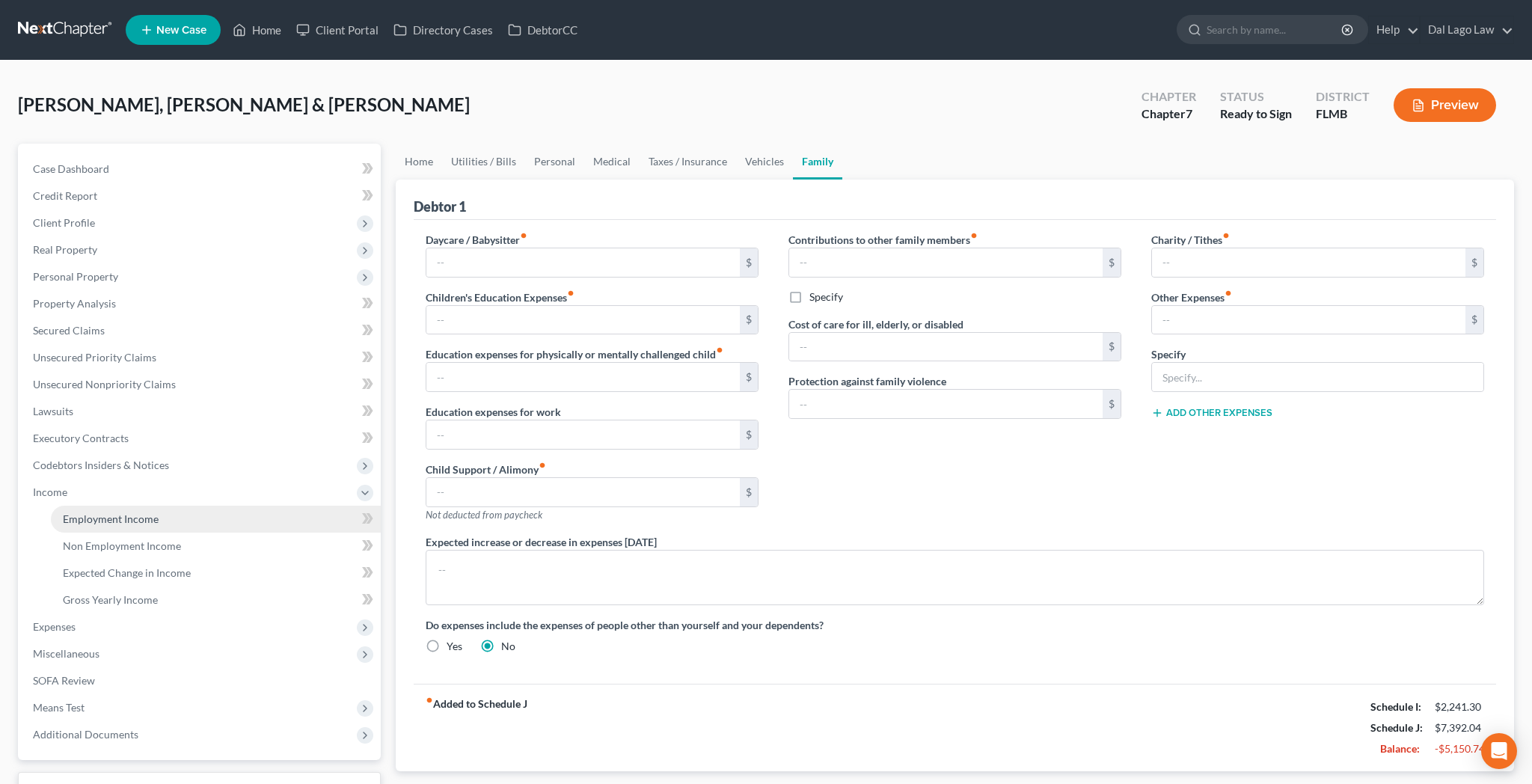
click at [58, 505] on link "Employment Income" at bounding box center [215, 519] width 329 height 27
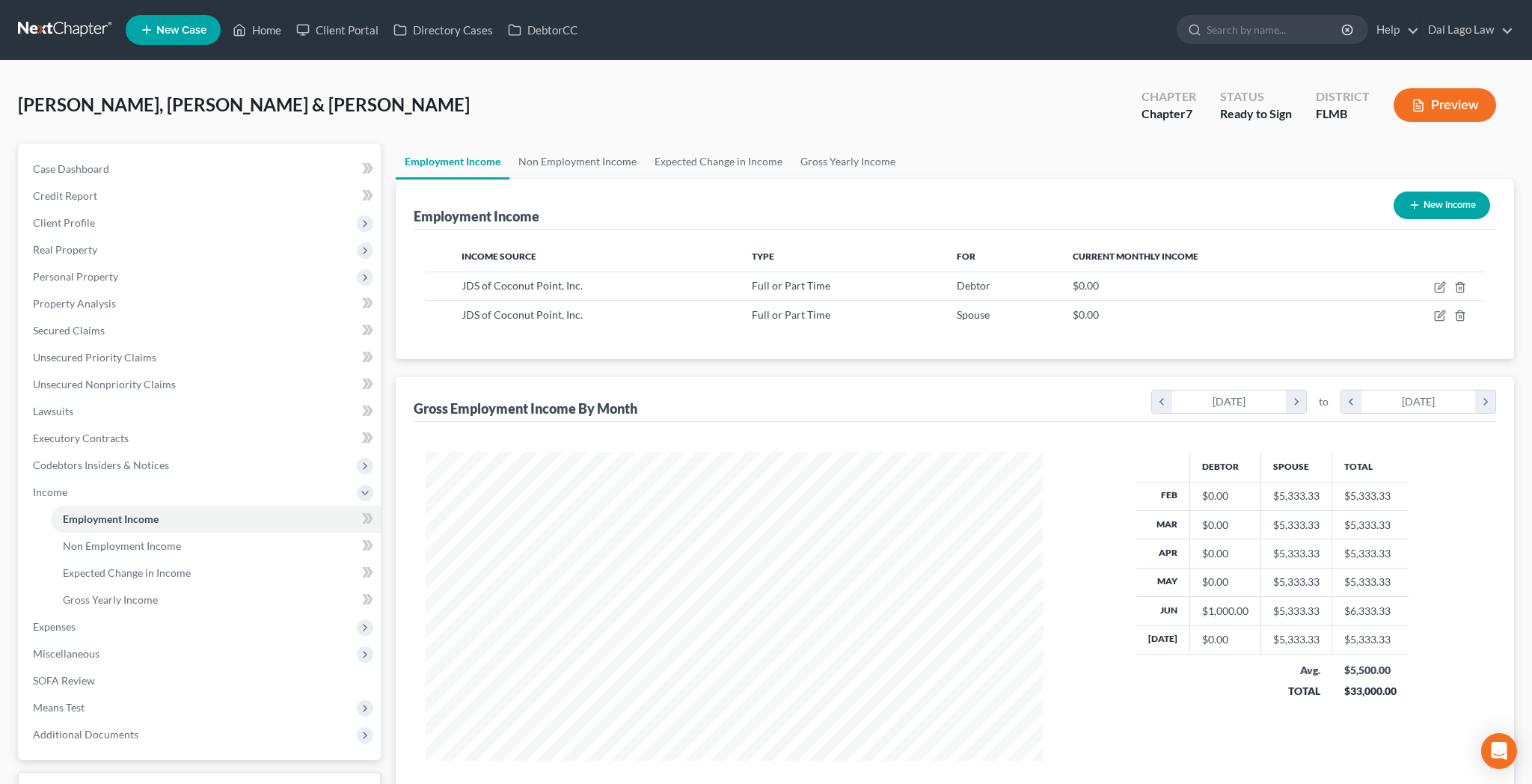
scroll to position [309, 647]
click at [1444, 282] on icon "button" at bounding box center [1440, 285] width 6 height 6
select select "0"
select select "9"
select select "0"
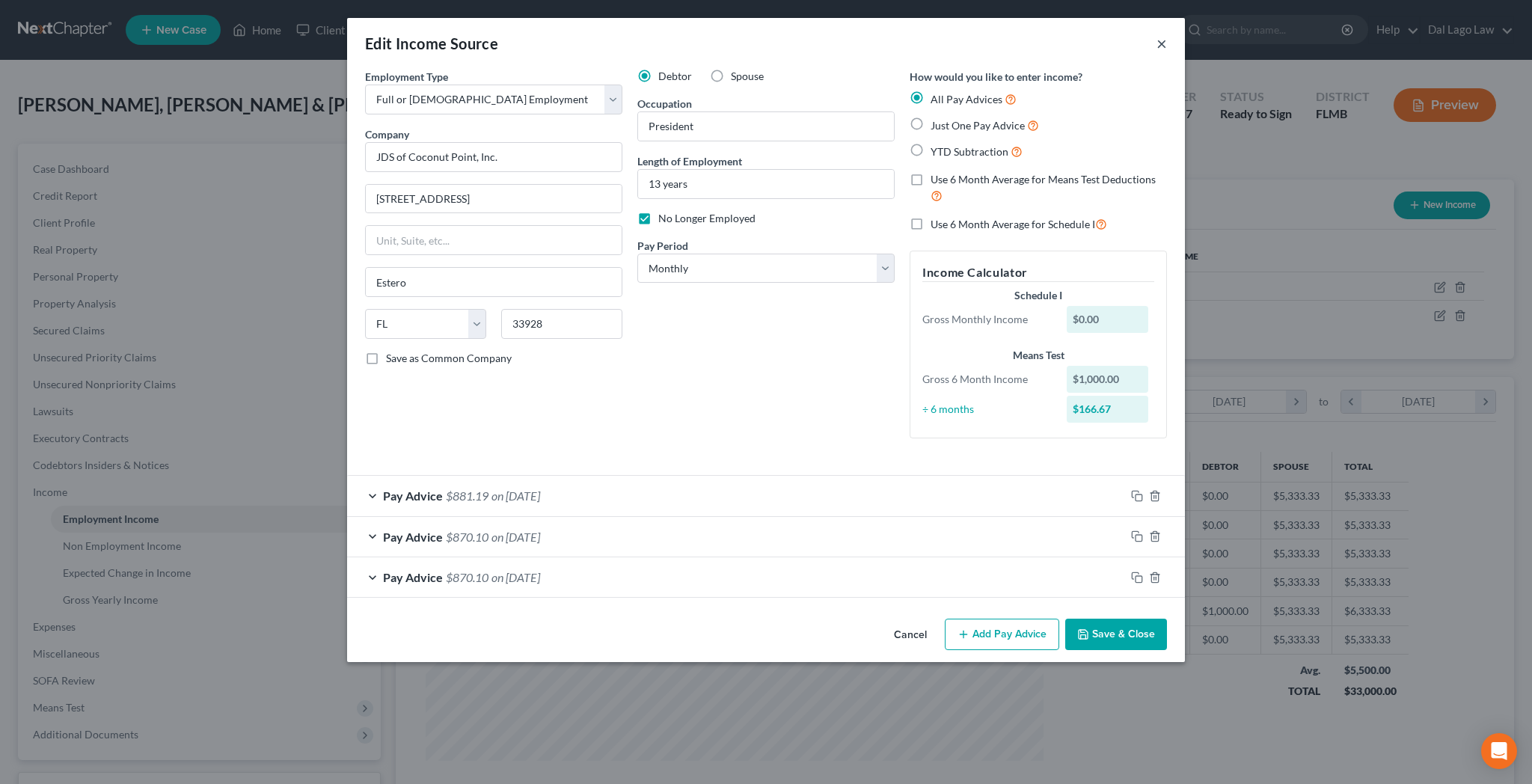
click at [1156, 34] on button "×" at bounding box center [1162, 44] width 11 height 18
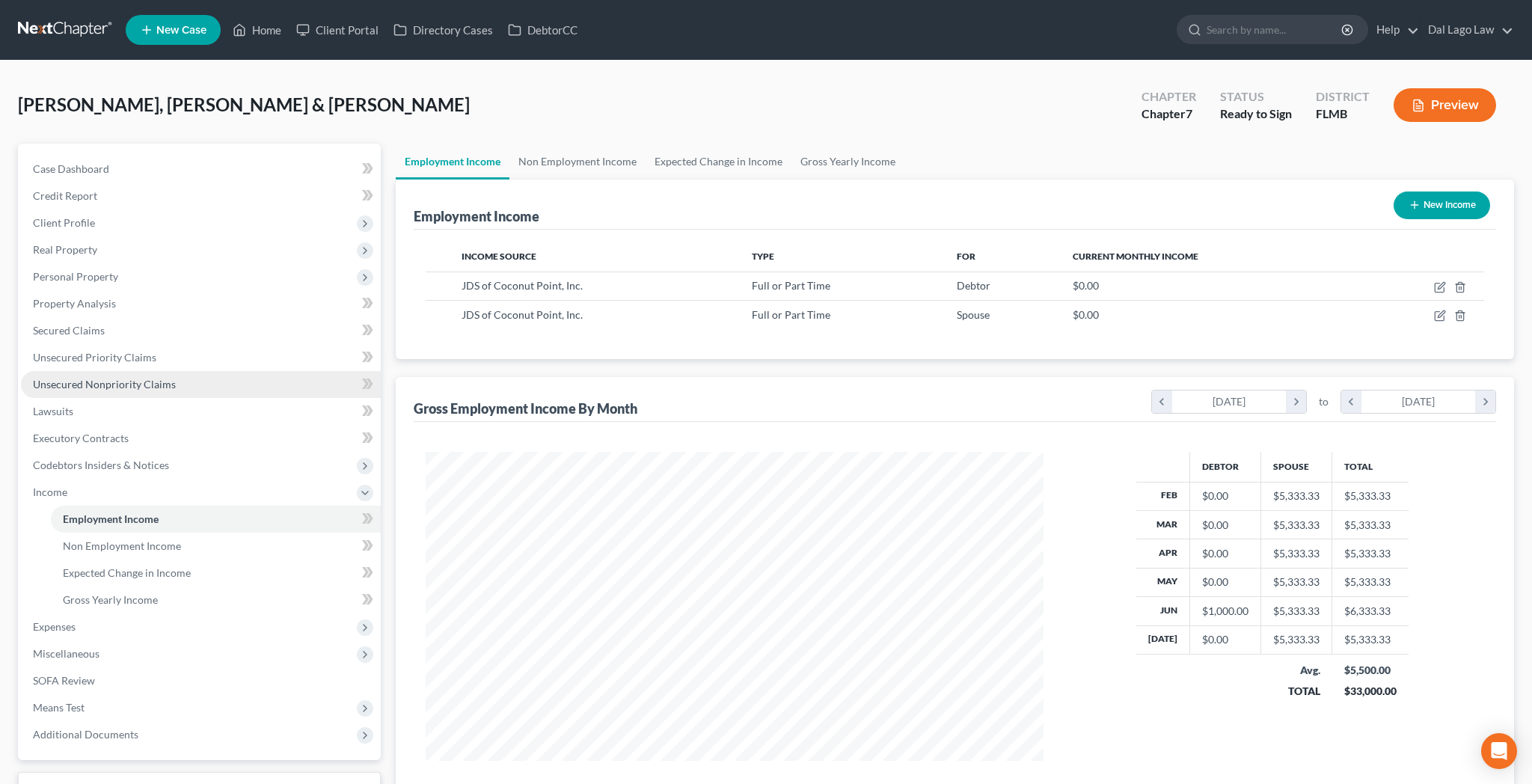
click at [64, 377] on span "Unsecured Nonpriority Claims" at bounding box center [103, 384] width 142 height 13
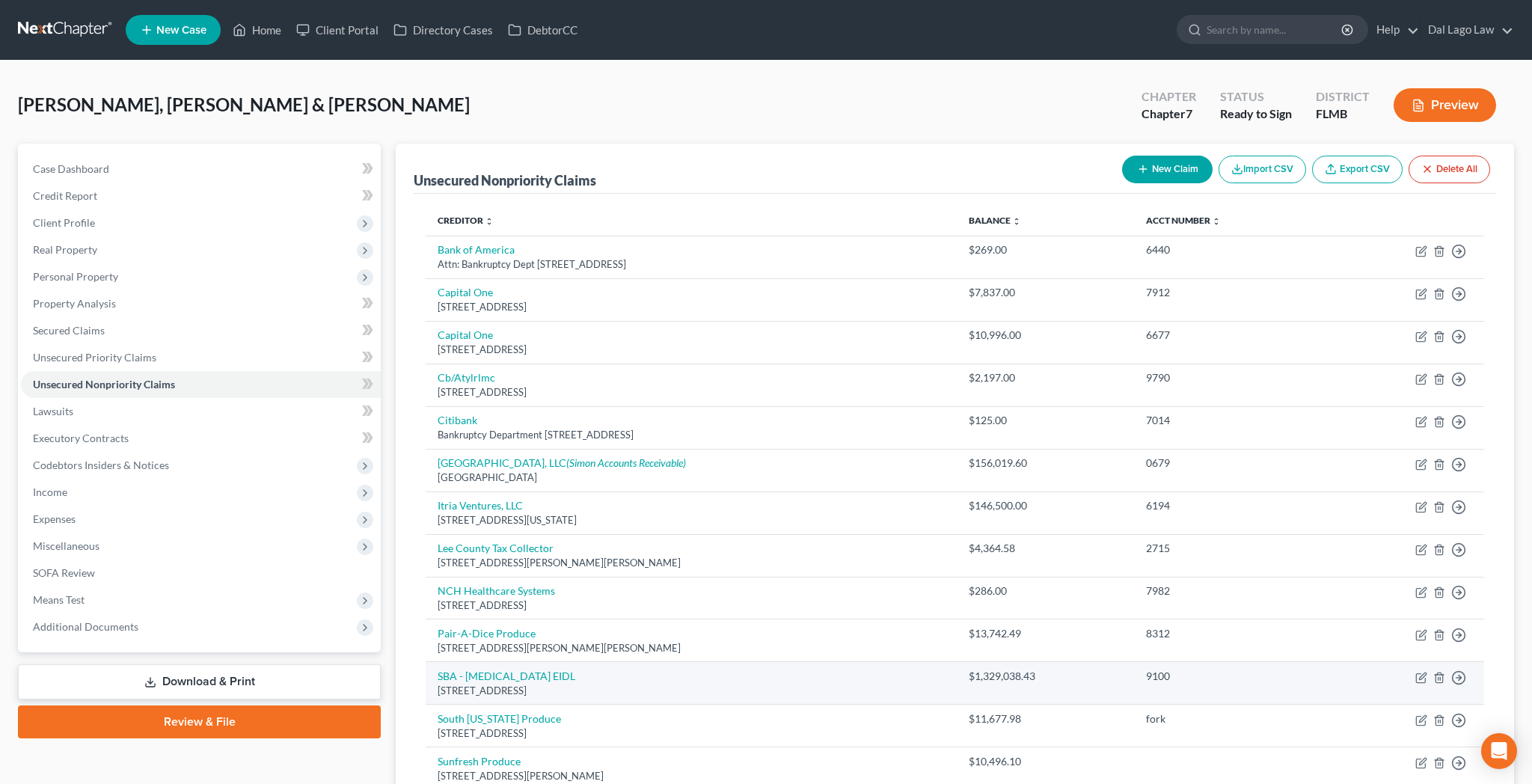
click at [681, 683] on div "14925 Kingsport Road, Fort Worth, TX 76155" at bounding box center [691, 691] width 507 height 15
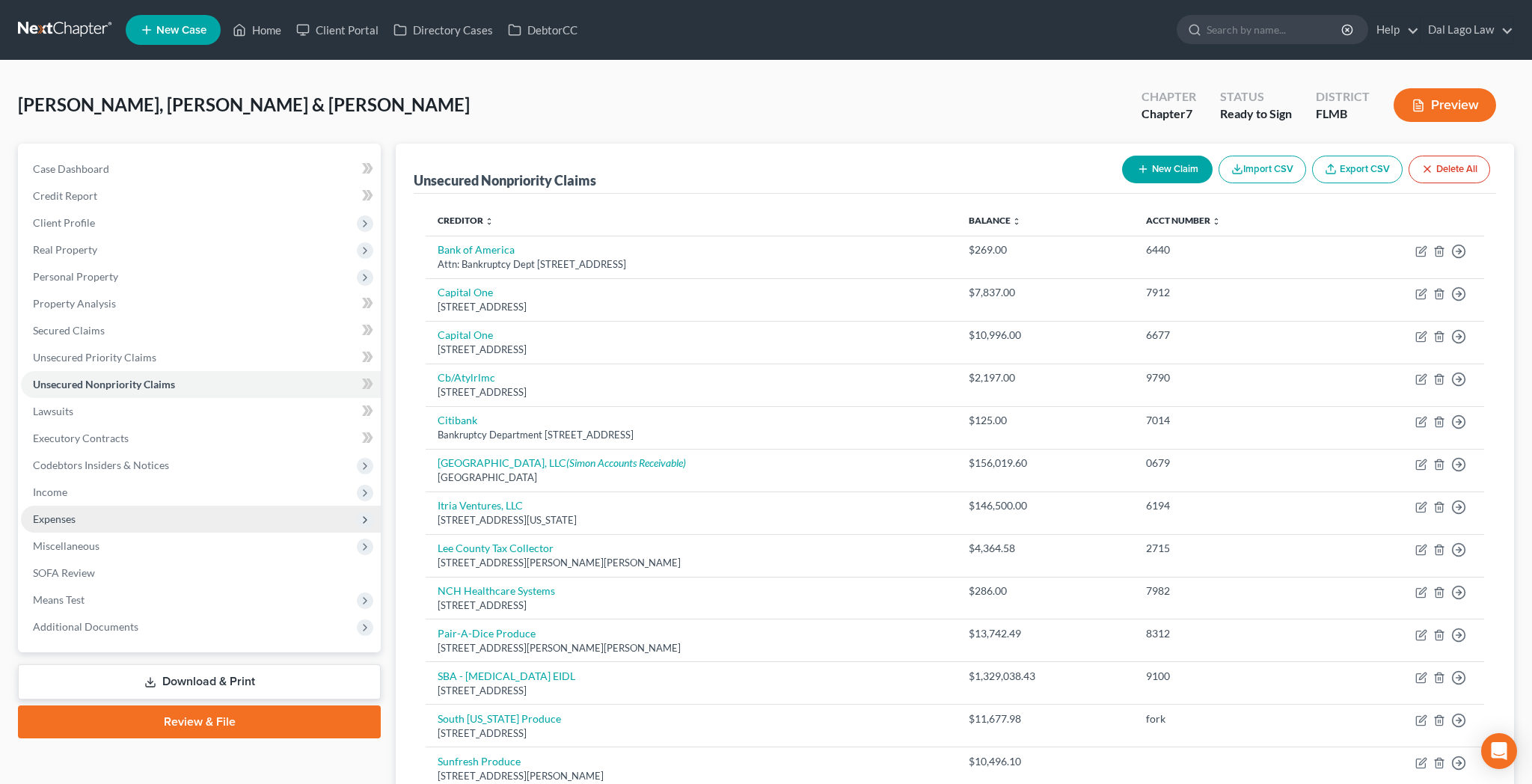
click at [33, 513] on span "Expenses" at bounding box center [54, 519] width 43 height 13
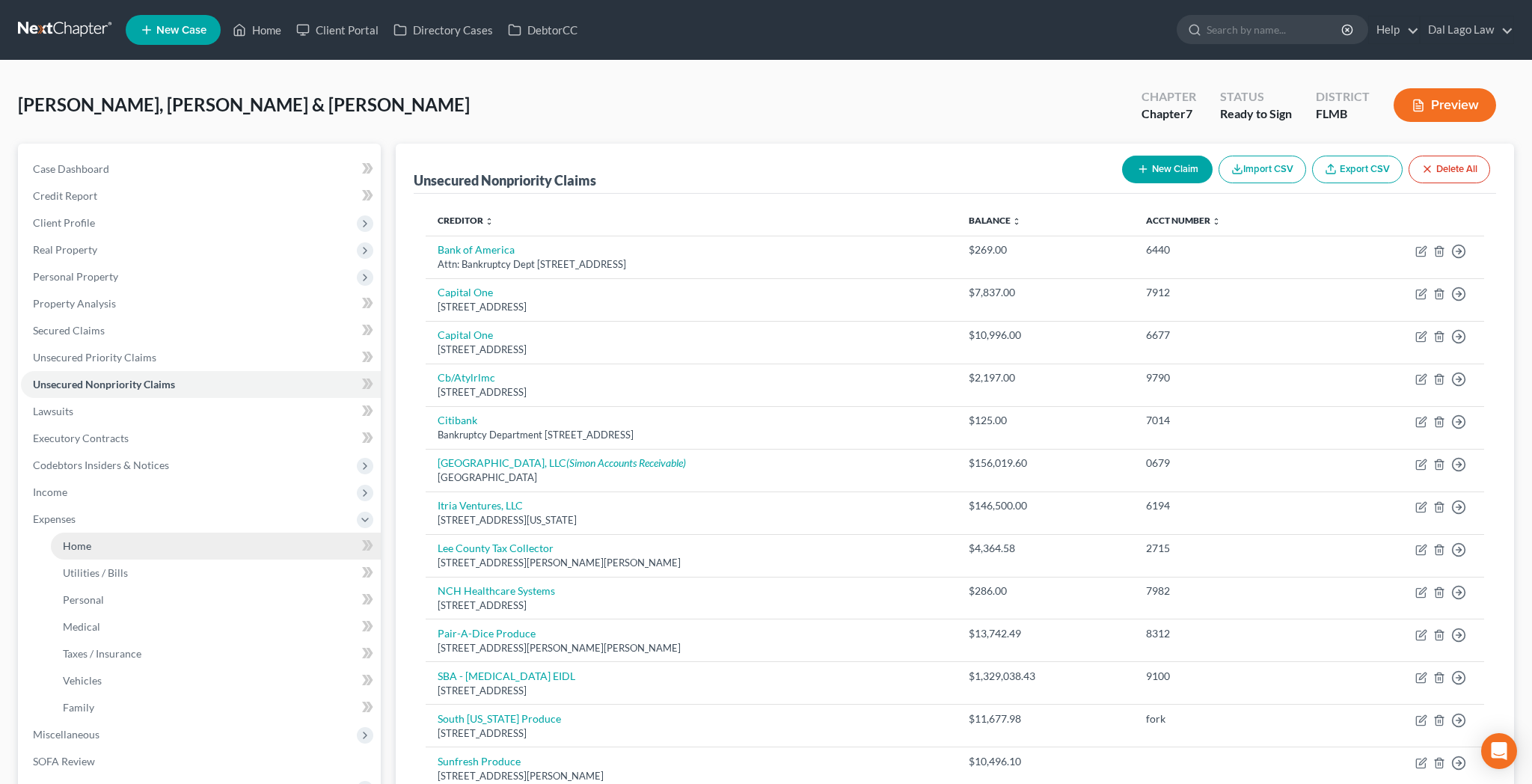
click at [63, 539] on span "Home" at bounding box center [76, 545] width 28 height 13
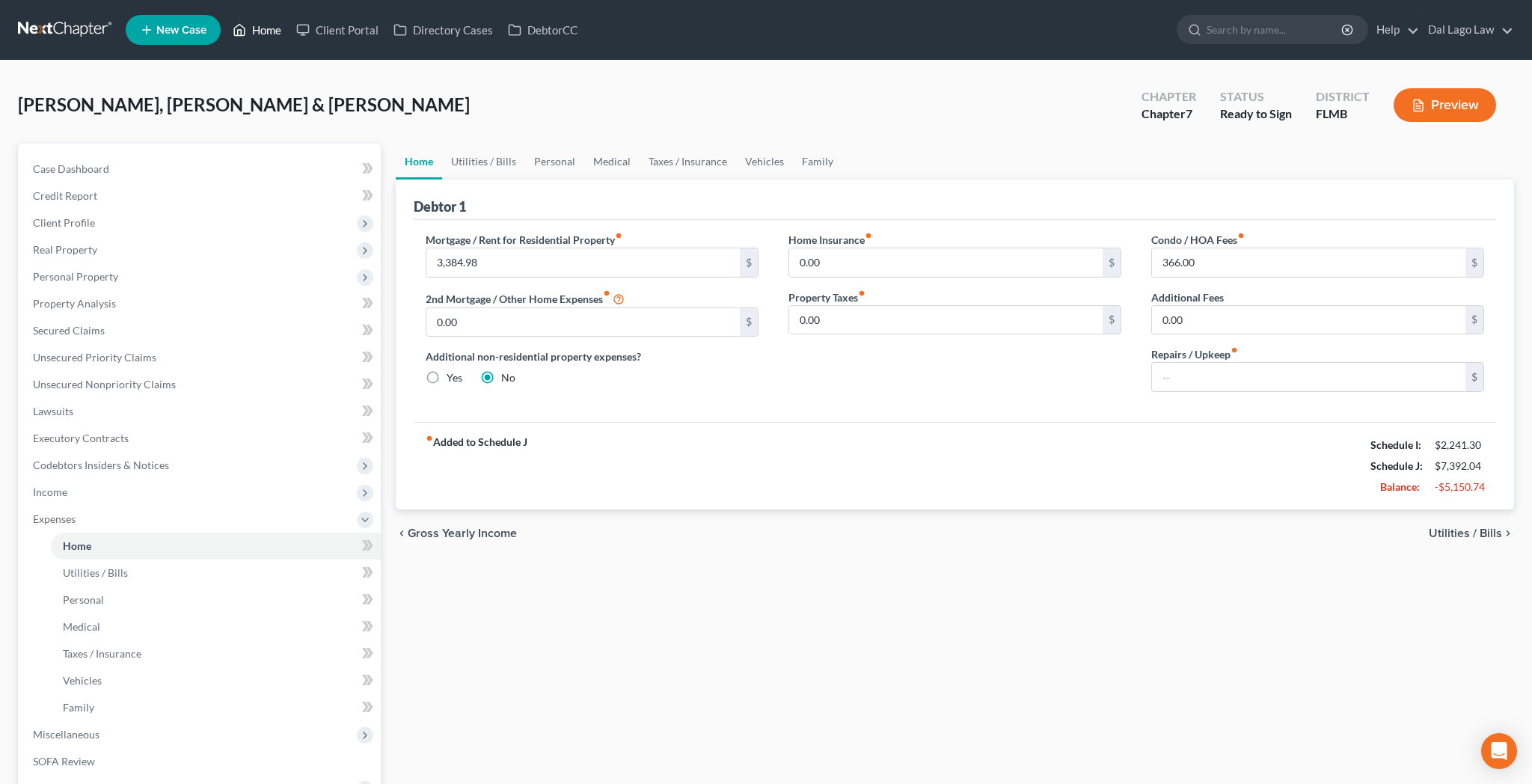
click at [225, 23] on link "Home" at bounding box center [257, 30] width 64 height 27
